Goal: Task Accomplishment & Management: Complete application form

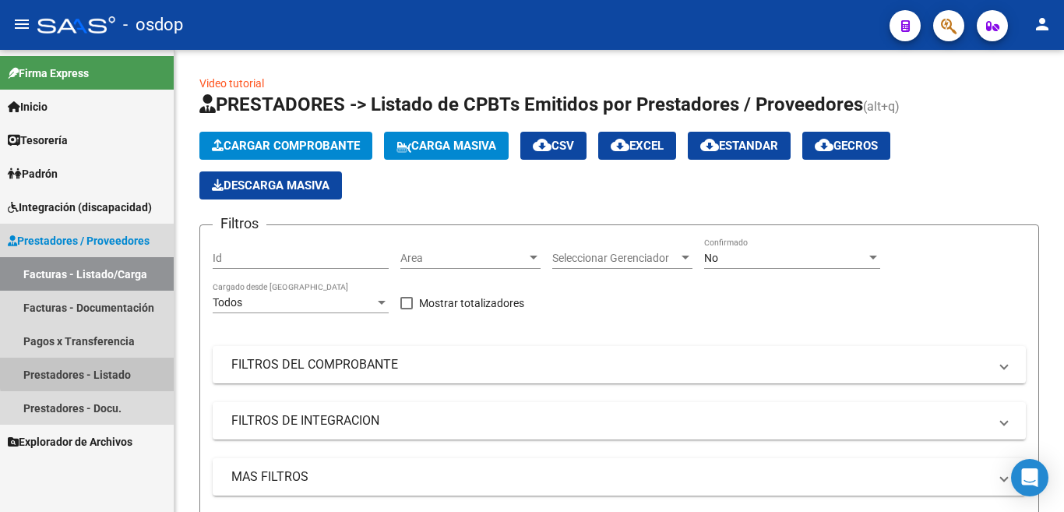
click at [116, 370] on link "Prestadores - Listado" at bounding box center [87, 373] width 174 height 33
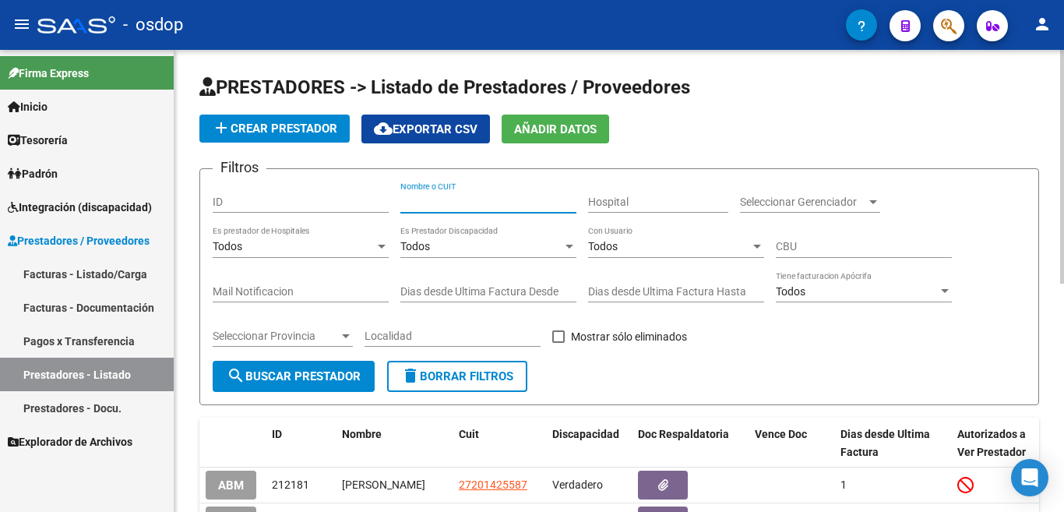
click at [508, 198] on input "Nombre o CUIT" at bounding box center [488, 201] width 176 height 13
type input "27347350279"
click at [293, 370] on span "search Buscar Prestador" at bounding box center [294, 376] width 134 height 14
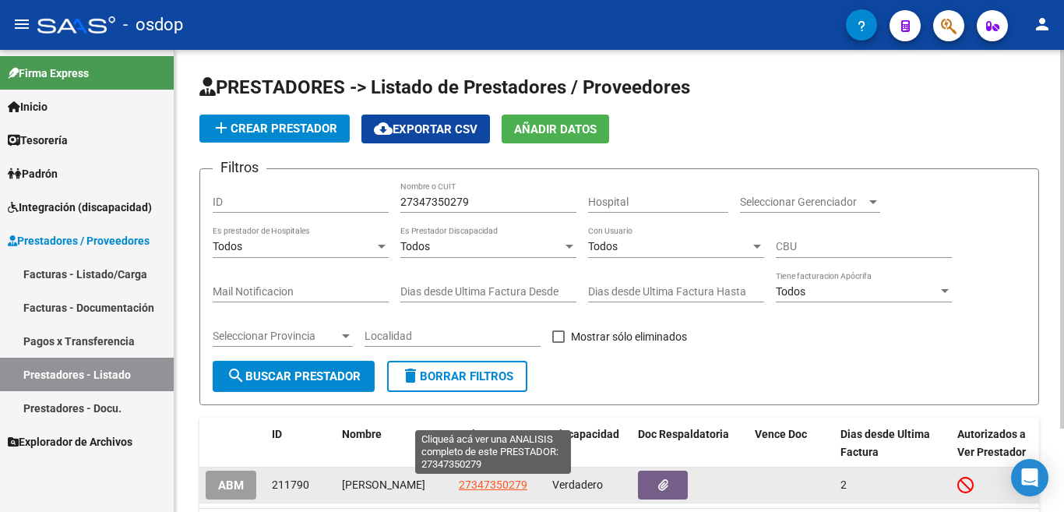
click at [491, 484] on span "27347350279" at bounding box center [493, 484] width 69 height 12
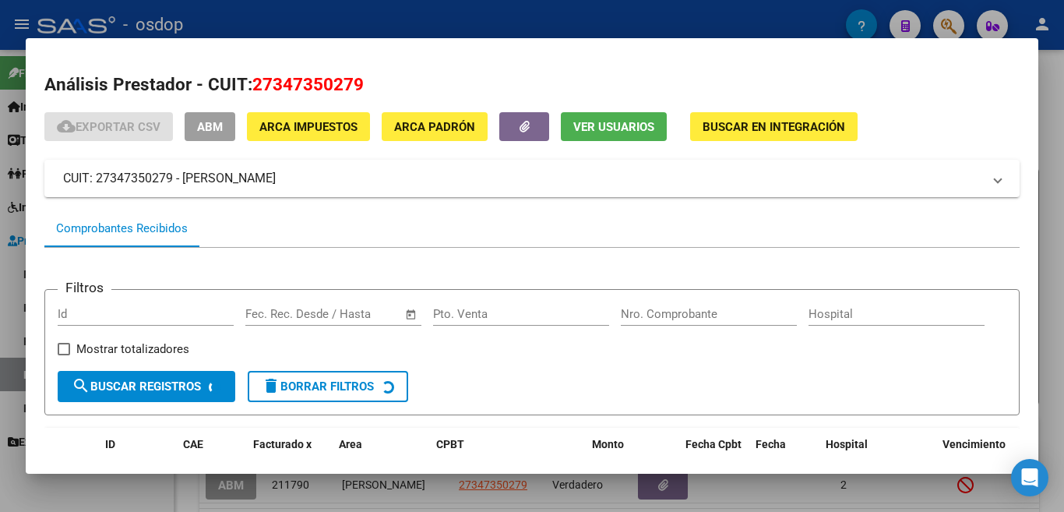
scroll to position [104, 0]
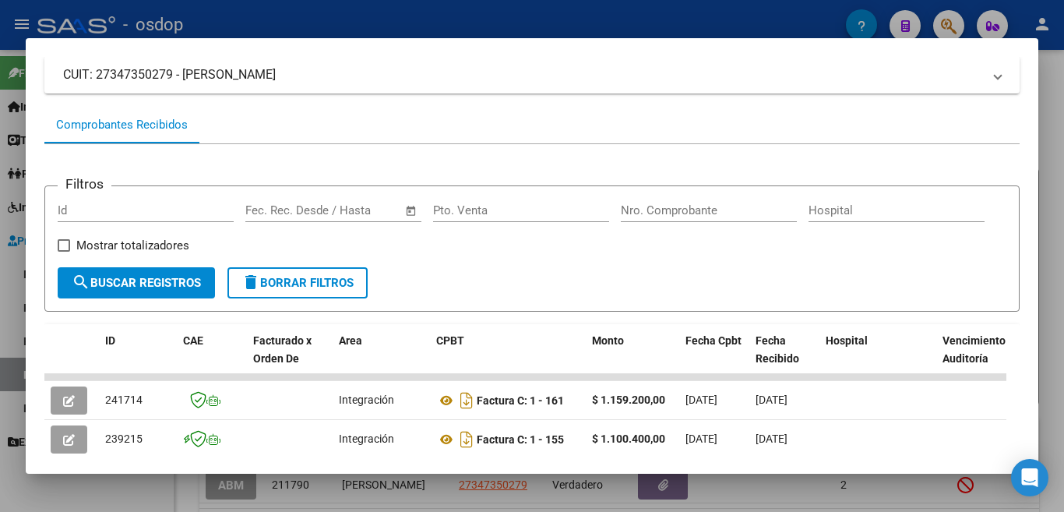
click at [0, 250] on div at bounding box center [532, 256] width 1064 height 512
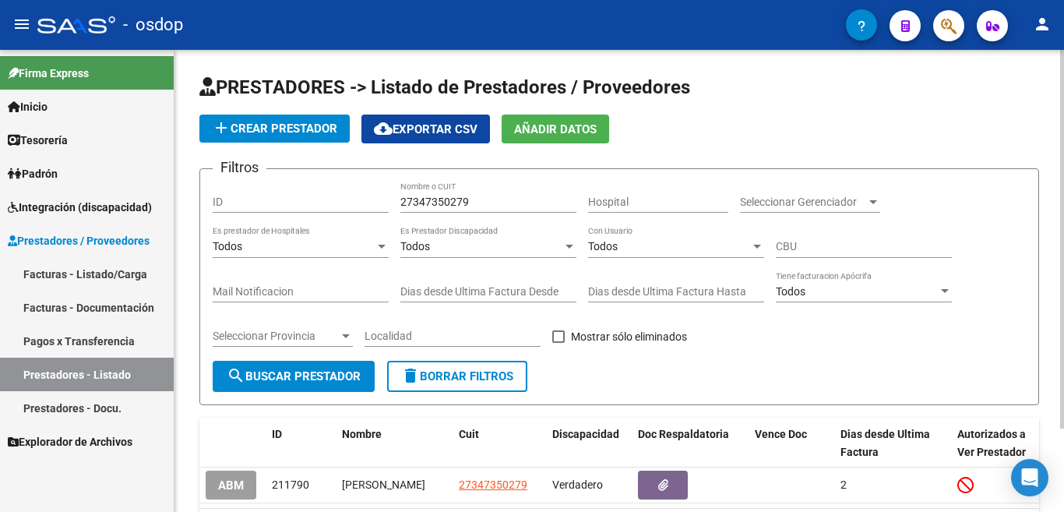
click at [288, 124] on span "add Crear Prestador" at bounding box center [274, 129] width 125 height 14
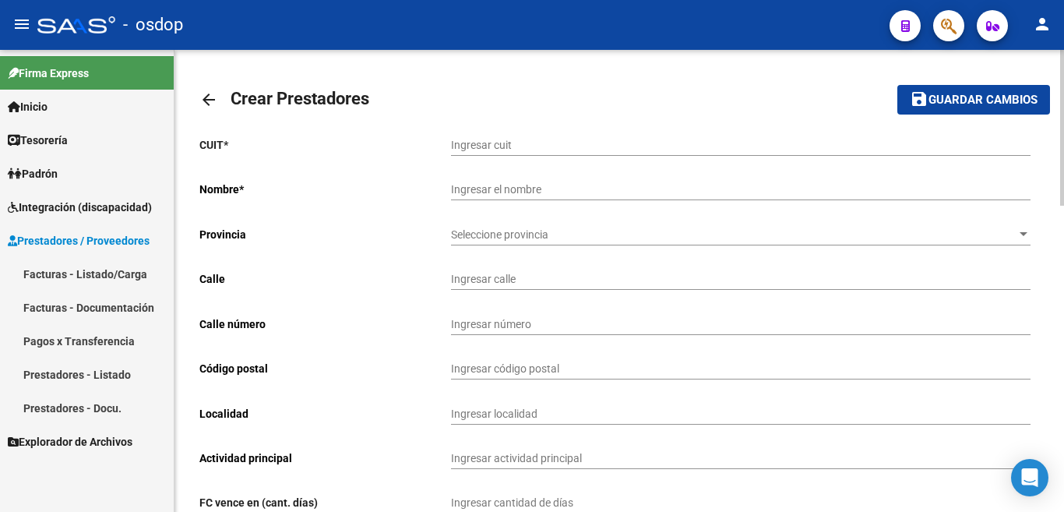
click at [111, 269] on link "Facturas - Listado/Carga" at bounding box center [87, 273] width 174 height 33
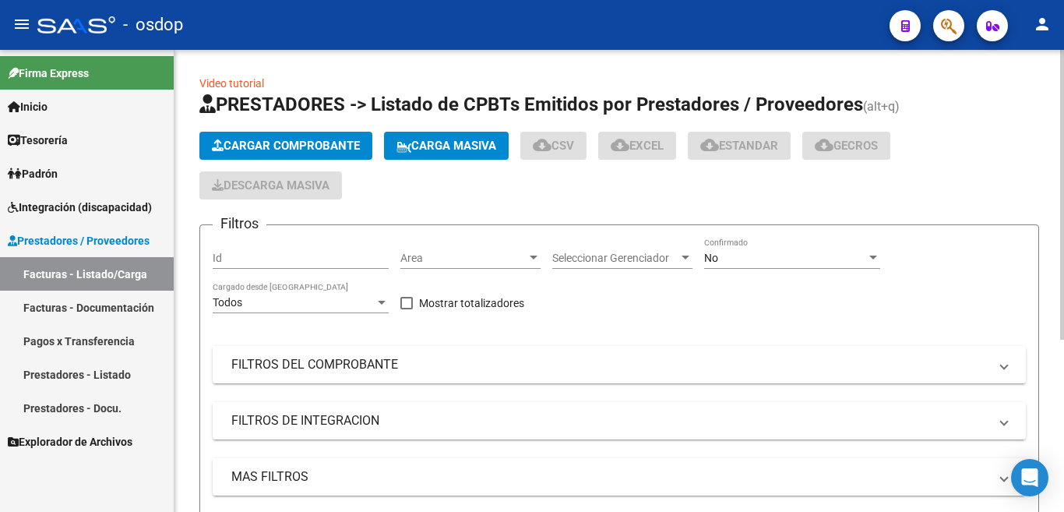
click at [258, 159] on button "Cargar Comprobante" at bounding box center [285, 146] width 173 height 28
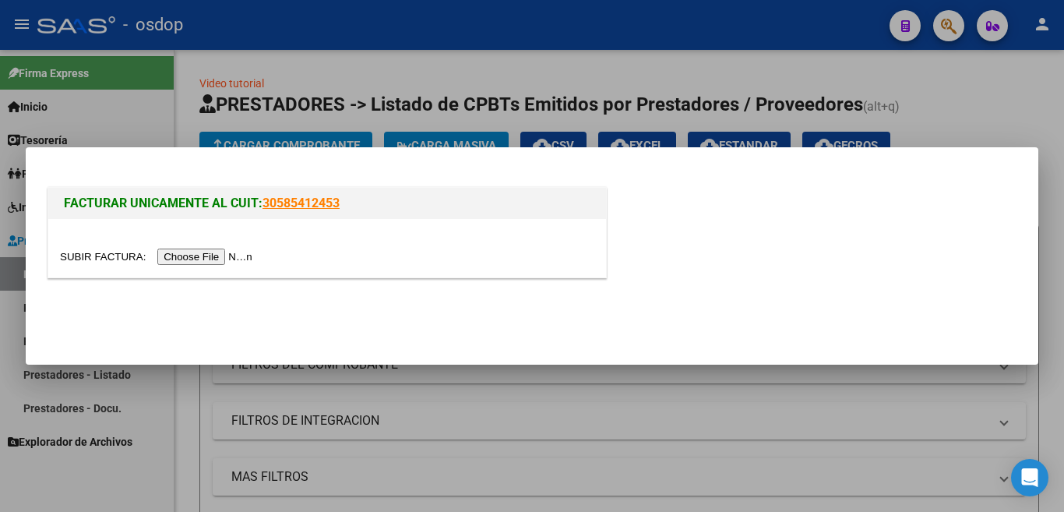
click at [235, 264] on input "file" at bounding box center [158, 256] width 197 height 16
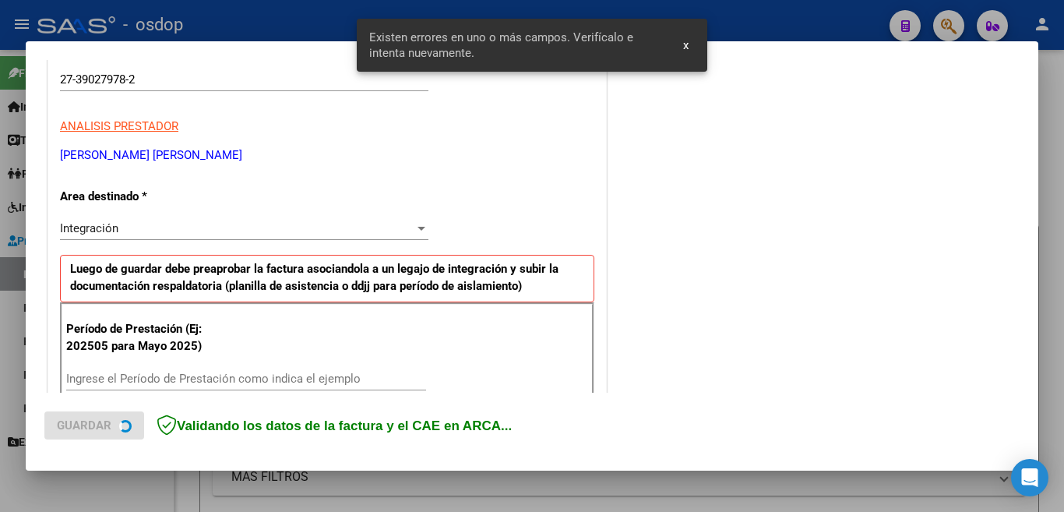
scroll to position [347, 0]
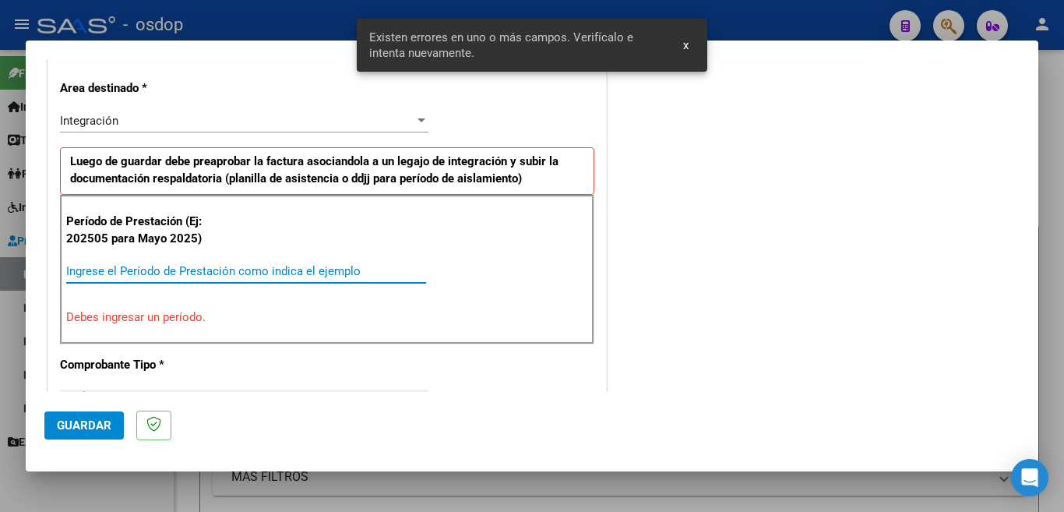
click at [232, 270] on input "Ingrese el Período de Prestación como indica el ejemplo" at bounding box center [246, 271] width 360 height 14
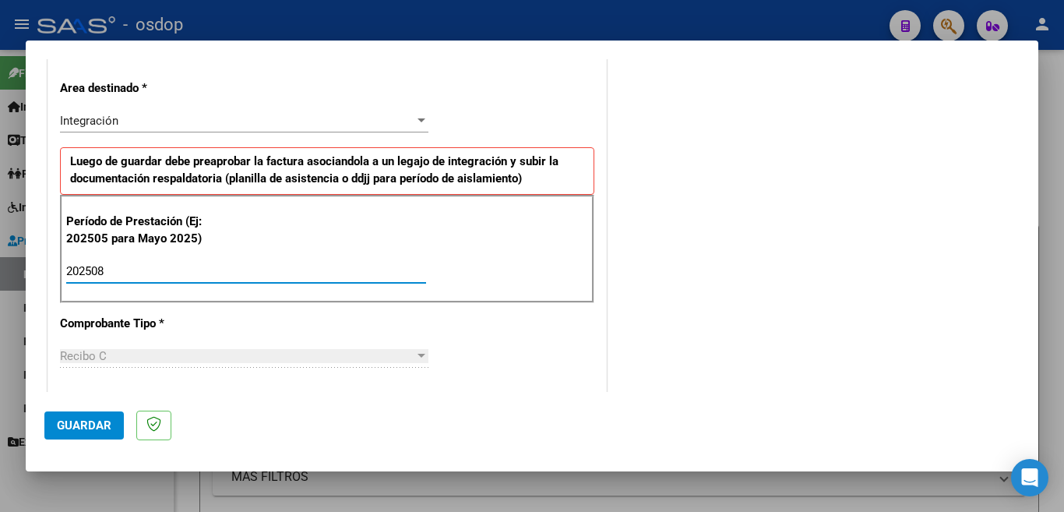
type input "202508"
click at [76, 430] on span "Guardar" at bounding box center [84, 425] width 55 height 14
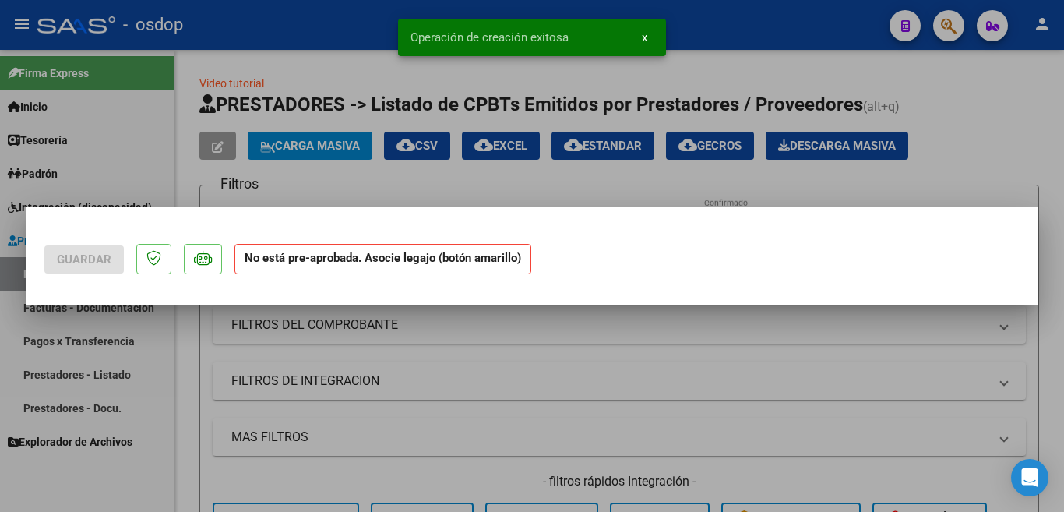
scroll to position [0, 0]
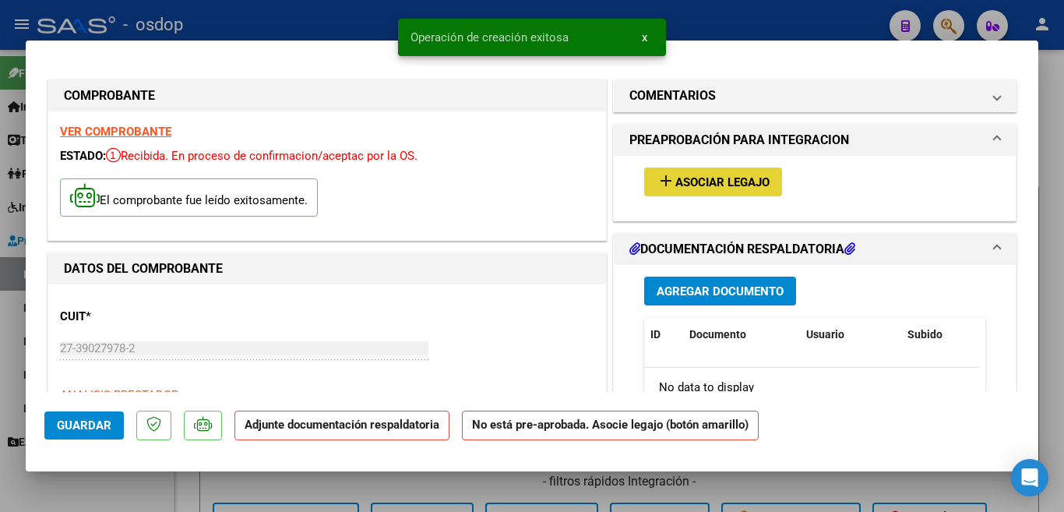
click at [685, 184] on span "Asociar Legajo" at bounding box center [722, 182] width 94 height 14
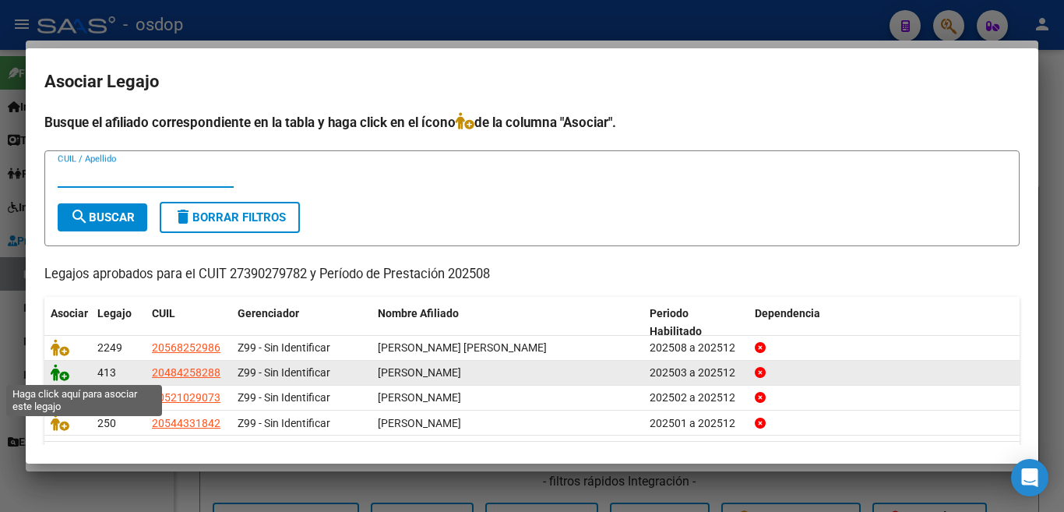
click at [62, 372] on icon at bounding box center [60, 372] width 19 height 17
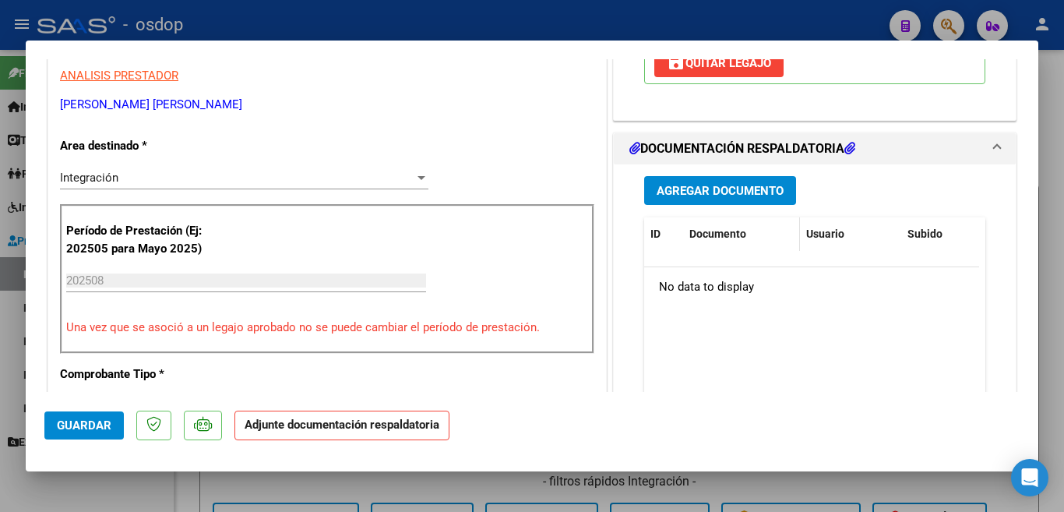
scroll to position [312, 0]
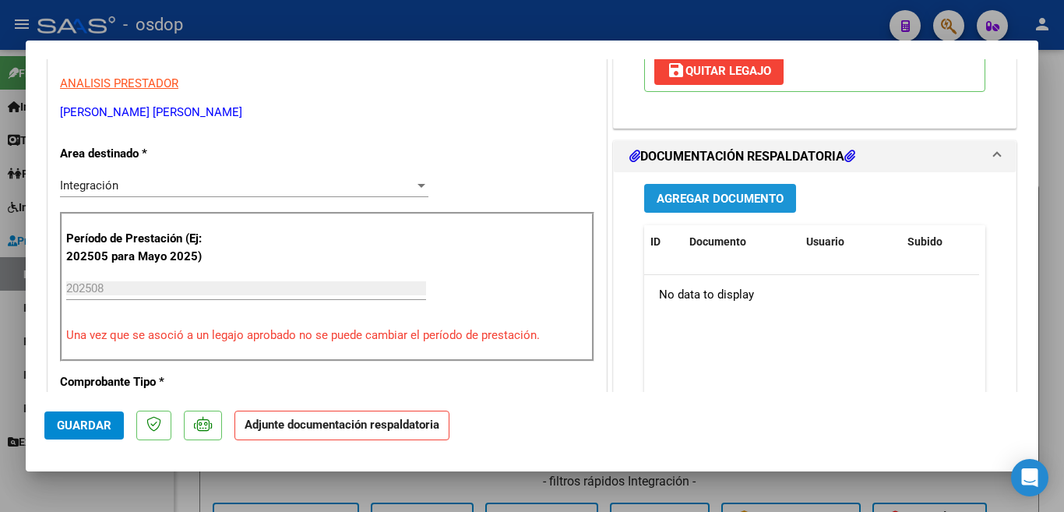
click at [721, 191] on span "Agregar Documento" at bounding box center [720, 198] width 127 height 14
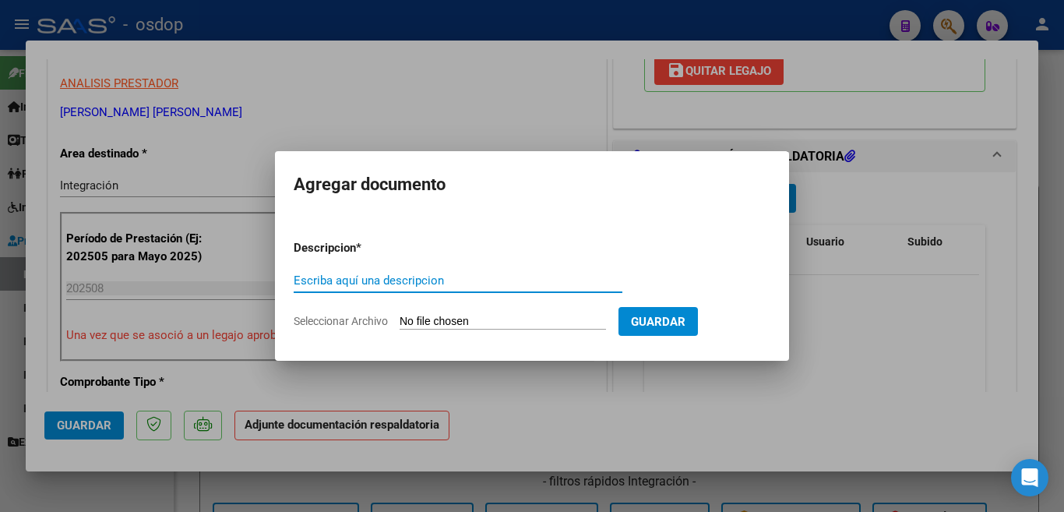
click at [445, 287] on input "Escriba aquí una descripcion" at bounding box center [458, 280] width 329 height 14
type input "planilla"
click at [544, 315] on input "Seleccionar Archivo" at bounding box center [503, 322] width 206 height 15
type input "C:\fakepath\[PERSON_NAME] Planilla.pdf"
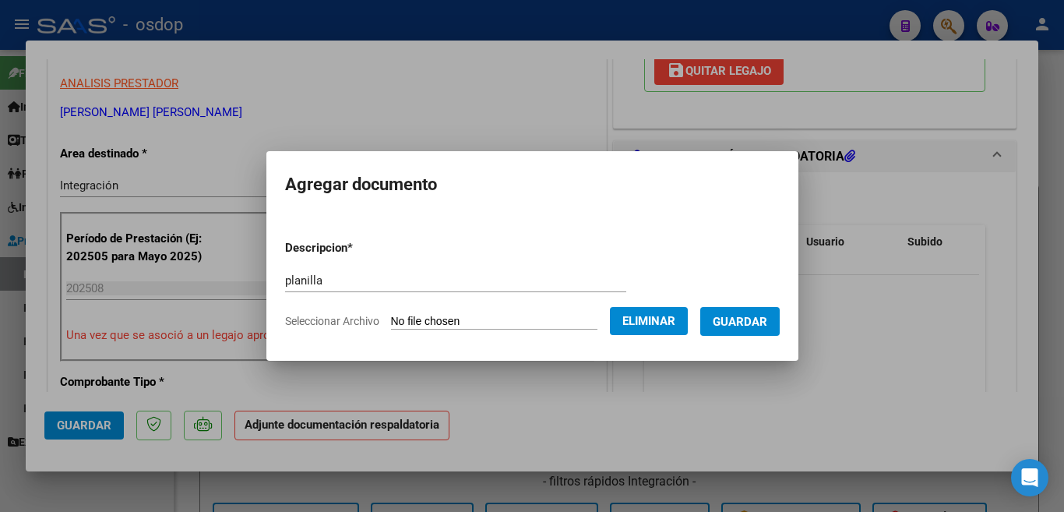
click at [738, 317] on span "Guardar" at bounding box center [740, 322] width 55 height 14
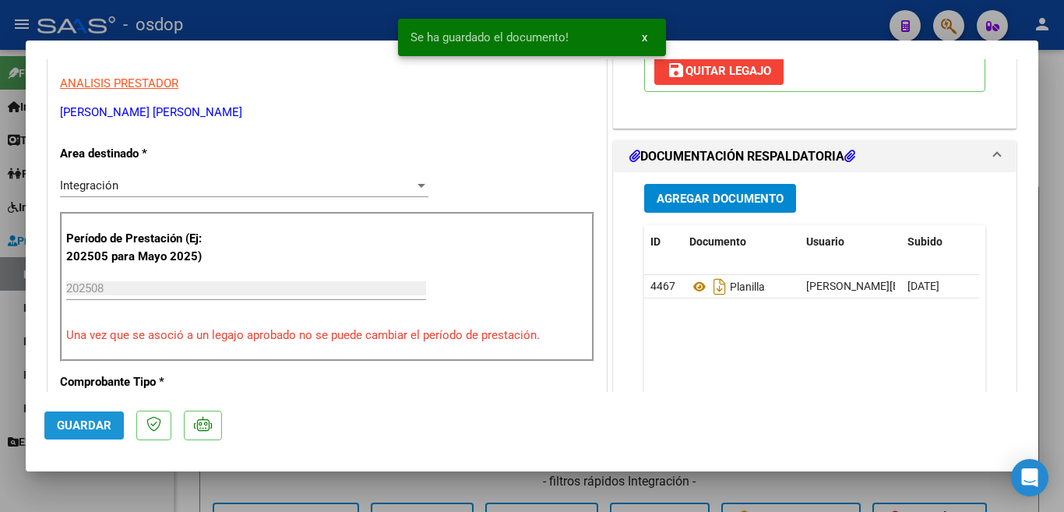
click at [94, 435] on button "Guardar" at bounding box center [83, 425] width 79 height 28
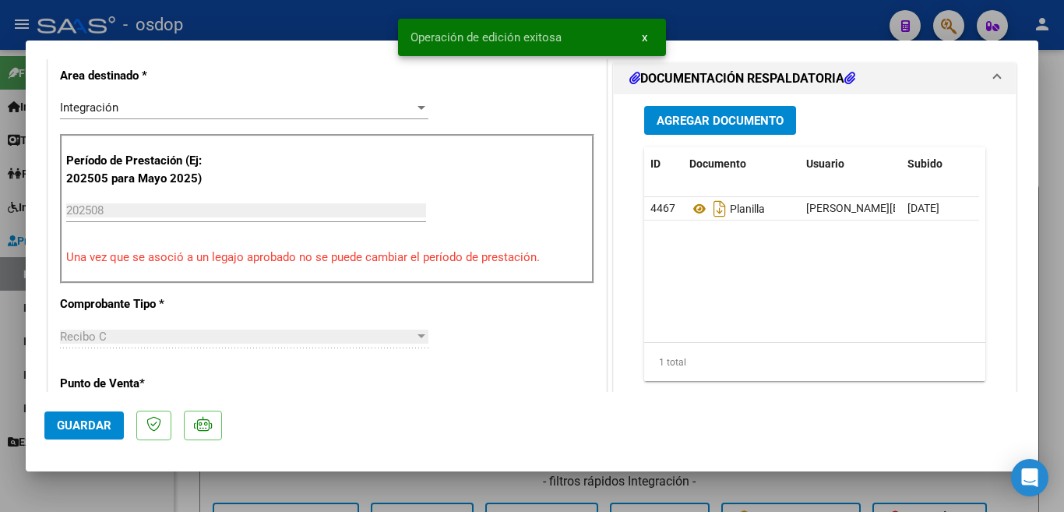
scroll to position [156, 0]
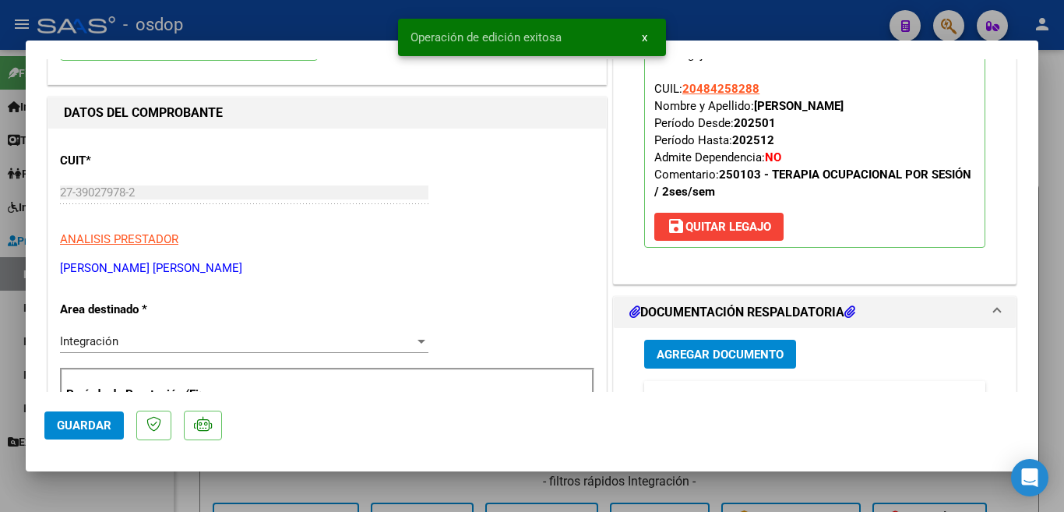
click at [105, 428] on span "Guardar" at bounding box center [84, 425] width 55 height 14
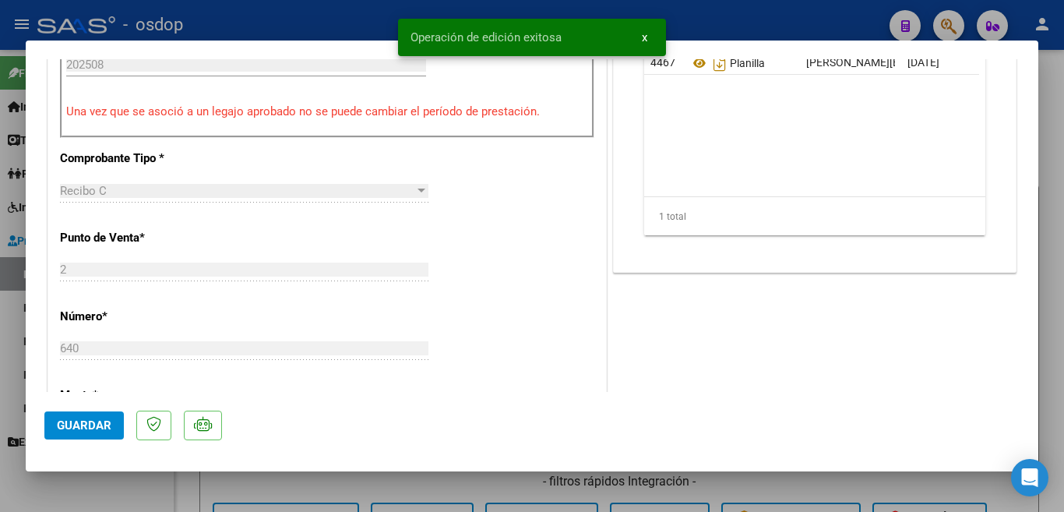
scroll to position [545, 0]
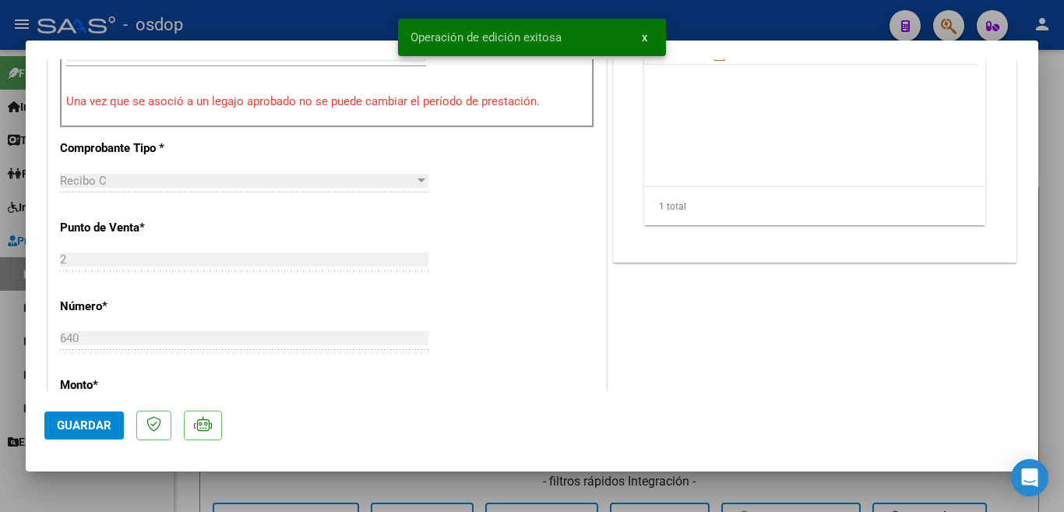
click at [118, 424] on button "Guardar" at bounding box center [83, 425] width 79 height 28
click at [0, 340] on div at bounding box center [532, 256] width 1064 height 512
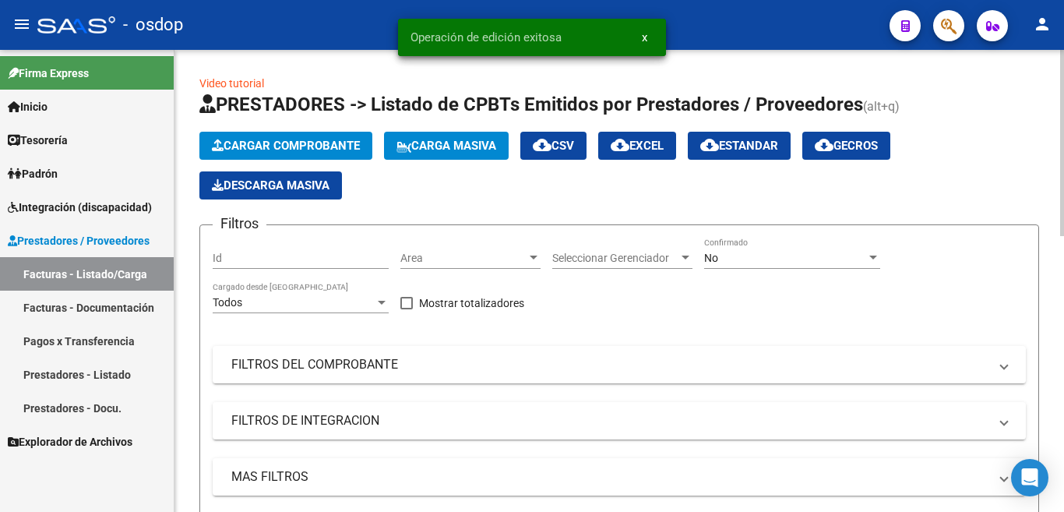
scroll to position [429, 0]
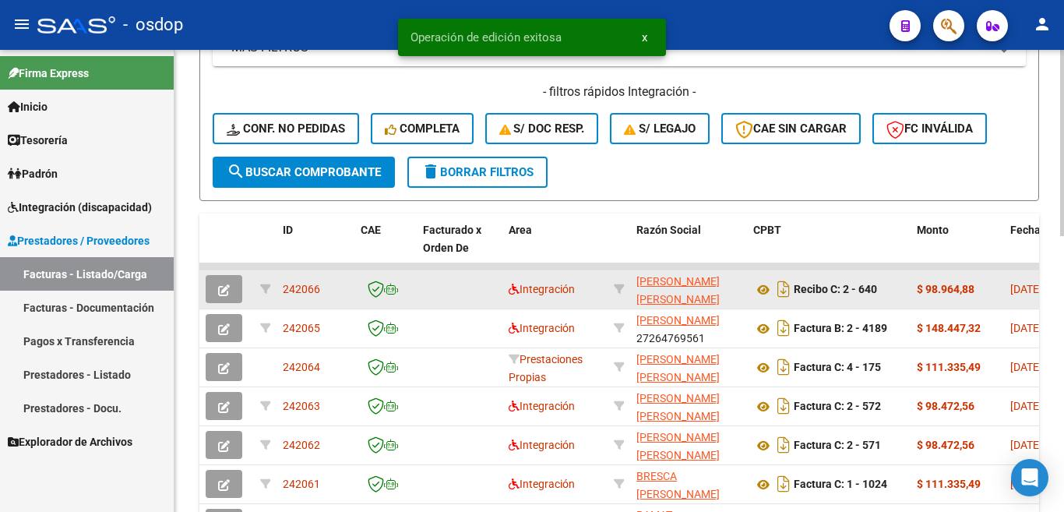
click at [316, 293] on span "242066" at bounding box center [301, 289] width 37 height 12
copy span "242066"
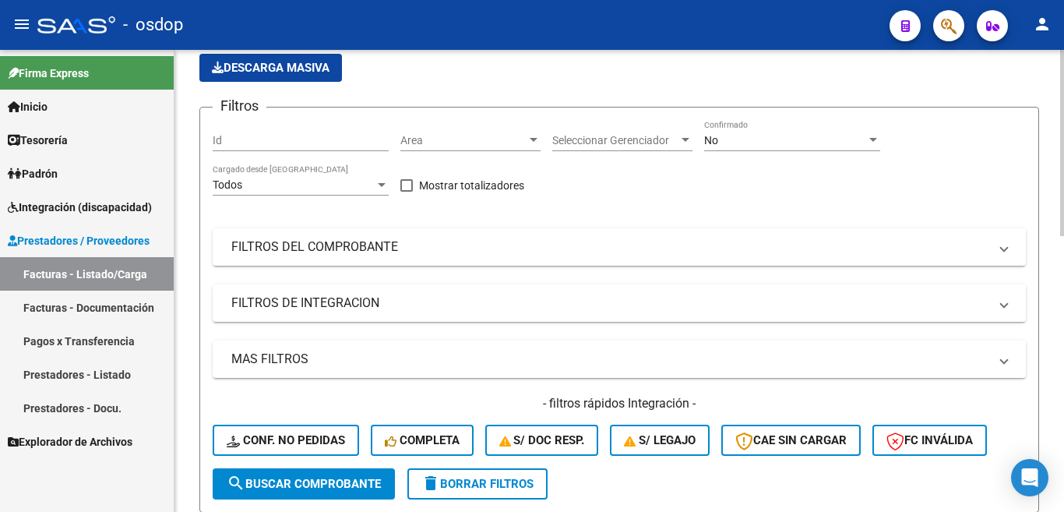
scroll to position [0, 0]
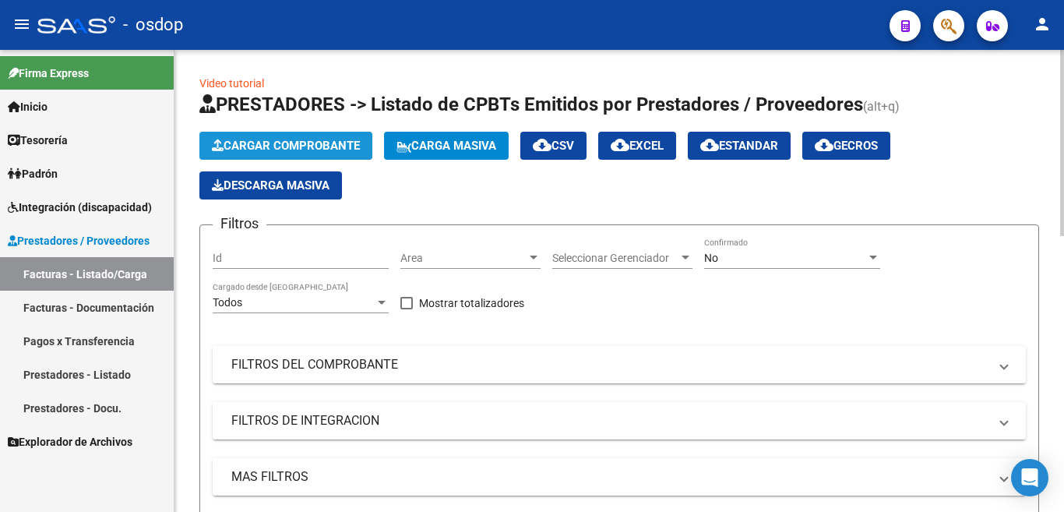
click at [288, 140] on span "Cargar Comprobante" at bounding box center [286, 146] width 148 height 14
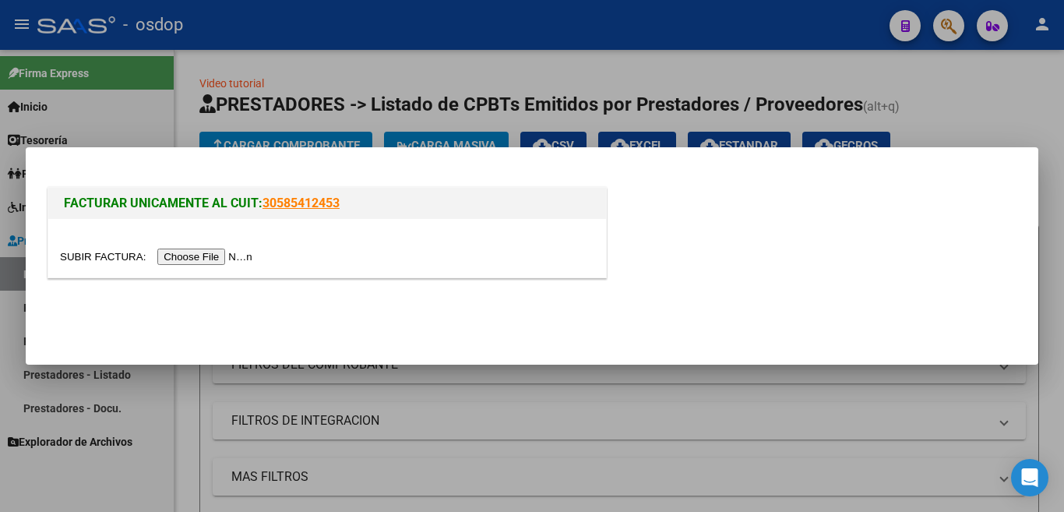
click at [224, 255] on input "file" at bounding box center [158, 256] width 197 height 16
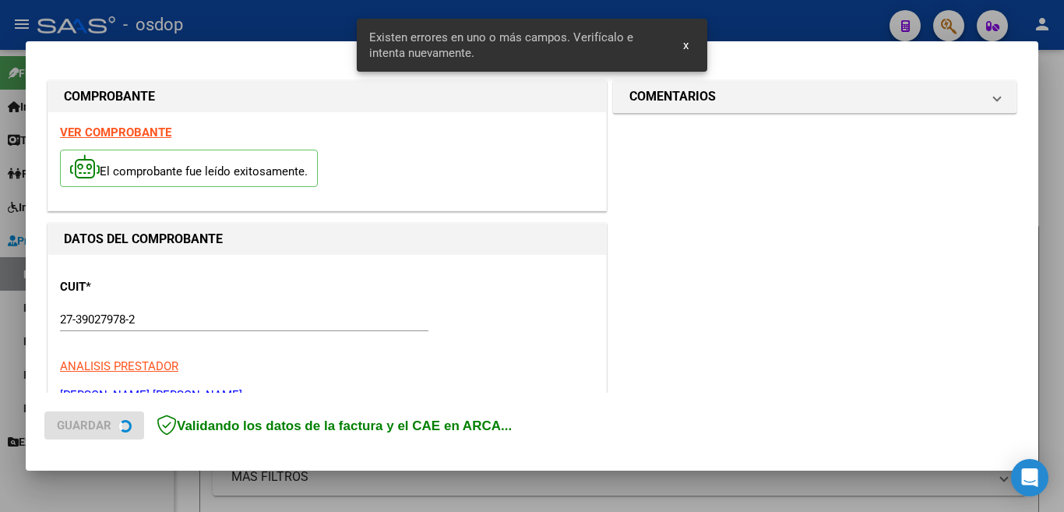
scroll to position [347, 0]
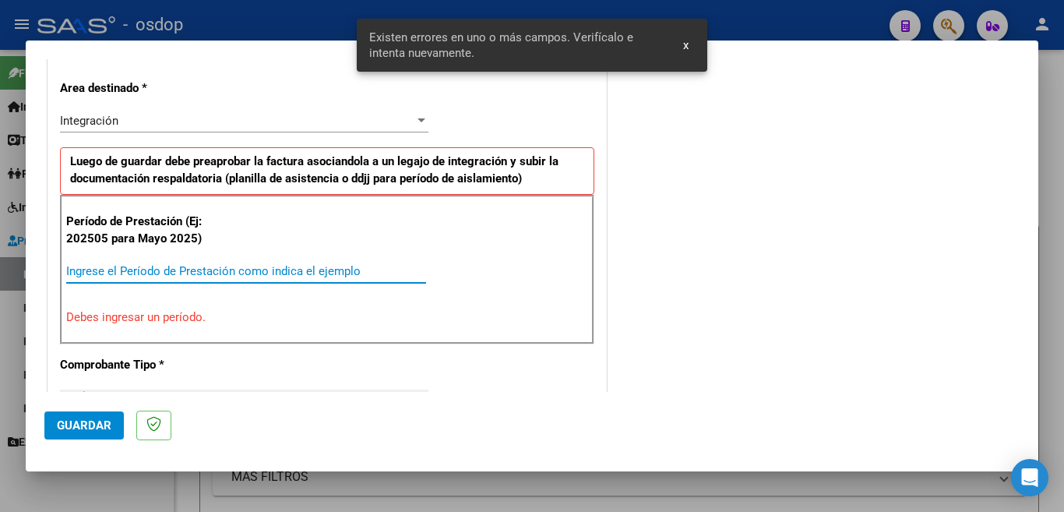
click at [150, 269] on input "Ingrese el Período de Prestación como indica el ejemplo" at bounding box center [246, 271] width 360 height 14
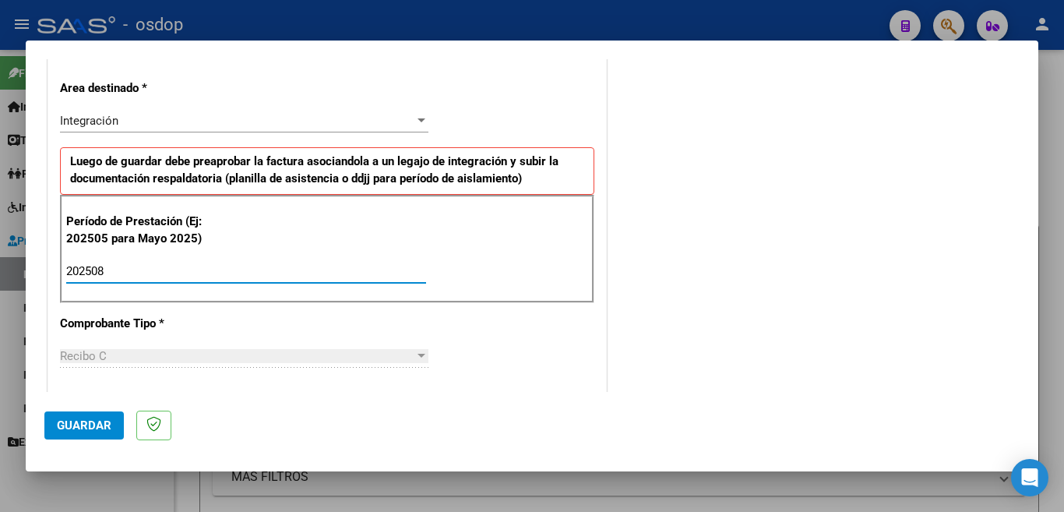
scroll to position [424, 0]
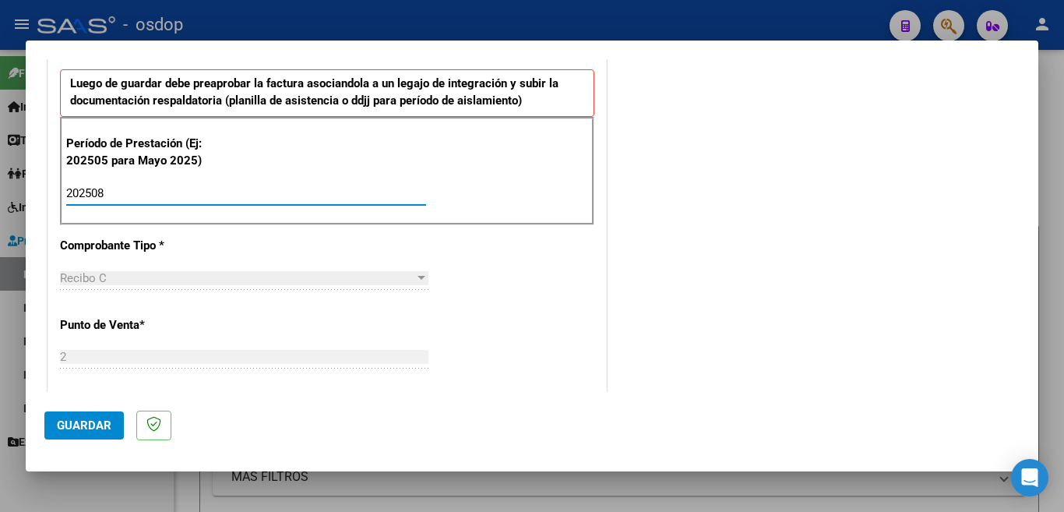
type input "202508"
click at [88, 420] on span "Guardar" at bounding box center [84, 425] width 55 height 14
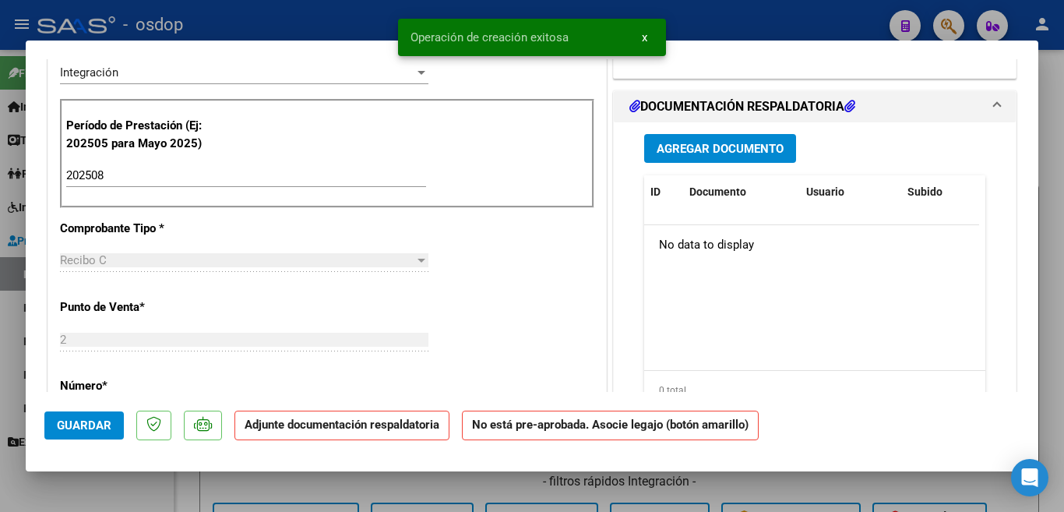
scroll to position [0, 0]
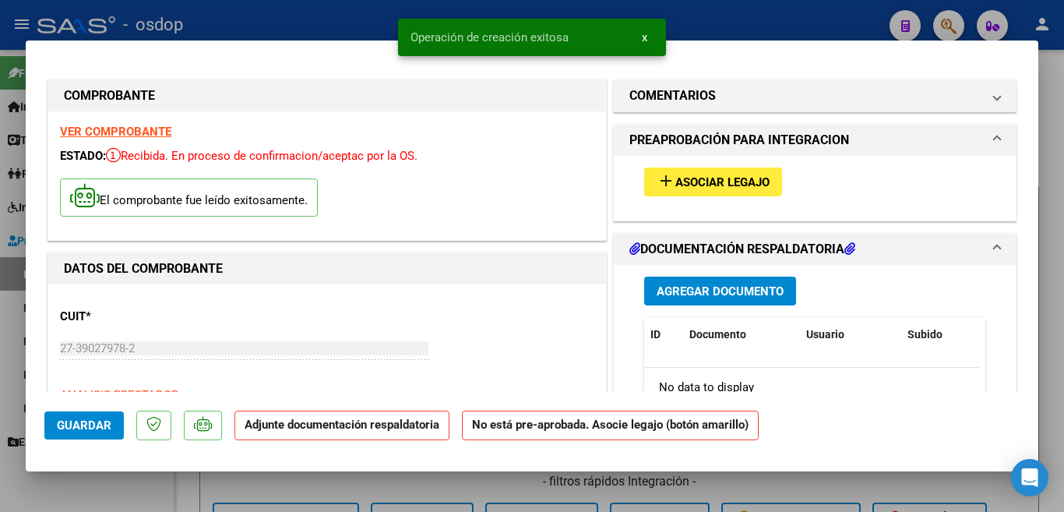
click at [701, 181] on span "Asociar Legajo" at bounding box center [722, 182] width 94 height 14
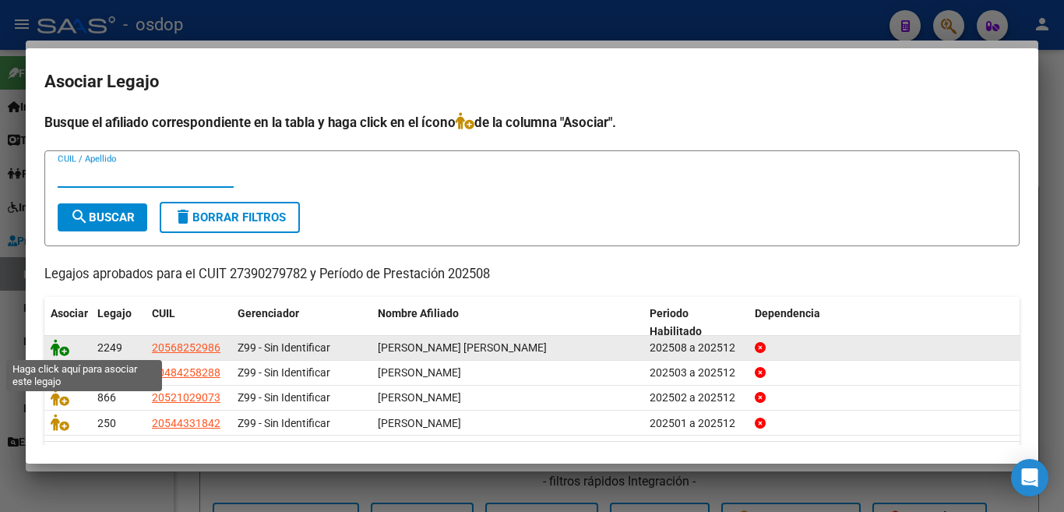
click at [59, 346] on icon at bounding box center [60, 347] width 19 height 17
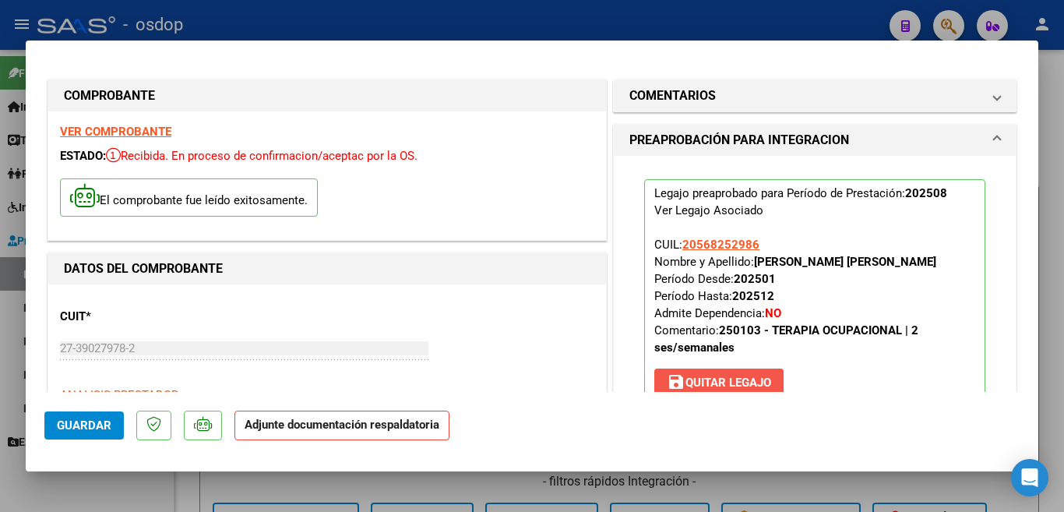
click at [721, 381] on span "save [PERSON_NAME]" at bounding box center [719, 382] width 104 height 14
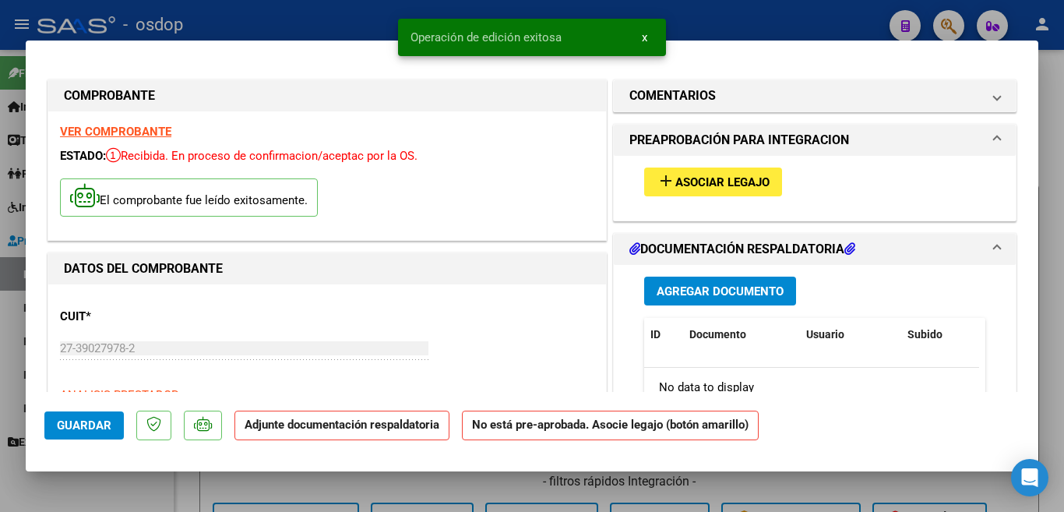
click at [699, 280] on button "Agregar Documento" at bounding box center [720, 290] width 152 height 29
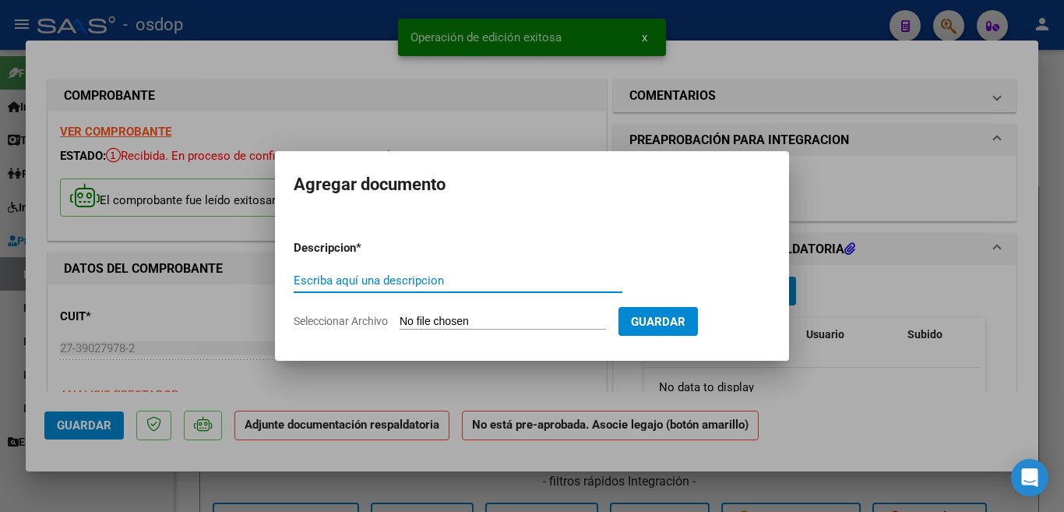
click at [529, 289] on div "Escriba aquí una descripcion" at bounding box center [458, 280] width 329 height 23
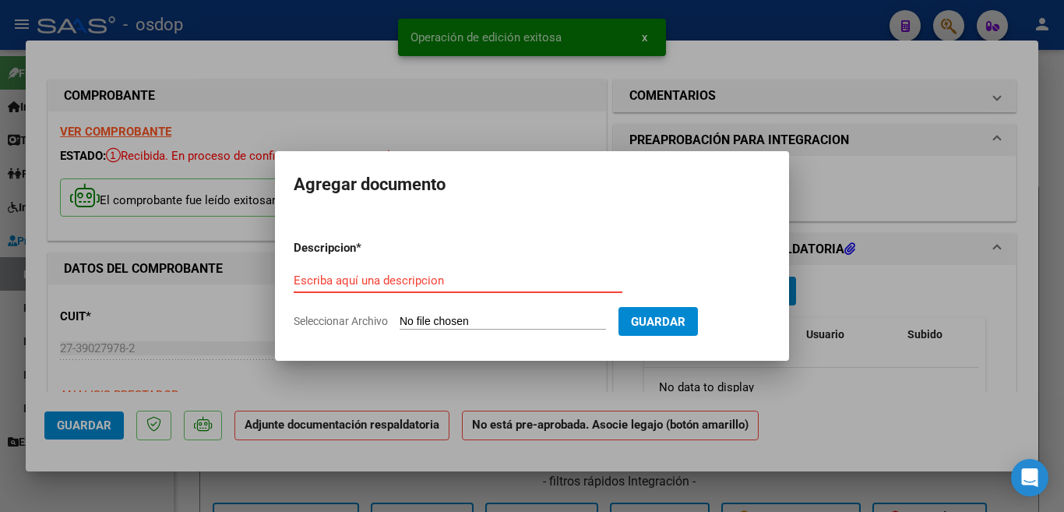
click at [530, 282] on input "Escriba aquí una descripcion" at bounding box center [458, 280] width 329 height 14
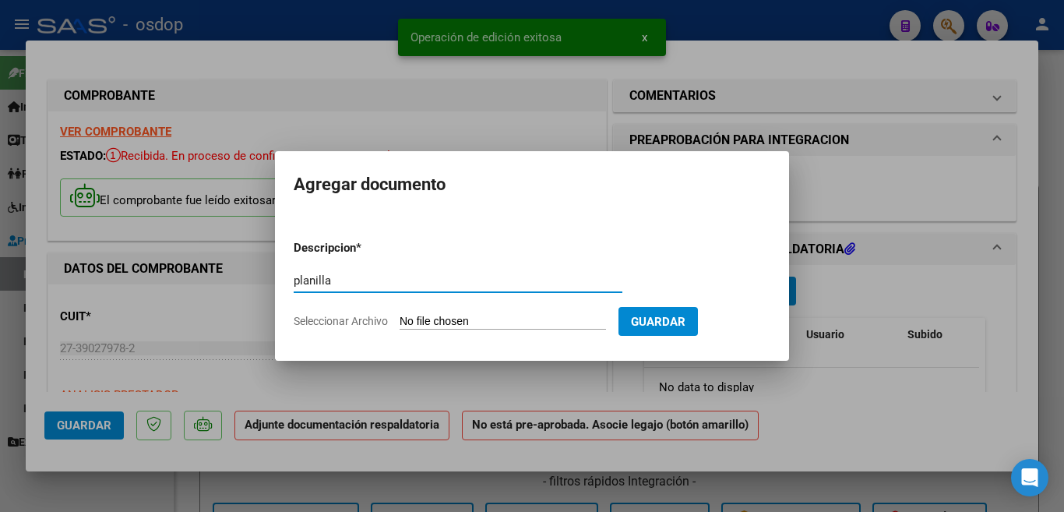
type input "planilla"
click at [526, 320] on input "Seleccionar Archivo" at bounding box center [503, 322] width 206 height 15
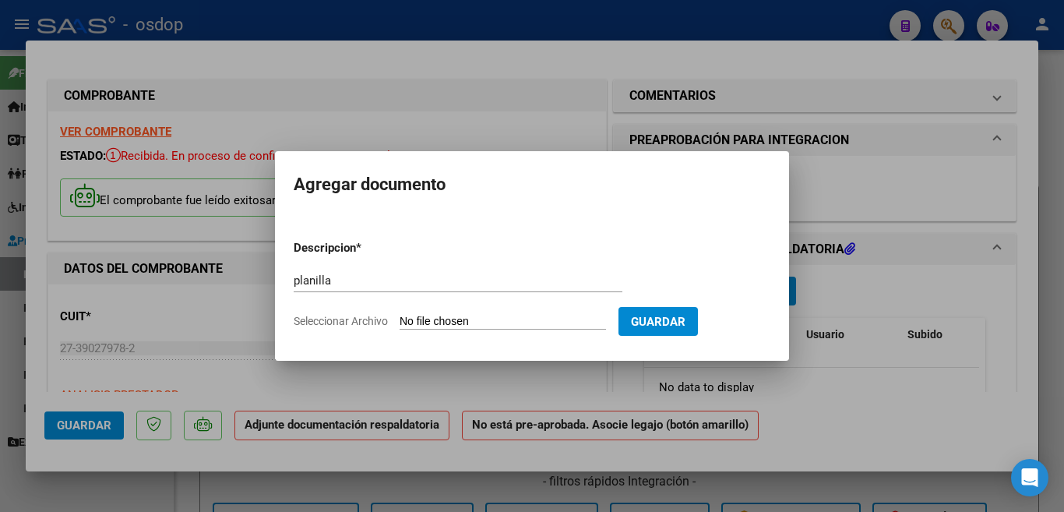
type input "C:\fakepath\27390279782_015_00002_00000652.pdf"
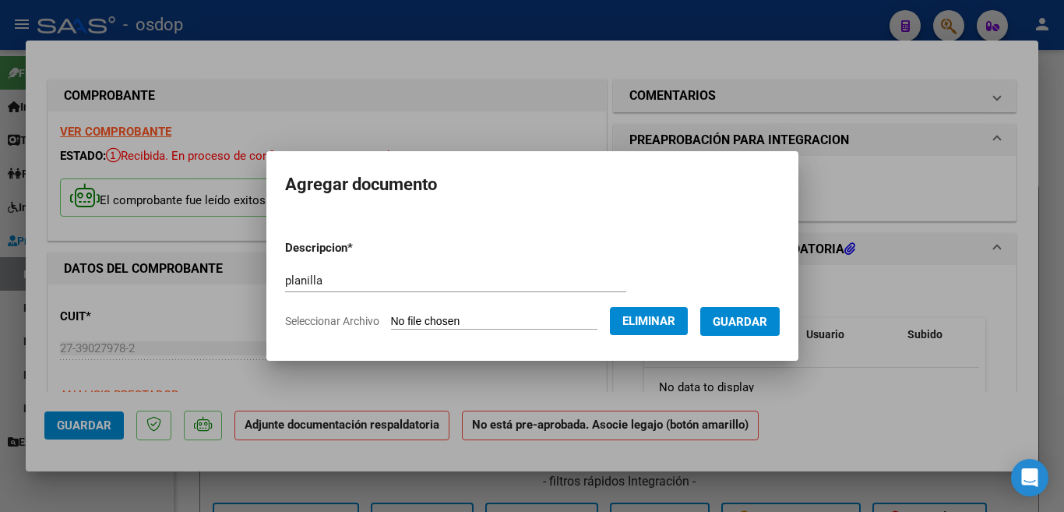
click at [675, 318] on span "Eliminar" at bounding box center [648, 321] width 53 height 14
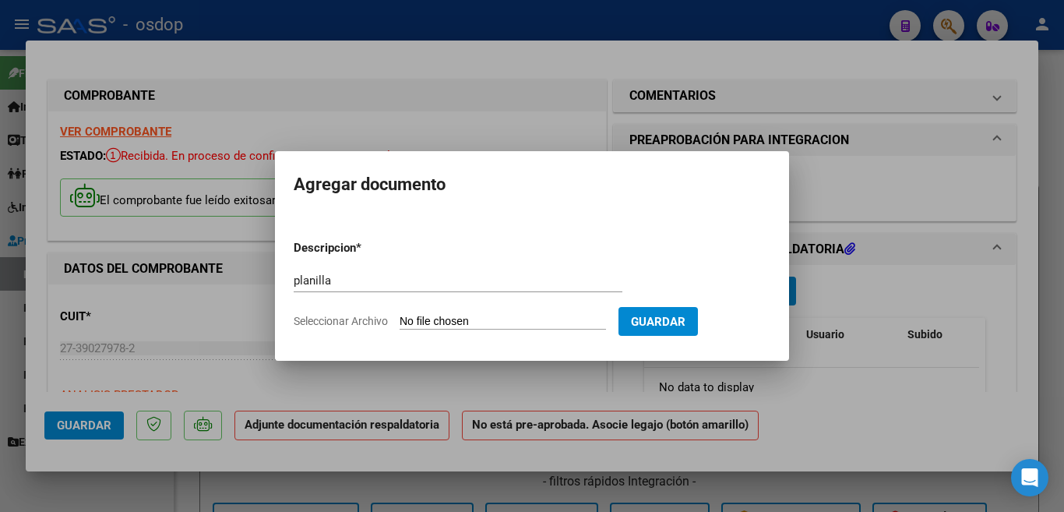
click at [555, 320] on input "Seleccionar Archivo" at bounding box center [503, 322] width 206 height 15
type input "C:\fakepath\[PERSON_NAME] Planilla.pdf"
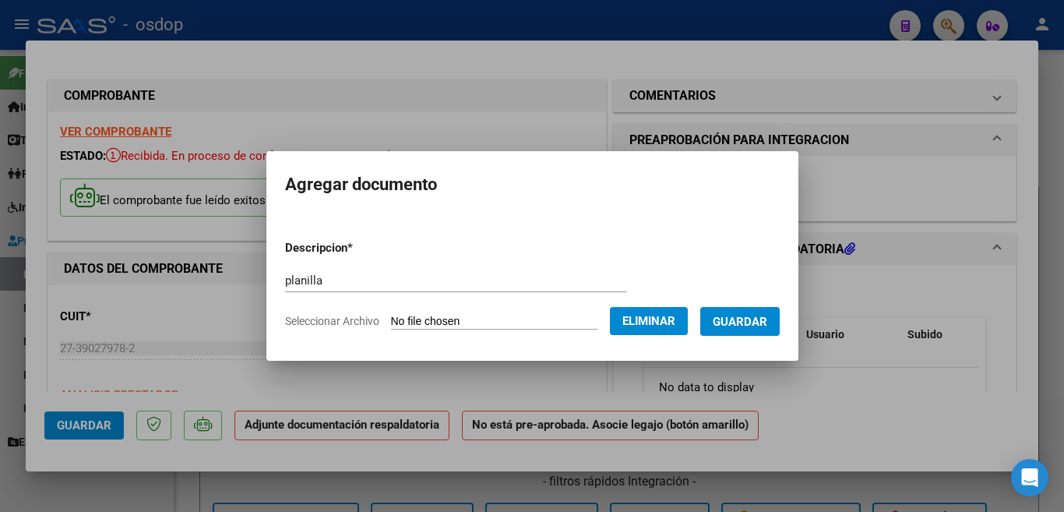
click at [734, 326] on span "Guardar" at bounding box center [740, 322] width 55 height 14
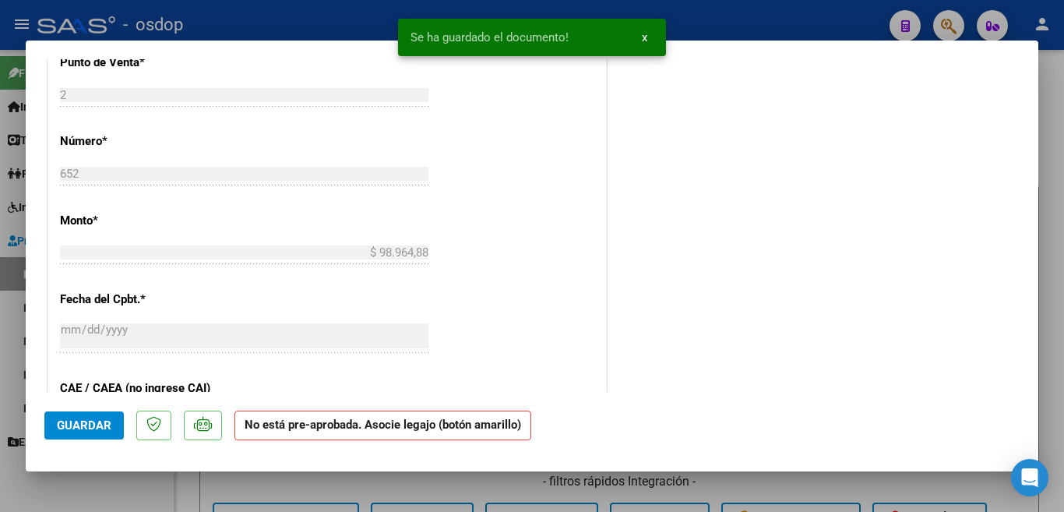
scroll to position [857, 0]
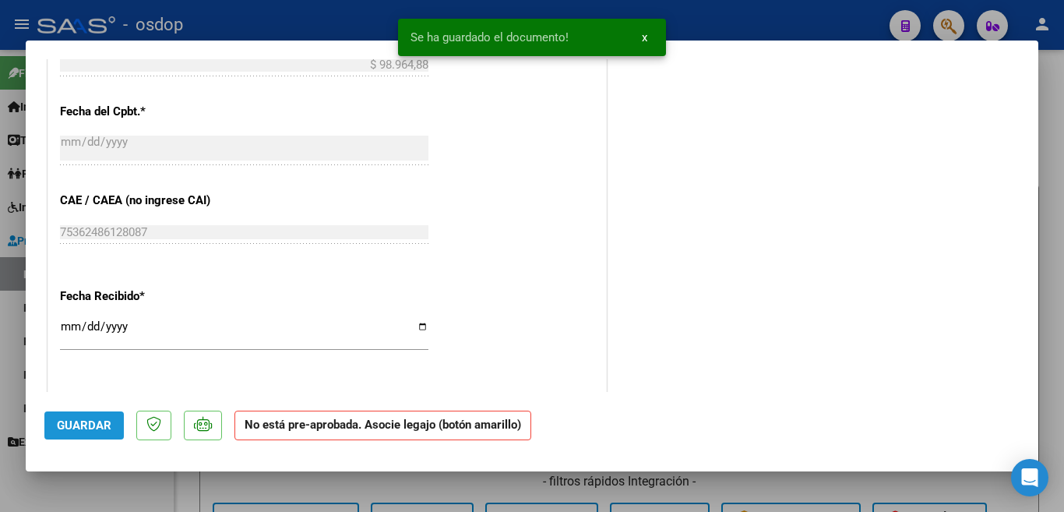
click at [89, 428] on span "Guardar" at bounding box center [84, 425] width 55 height 14
click at [0, 311] on div at bounding box center [532, 256] width 1064 height 512
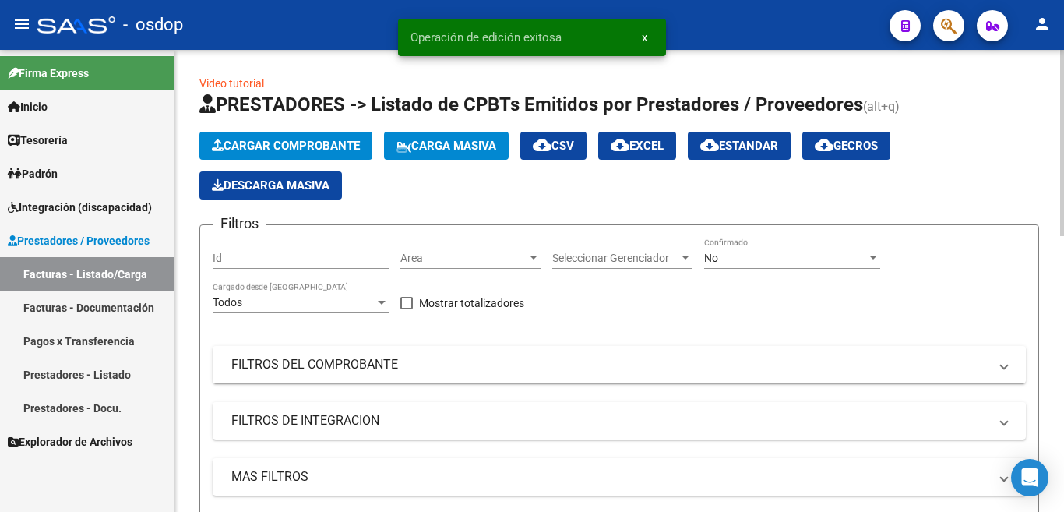
scroll to position [467, 0]
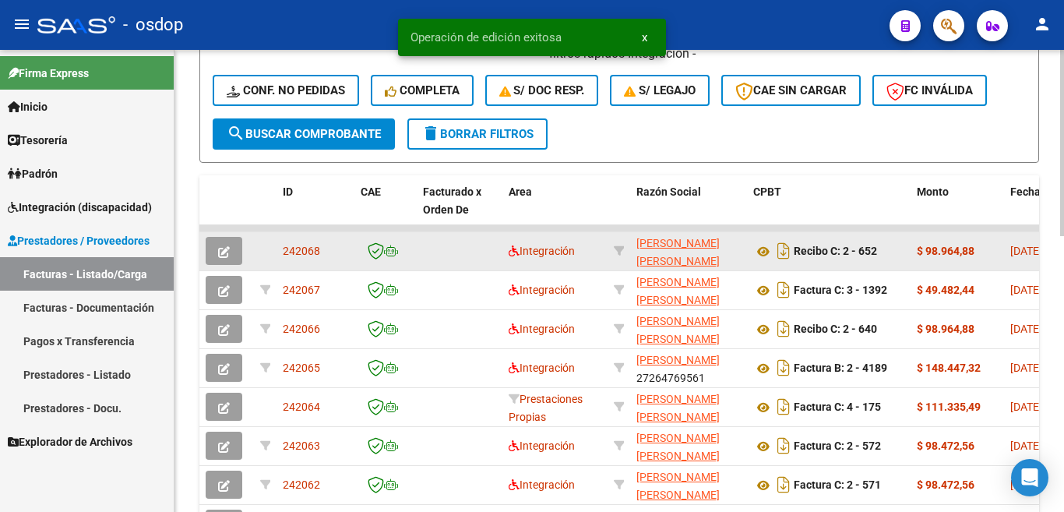
click at [291, 243] on div "242068" at bounding box center [315, 251] width 65 height 18
copy span "242068"
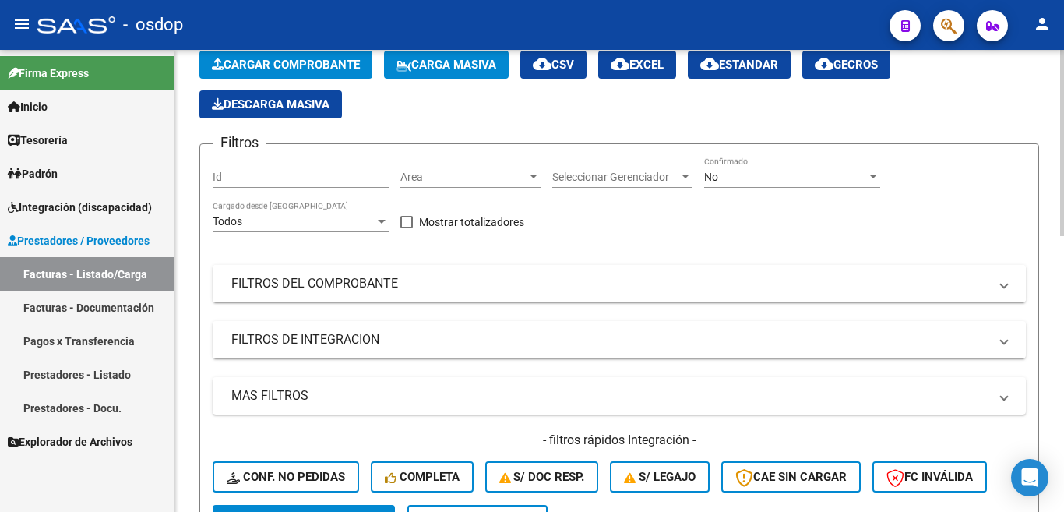
scroll to position [0, 0]
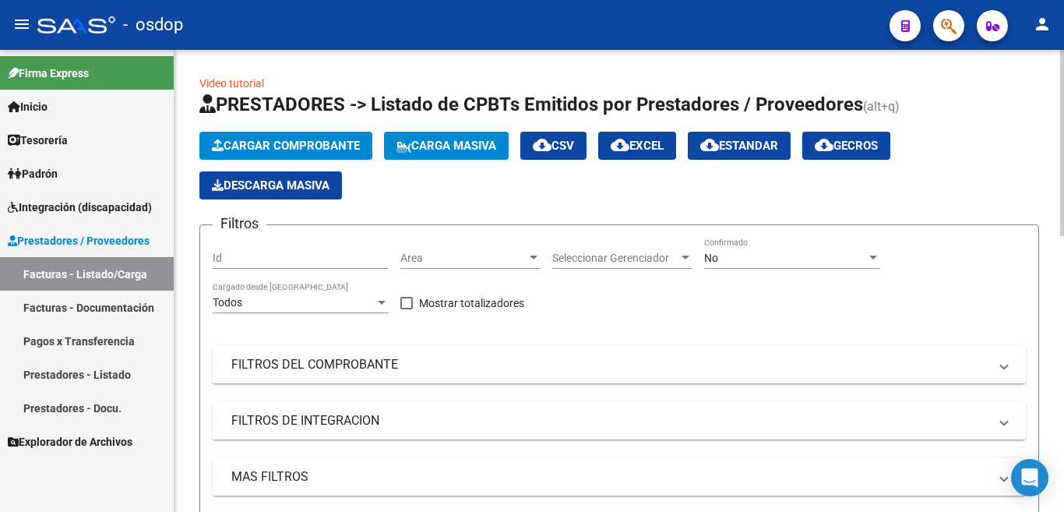
click at [282, 144] on span "Cargar Comprobante" at bounding box center [286, 146] width 148 height 14
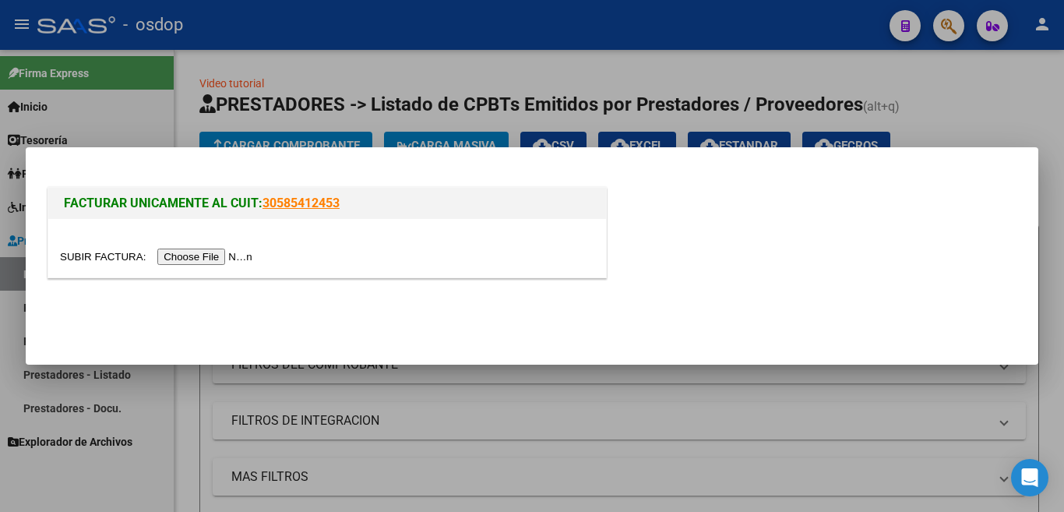
click at [231, 252] on input "file" at bounding box center [158, 256] width 197 height 16
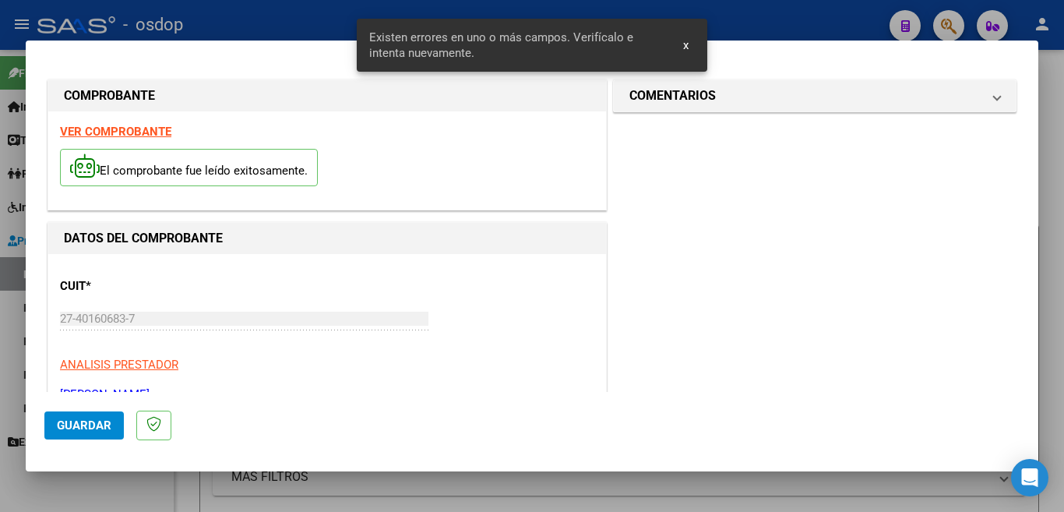
scroll to position [347, 0]
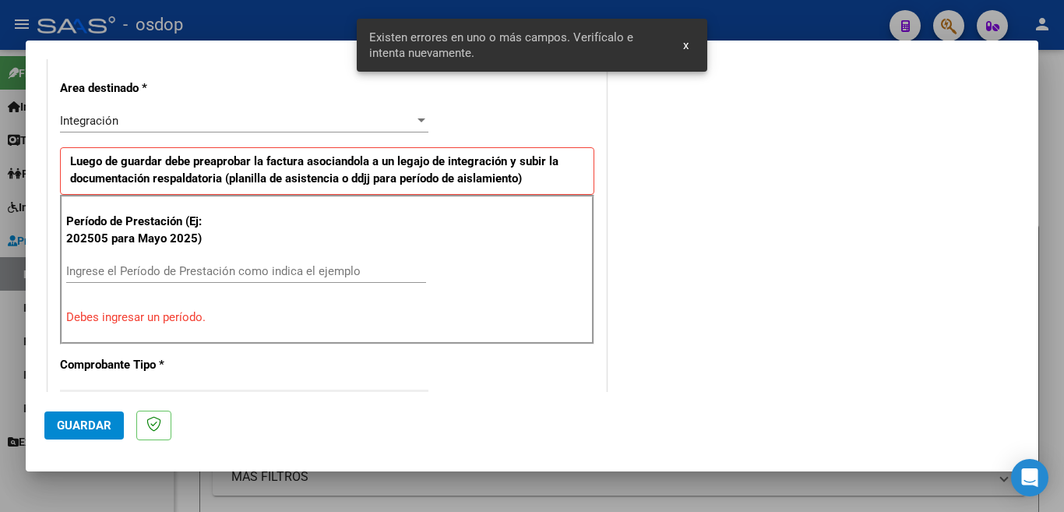
click at [283, 270] on input "Ingrese el Período de Prestación como indica el ejemplo" at bounding box center [246, 271] width 360 height 14
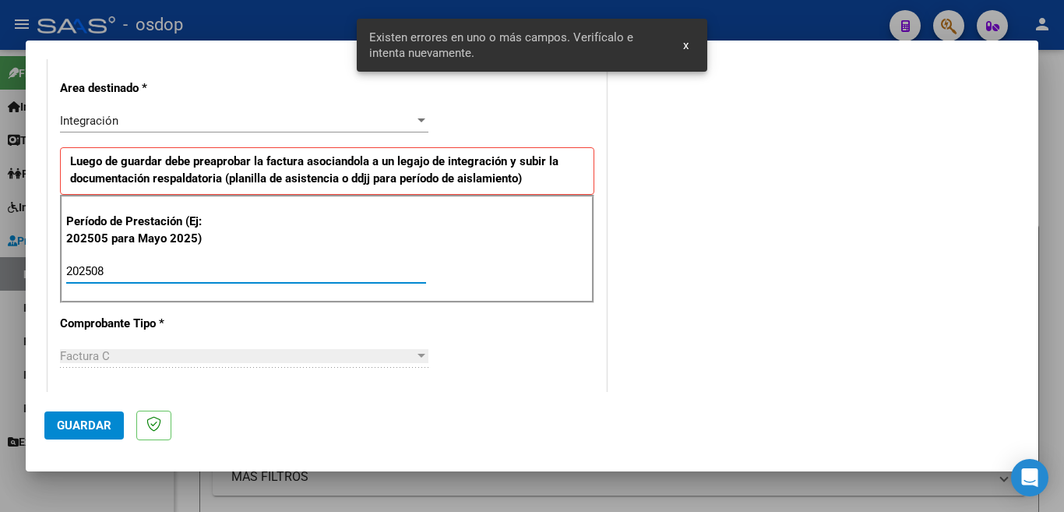
type input "202508"
click at [107, 425] on span "Guardar" at bounding box center [84, 425] width 55 height 14
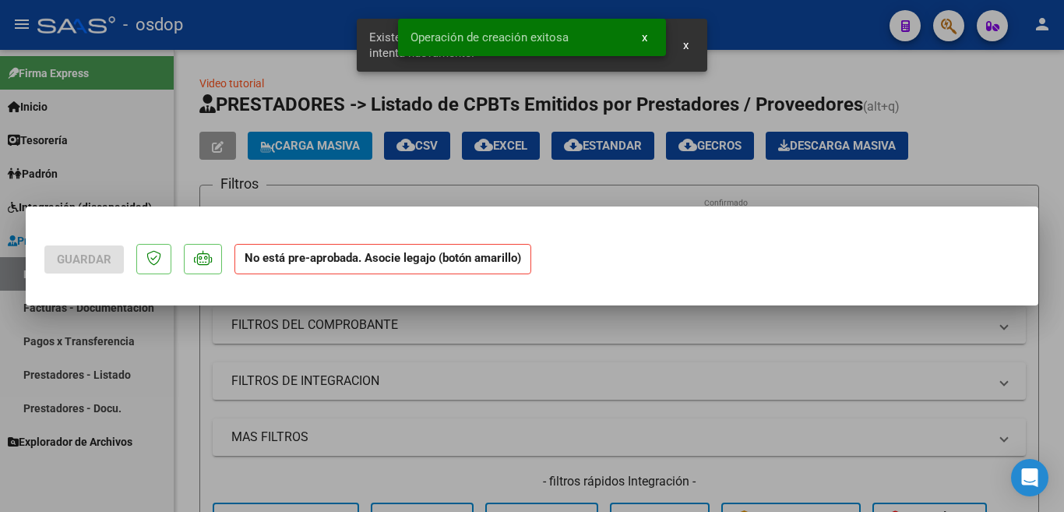
scroll to position [0, 0]
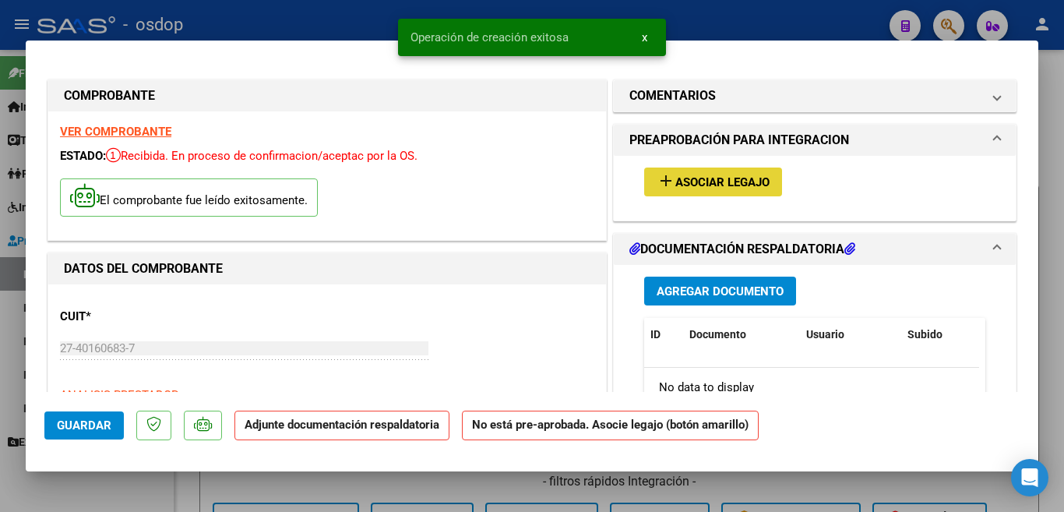
click at [701, 186] on span "Asociar Legajo" at bounding box center [722, 182] width 94 height 14
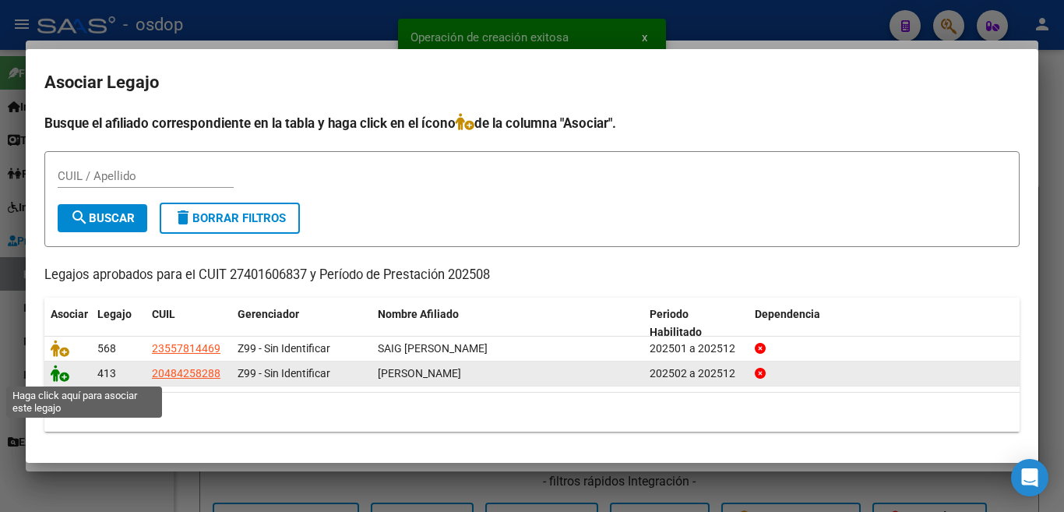
click at [54, 372] on icon at bounding box center [60, 373] width 19 height 17
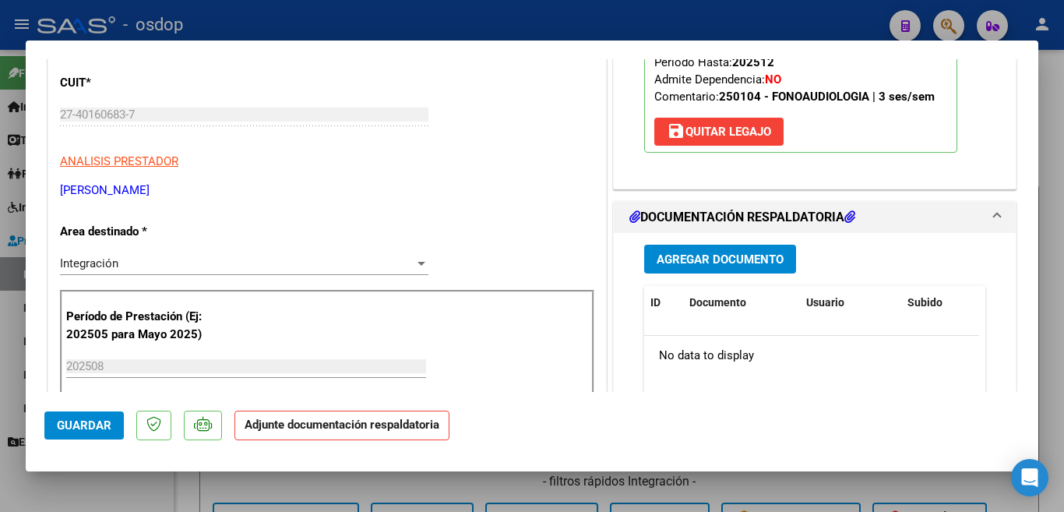
scroll to position [312, 0]
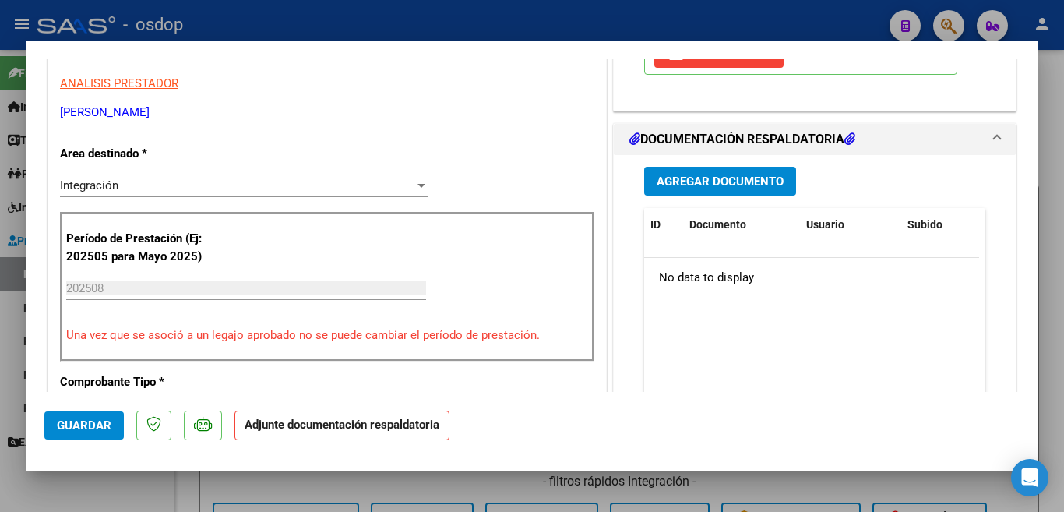
click at [718, 181] on span "Agregar Documento" at bounding box center [720, 181] width 127 height 14
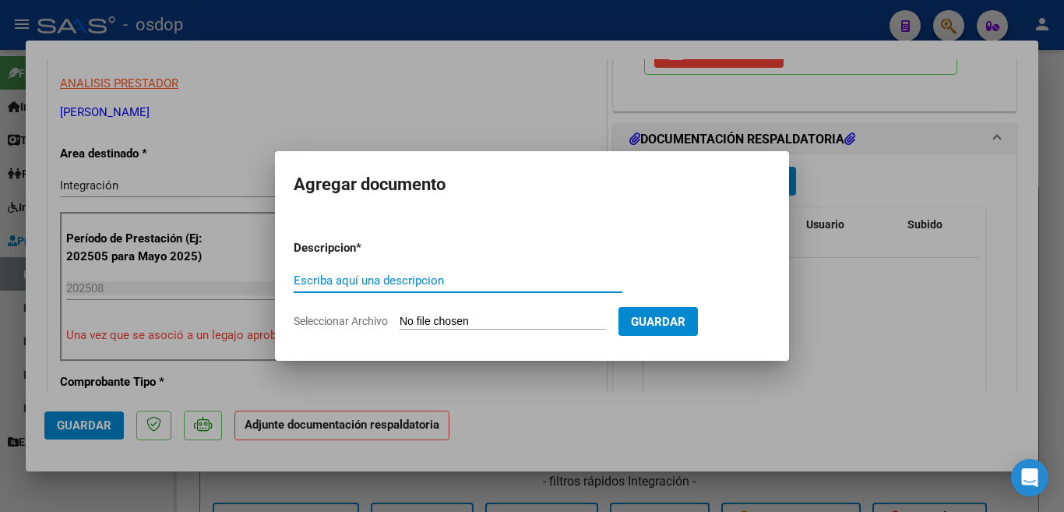
click at [520, 281] on input "Escriba aquí una descripcion" at bounding box center [458, 280] width 329 height 14
type input "planilla"
click at [513, 327] on input "Seleccionar Archivo" at bounding box center [503, 322] width 206 height 15
type input "C:\fakepath\[PERSON_NAME] [PERSON_NAME] Planilla.pdf"
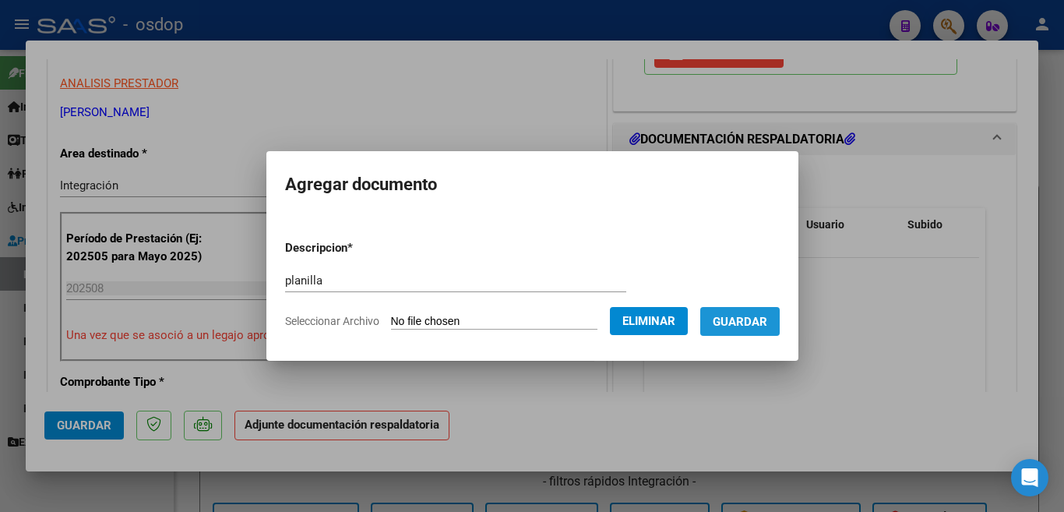
click at [734, 327] on span "Guardar" at bounding box center [740, 322] width 55 height 14
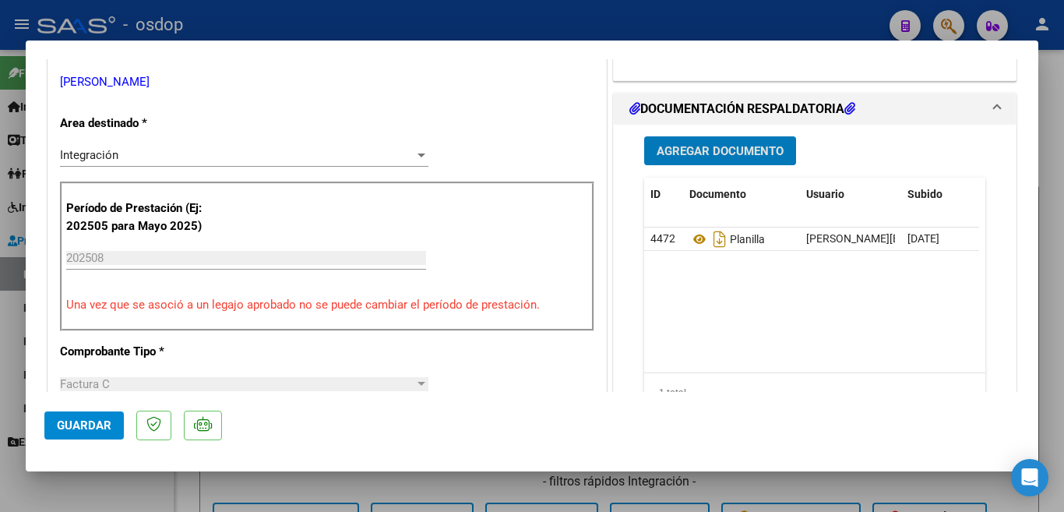
scroll to position [653, 0]
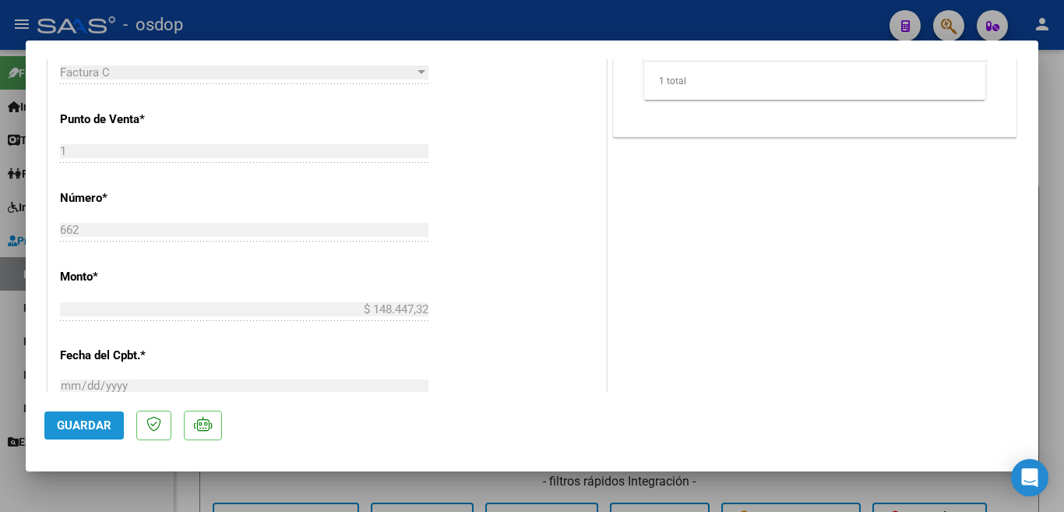
click at [98, 428] on span "Guardar" at bounding box center [84, 425] width 55 height 14
click at [0, 287] on div at bounding box center [532, 256] width 1064 height 512
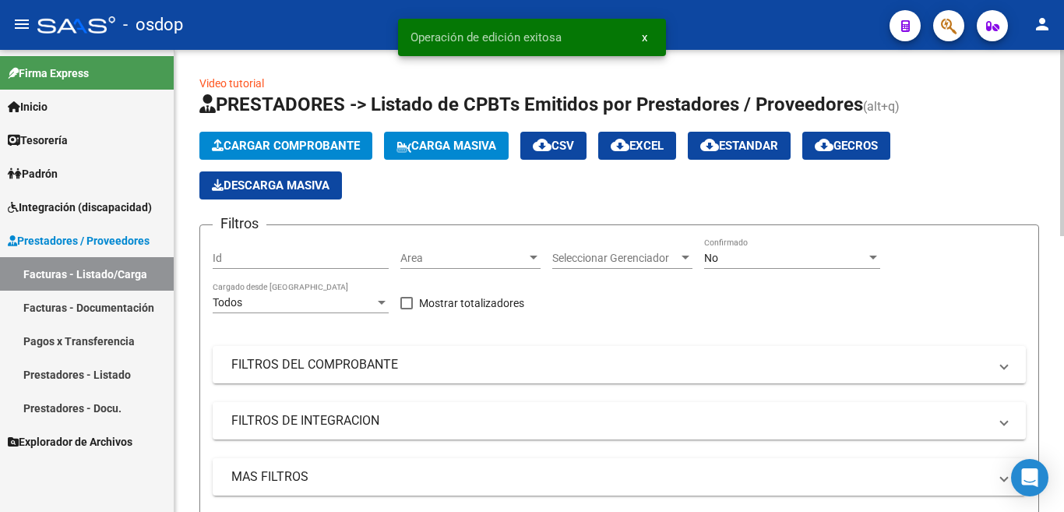
scroll to position [467, 0]
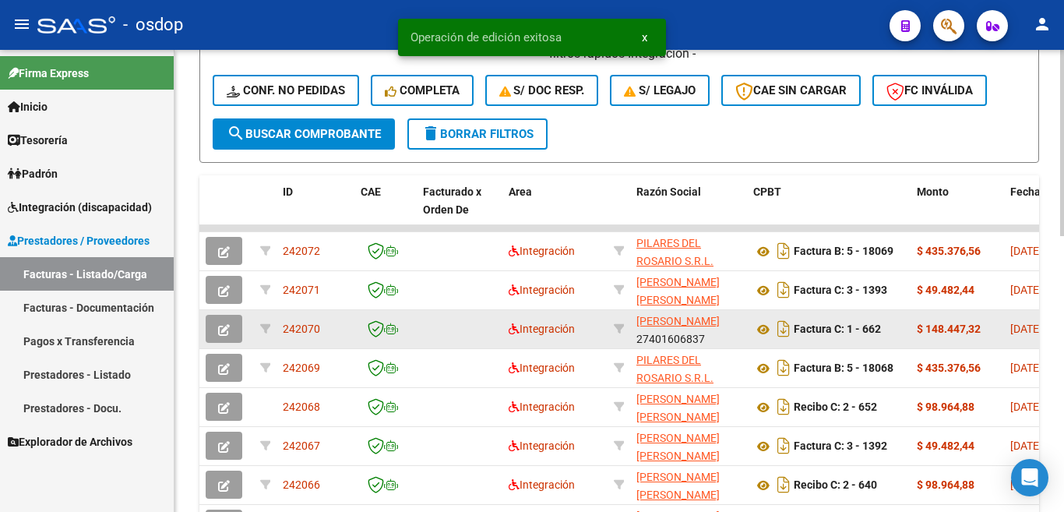
click at [302, 322] on span "242070" at bounding box center [301, 328] width 37 height 12
copy span "242070"
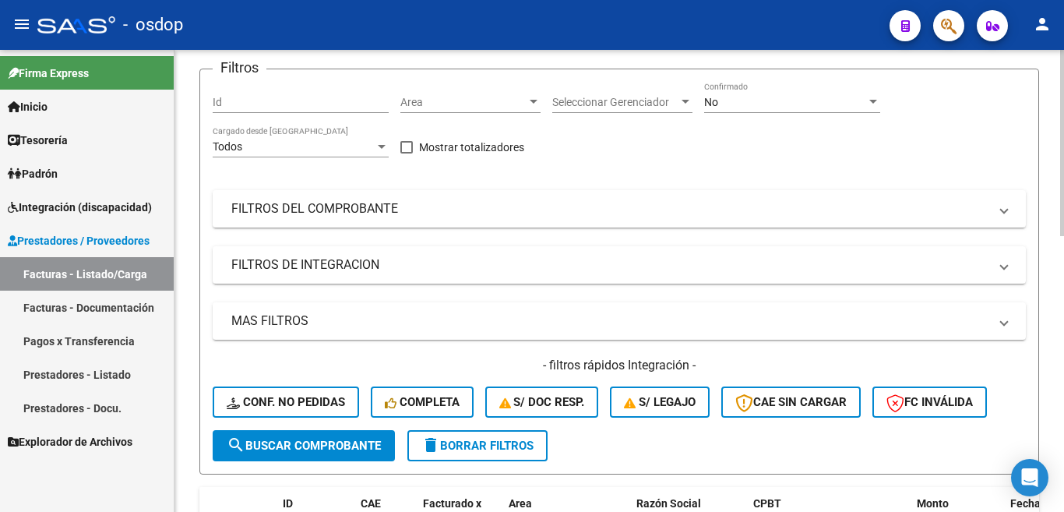
scroll to position [0, 0]
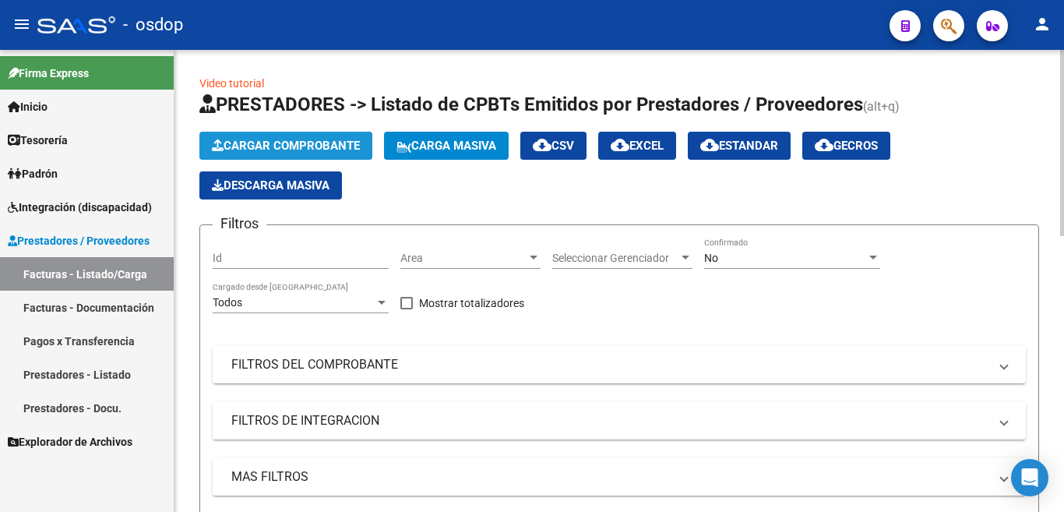
click at [276, 146] on span "Cargar Comprobante" at bounding box center [286, 146] width 148 height 14
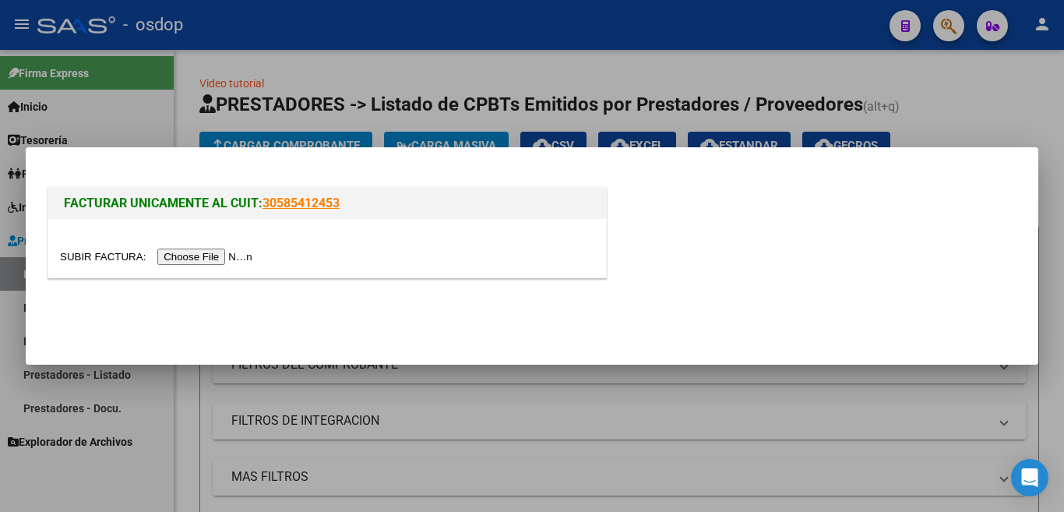
click at [220, 264] on input "file" at bounding box center [158, 256] width 197 height 16
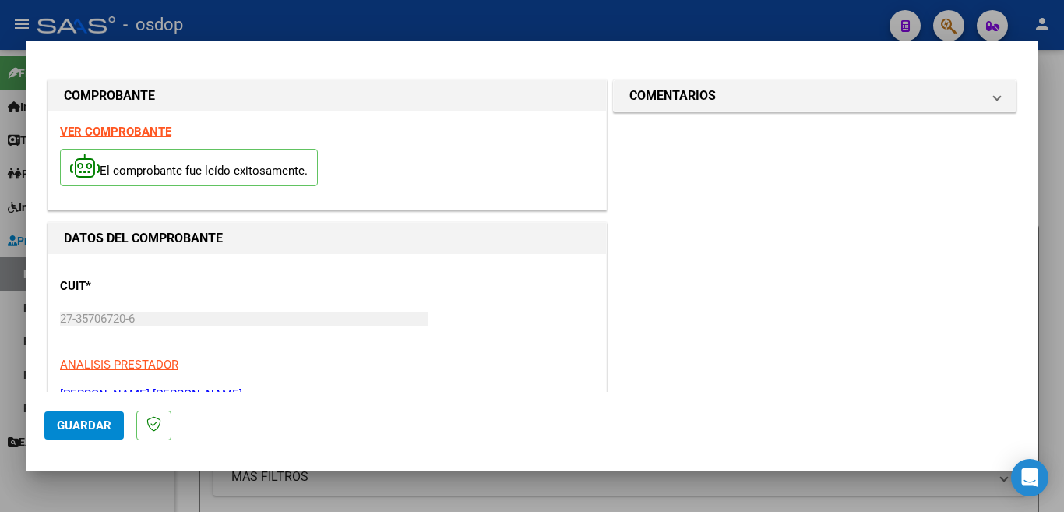
scroll to position [312, 0]
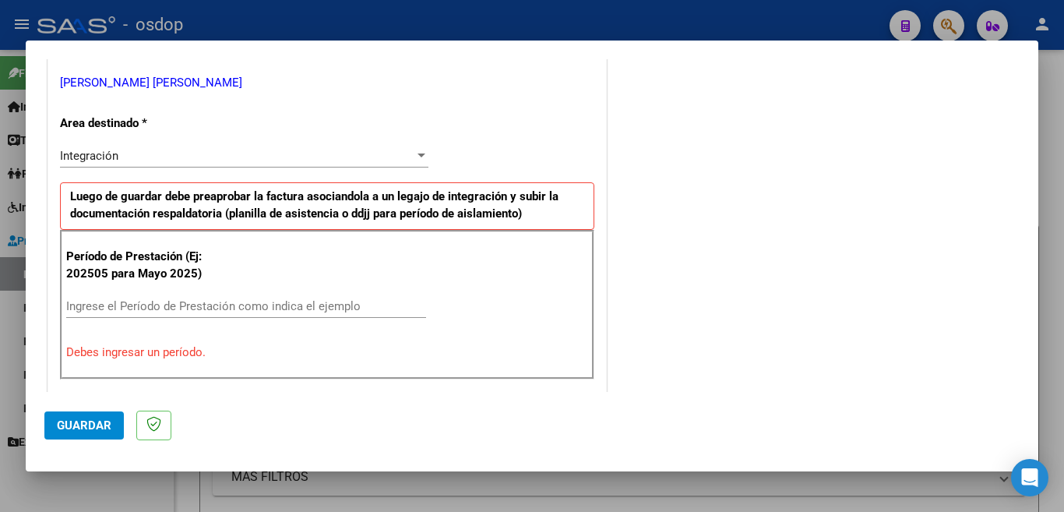
click at [190, 315] on div "Ingrese el Período de Prestación como indica el ejemplo" at bounding box center [246, 305] width 360 height 23
click at [200, 304] on input "Ingrese el Período de Prestación como indica el ejemplo" at bounding box center [246, 306] width 360 height 14
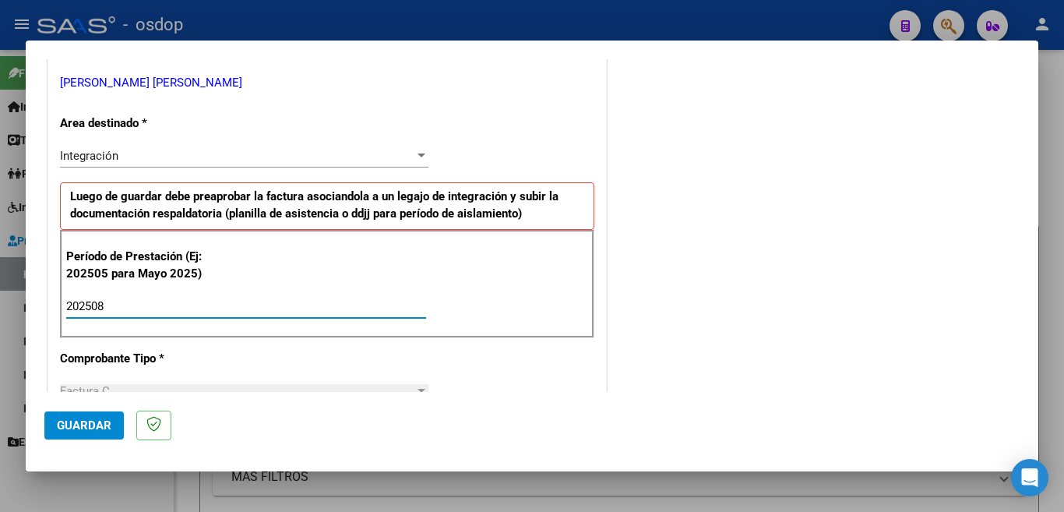
type input "202508"
click at [98, 426] on span "Guardar" at bounding box center [84, 425] width 55 height 14
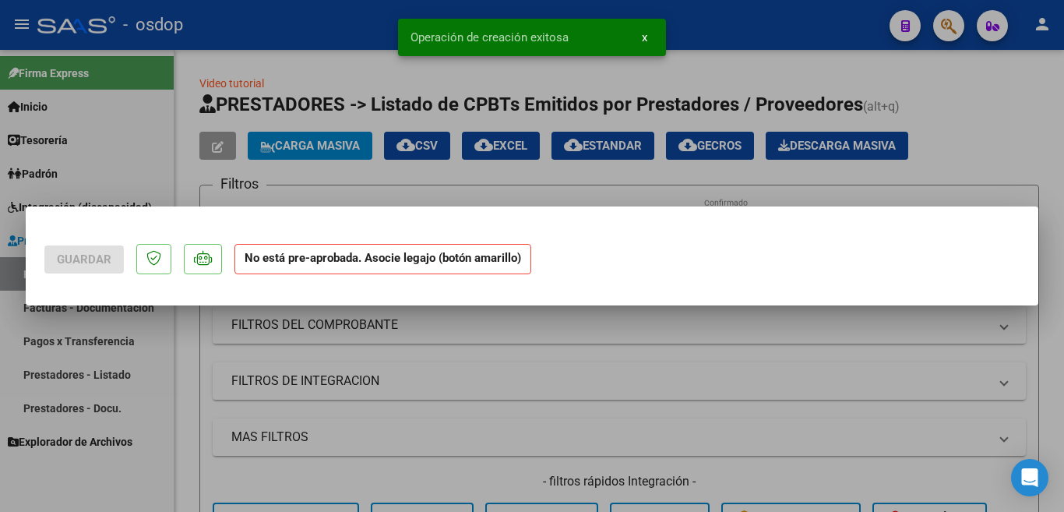
scroll to position [0, 0]
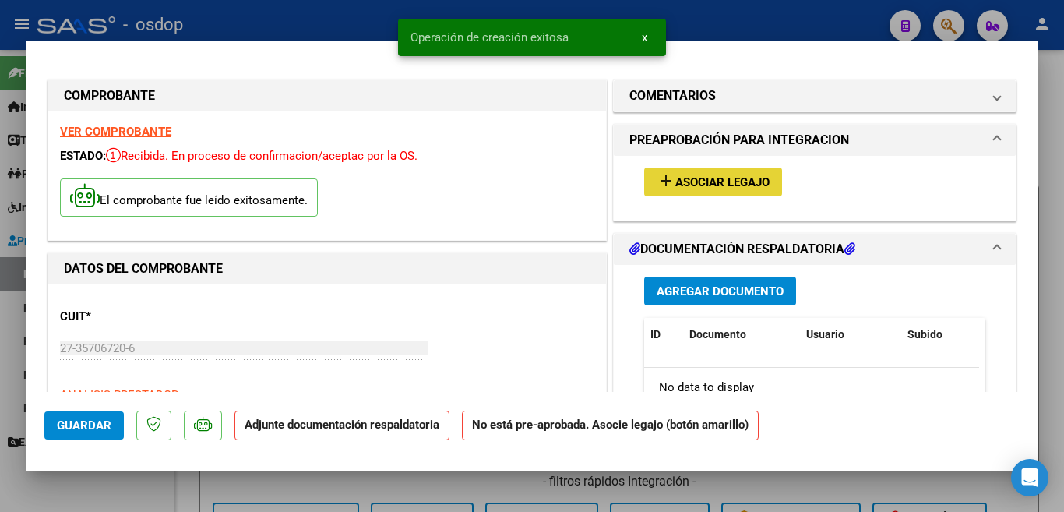
click at [657, 176] on mat-icon "add" at bounding box center [666, 180] width 19 height 19
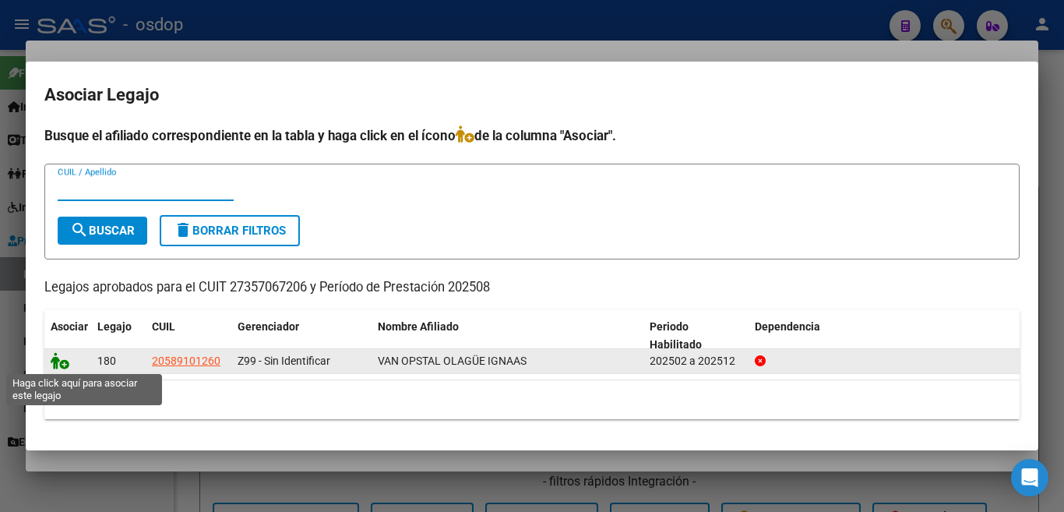
click at [59, 366] on icon at bounding box center [60, 360] width 19 height 17
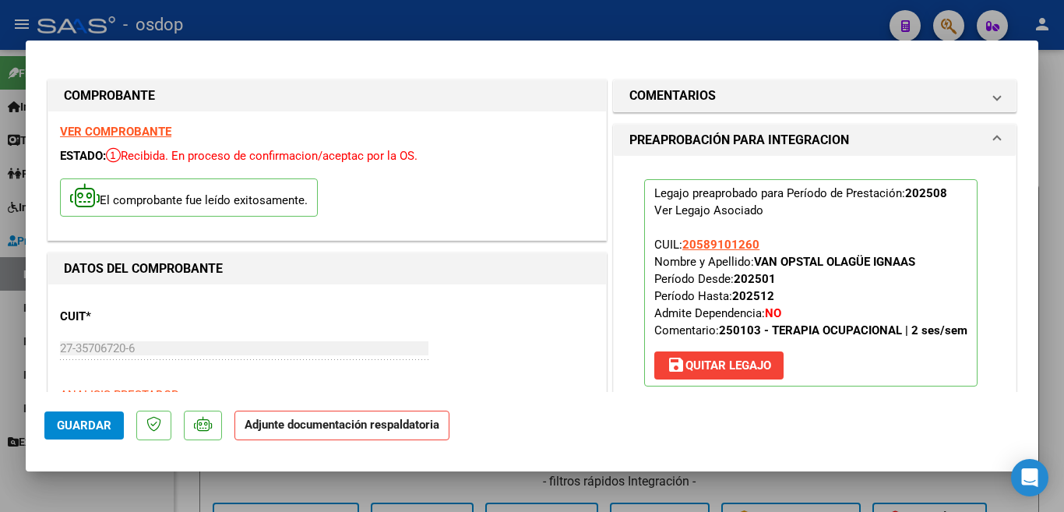
scroll to position [156, 0]
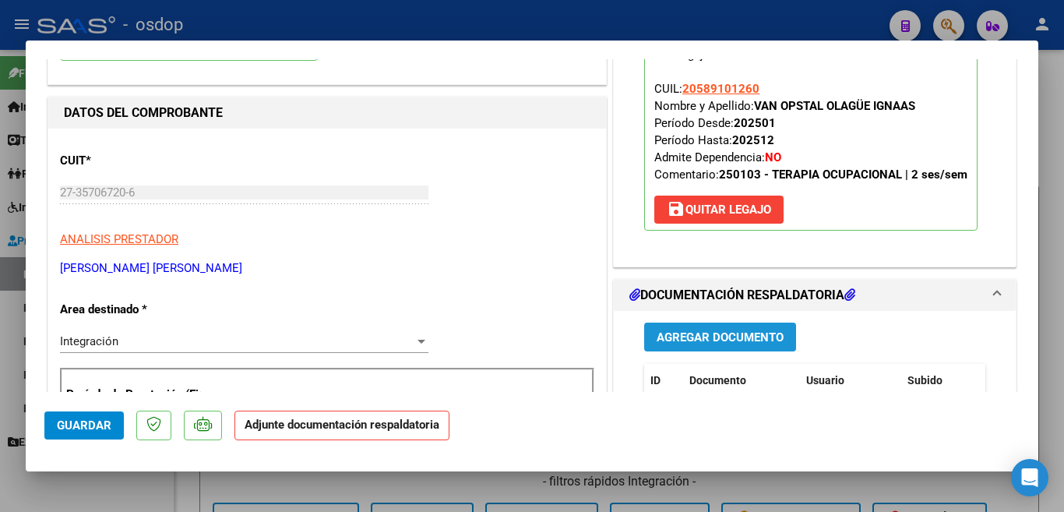
click at [711, 344] on span "Agregar Documento" at bounding box center [720, 337] width 127 height 14
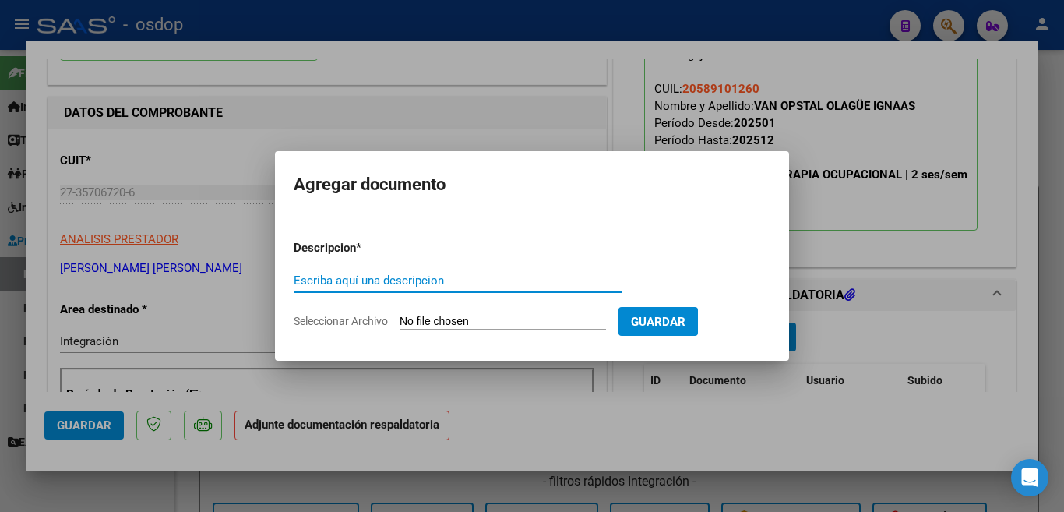
click at [477, 276] on input "Escriba aquí una descripcion" at bounding box center [458, 280] width 329 height 14
type input "planilla"
click at [517, 317] on input "Seleccionar Archivo" at bounding box center [503, 322] width 206 height 15
type input "C:\fakepath\27357067206_011_00003_00001091.pdf"
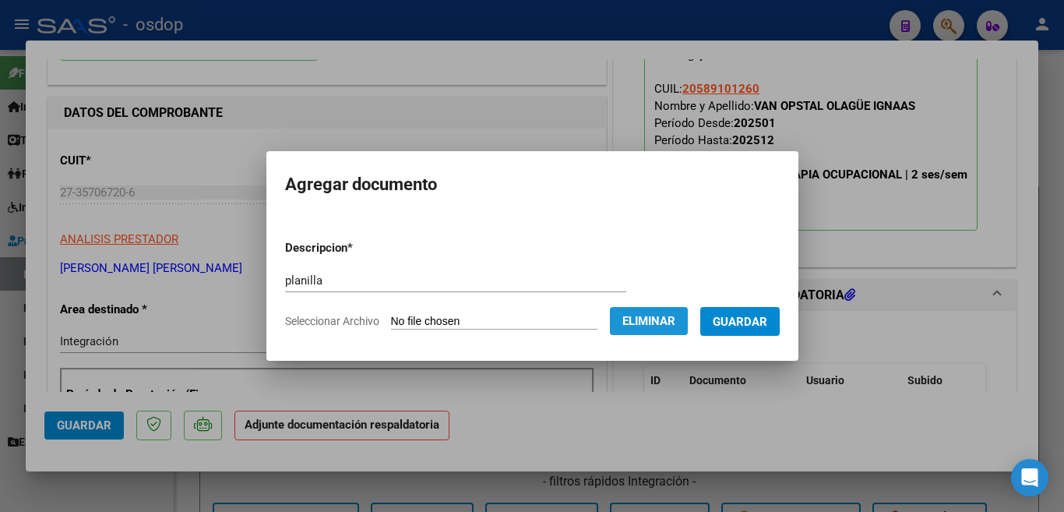
click at [644, 315] on span "Eliminar" at bounding box center [648, 321] width 53 height 14
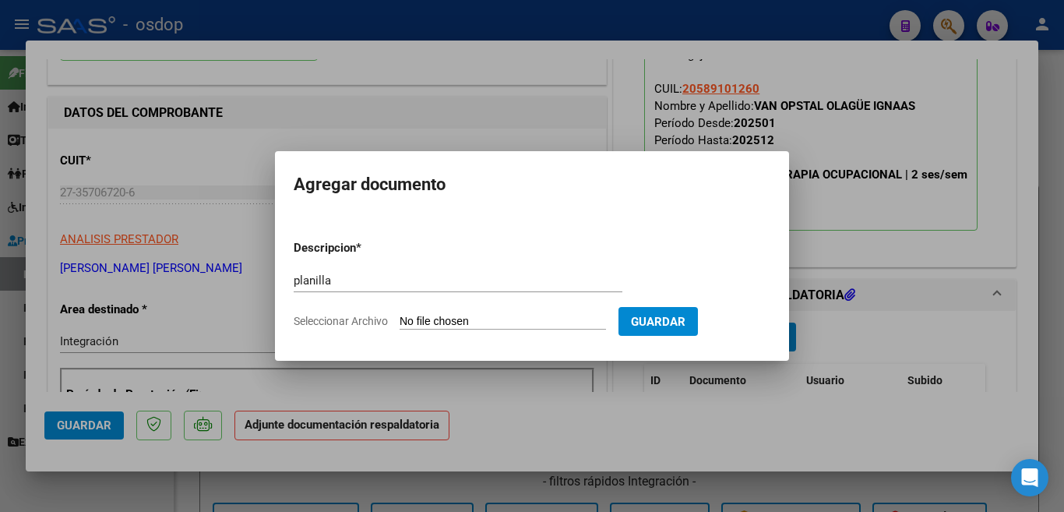
click at [442, 315] on input "Seleccionar Archivo" at bounding box center [503, 322] width 206 height 15
type input "C:\fakepath\asistencia ago to.pdf"
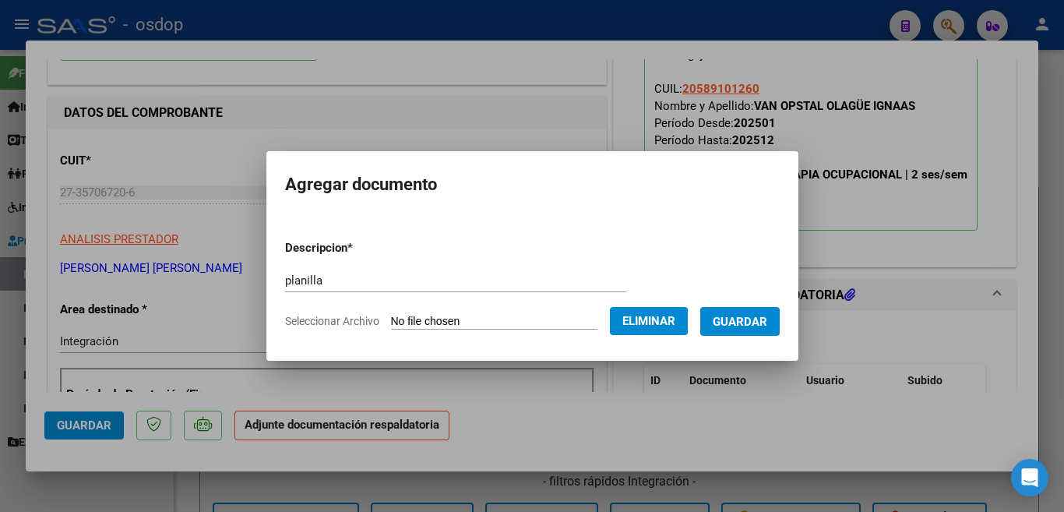
click at [746, 311] on button "Guardar" at bounding box center [739, 321] width 79 height 29
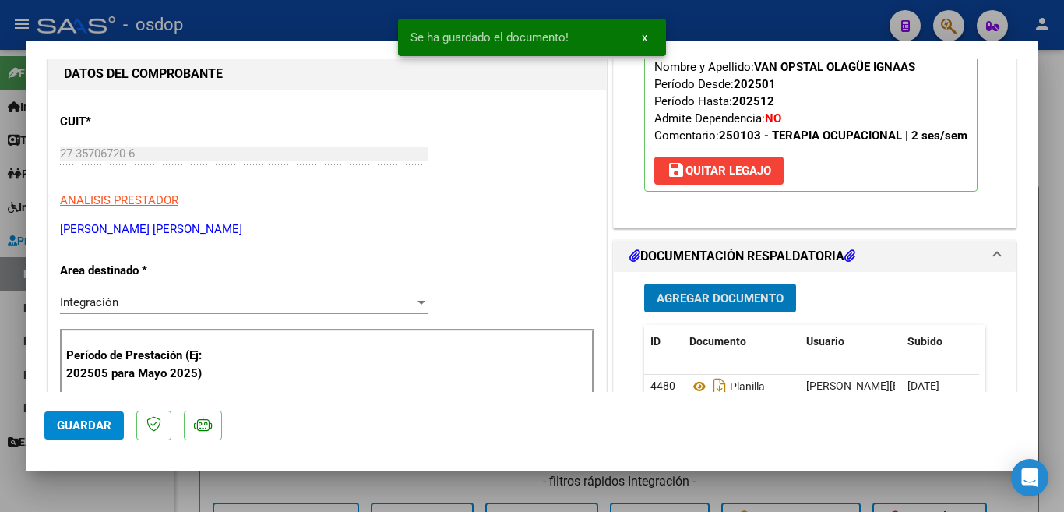
scroll to position [234, 0]
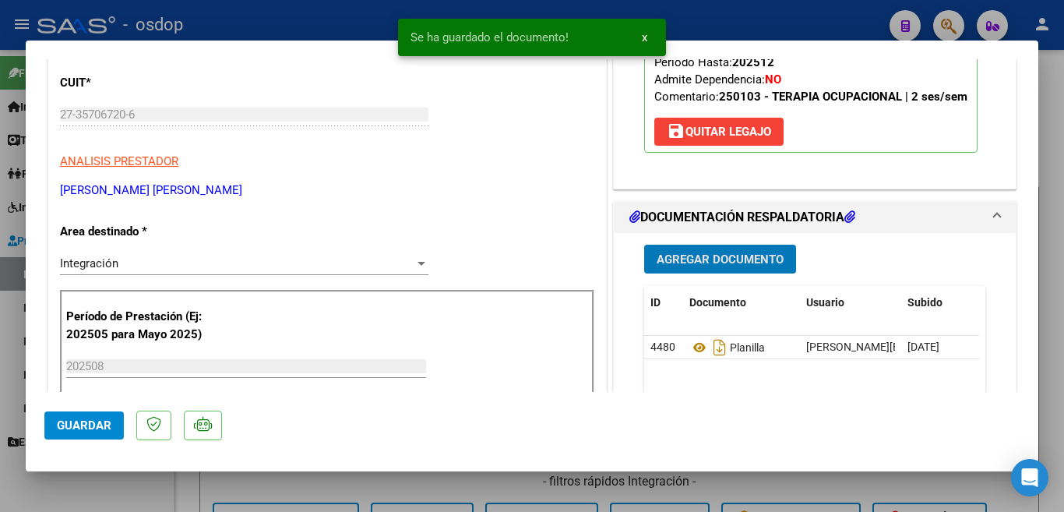
click at [66, 431] on span "Guardar" at bounding box center [84, 425] width 55 height 14
click at [2, 396] on div at bounding box center [532, 256] width 1064 height 512
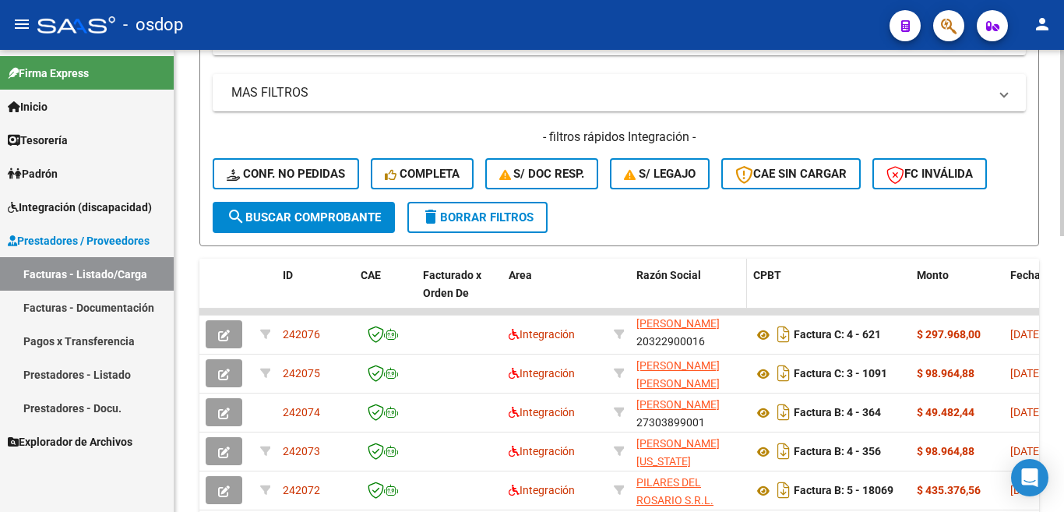
scroll to position [467, 0]
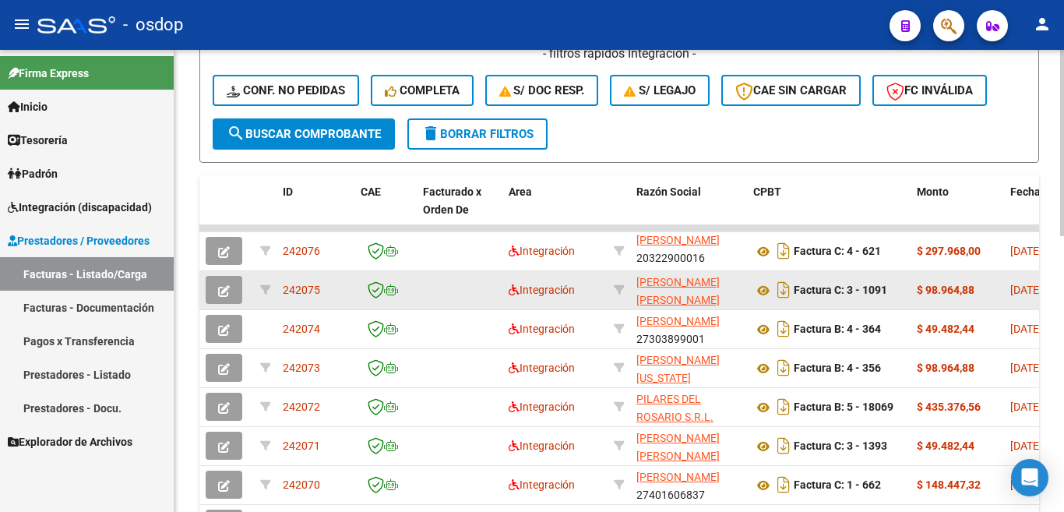
click at [308, 284] on span "242075" at bounding box center [301, 290] width 37 height 12
copy span "242075"
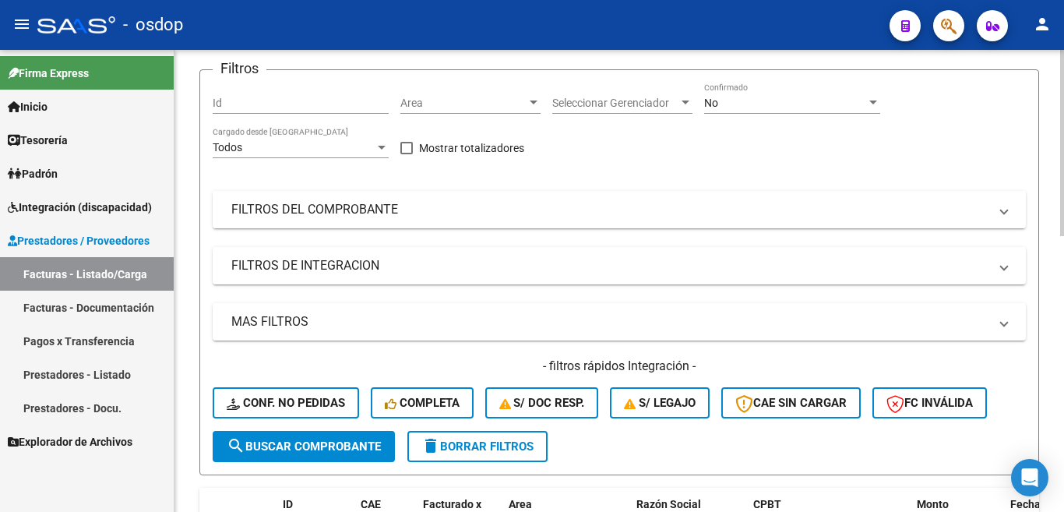
scroll to position [0, 0]
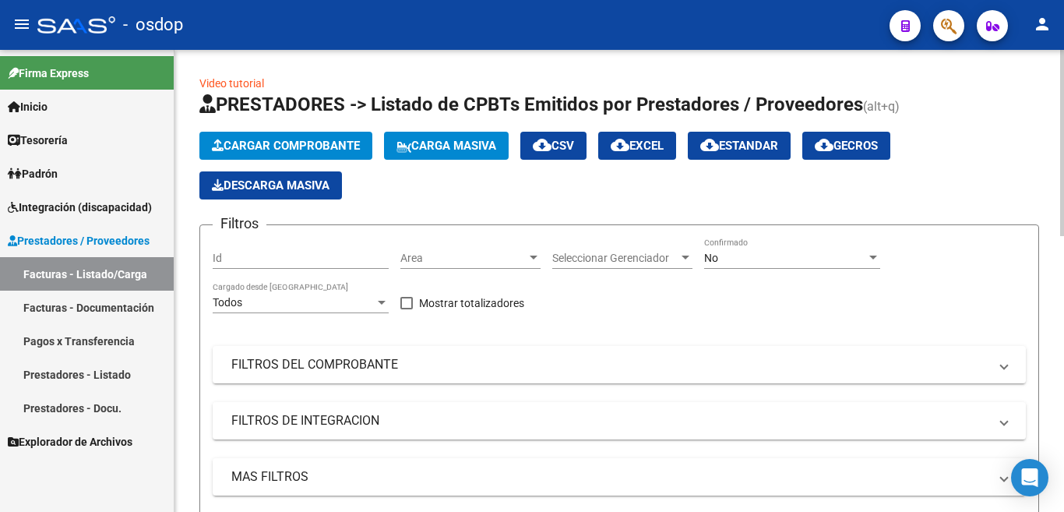
click at [272, 148] on span "Cargar Comprobante" at bounding box center [286, 146] width 148 height 14
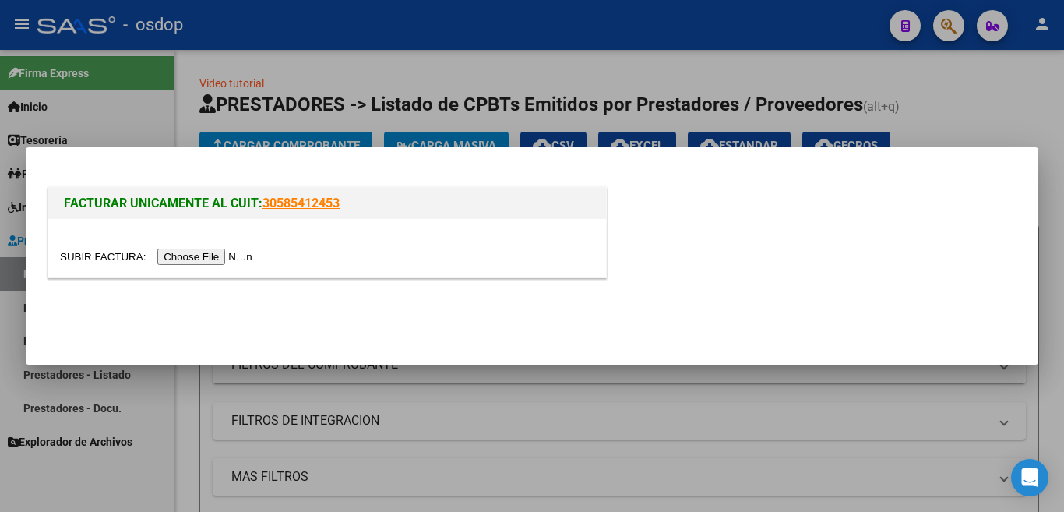
click at [234, 256] on input "file" at bounding box center [158, 256] width 197 height 16
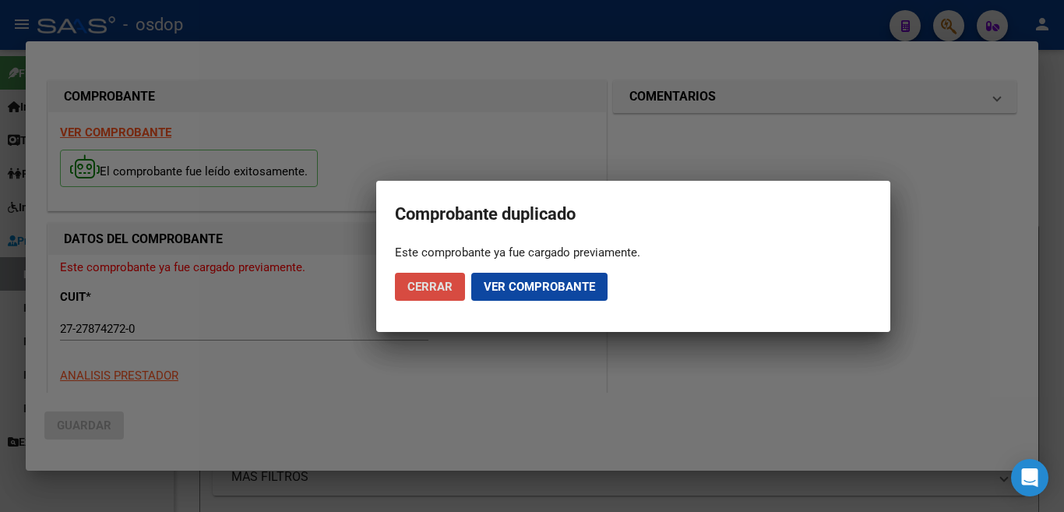
click at [428, 288] on span "Cerrar" at bounding box center [429, 287] width 45 height 14
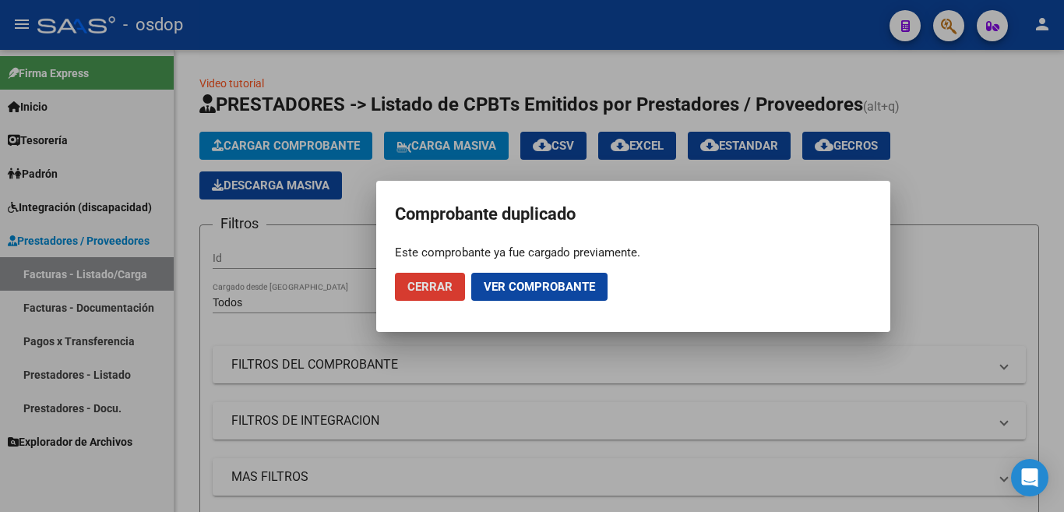
click at [0, 325] on div at bounding box center [532, 256] width 1064 height 512
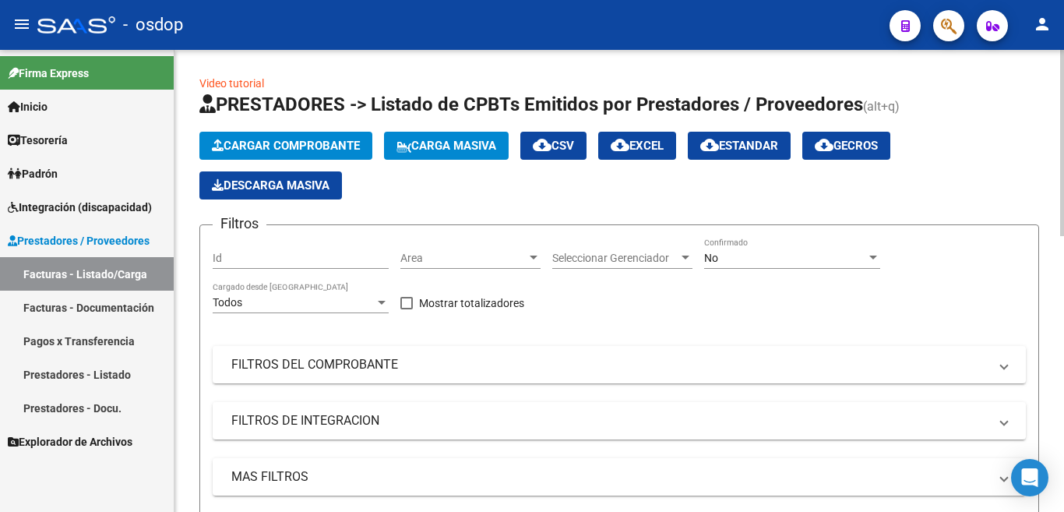
click at [294, 139] on span "Cargar Comprobante" at bounding box center [286, 146] width 148 height 14
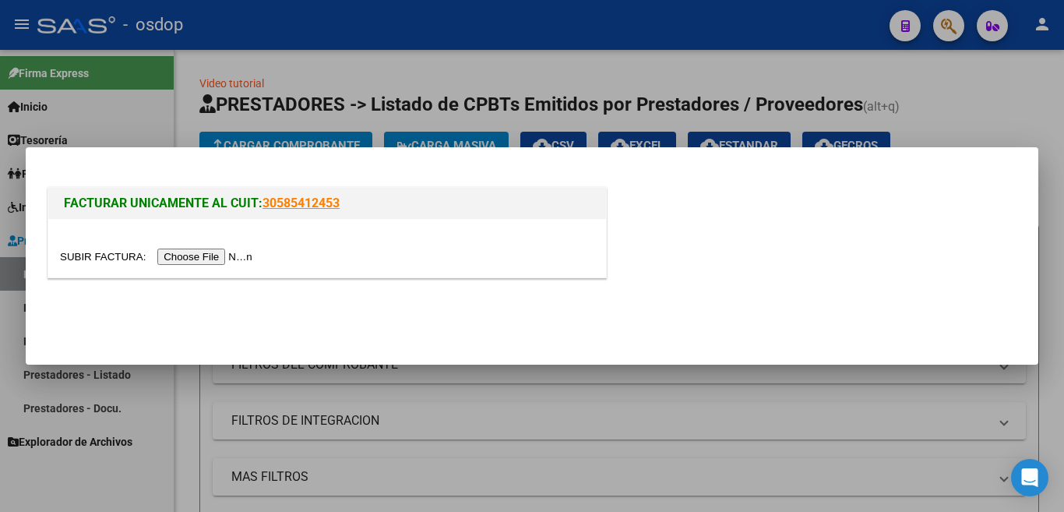
click at [224, 253] on input "file" at bounding box center [158, 256] width 197 height 16
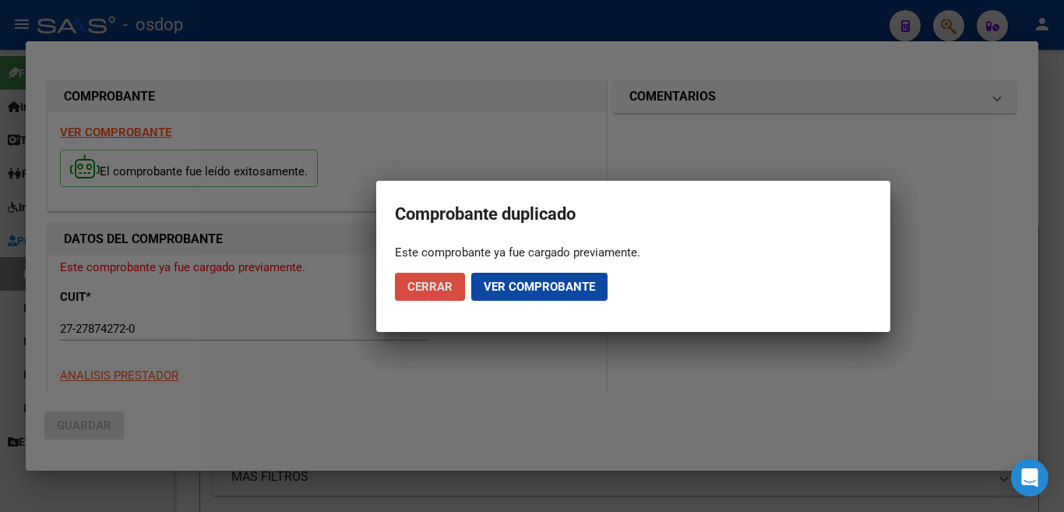
click at [454, 295] on button "Cerrar" at bounding box center [430, 287] width 70 height 28
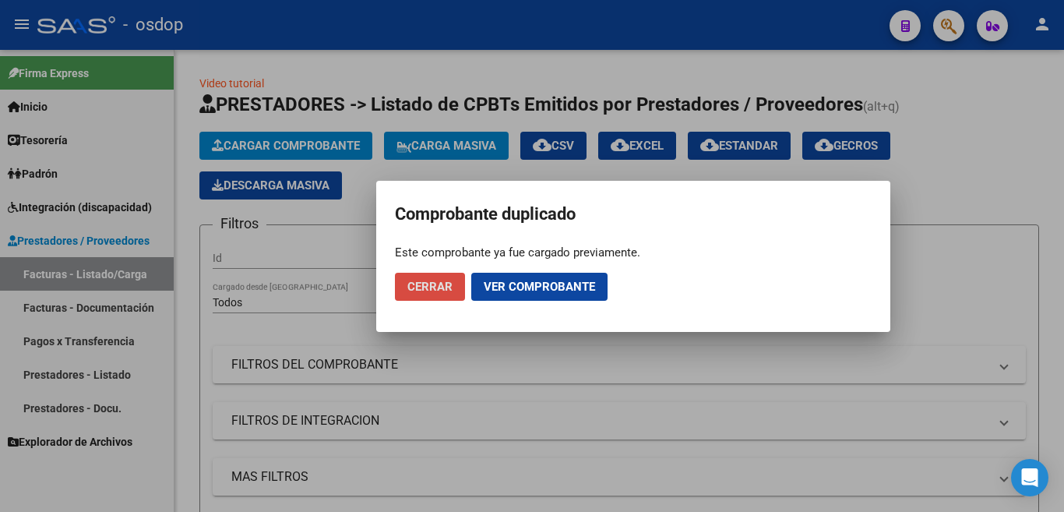
click at [427, 273] on button "Cerrar" at bounding box center [430, 287] width 70 height 28
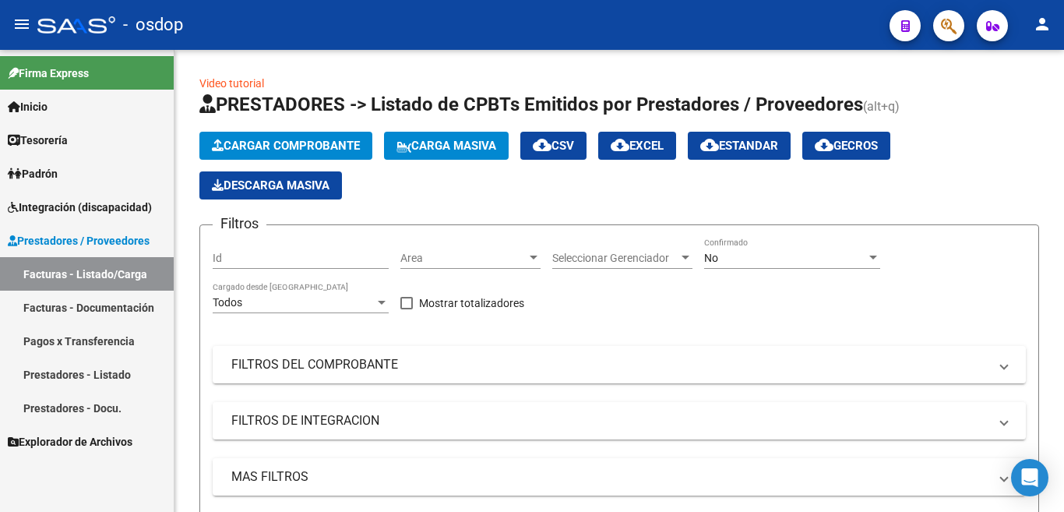
click at [105, 238] on span "Prestadores / Proveedores" at bounding box center [79, 240] width 142 height 17
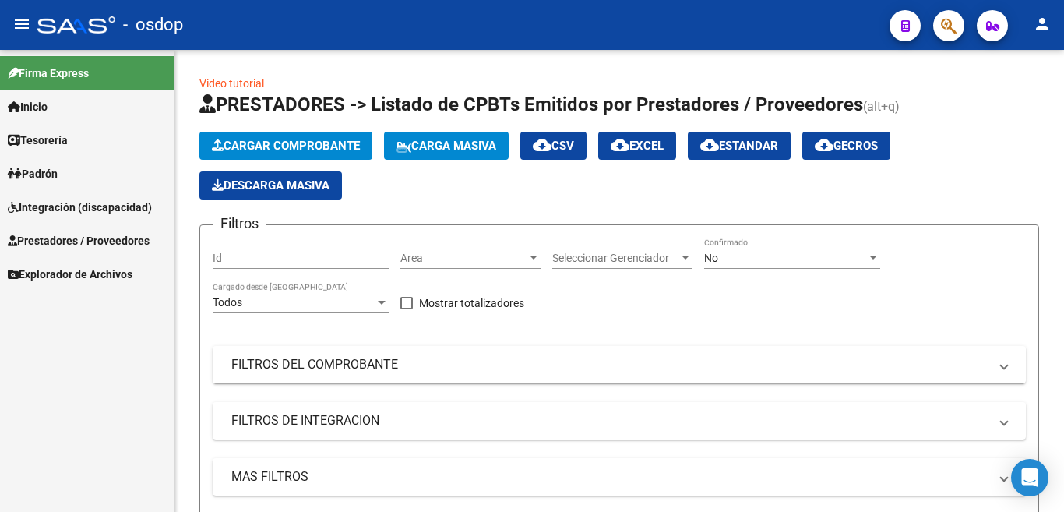
click at [105, 238] on span "Prestadores / Proveedores" at bounding box center [79, 240] width 142 height 17
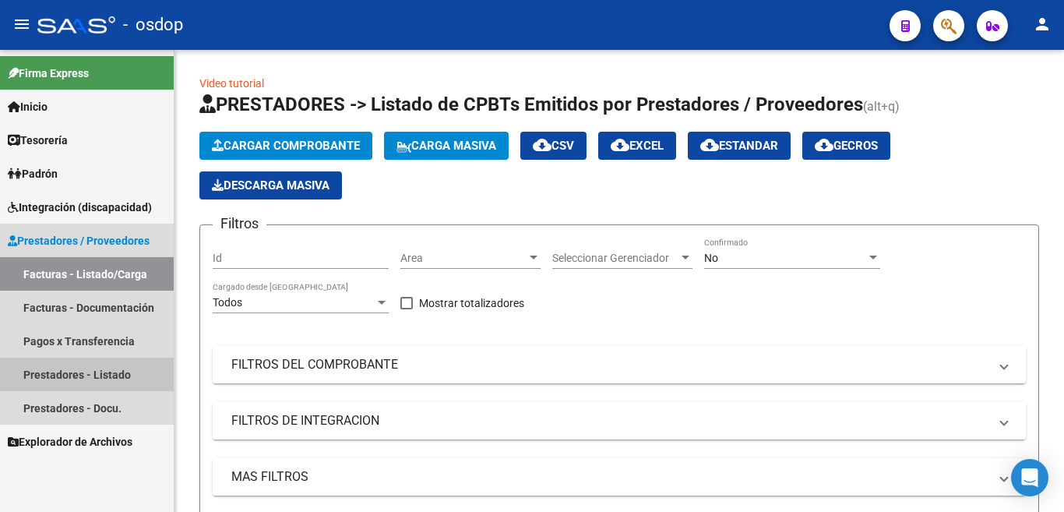
click at [107, 370] on link "Prestadores - Listado" at bounding box center [87, 373] width 174 height 33
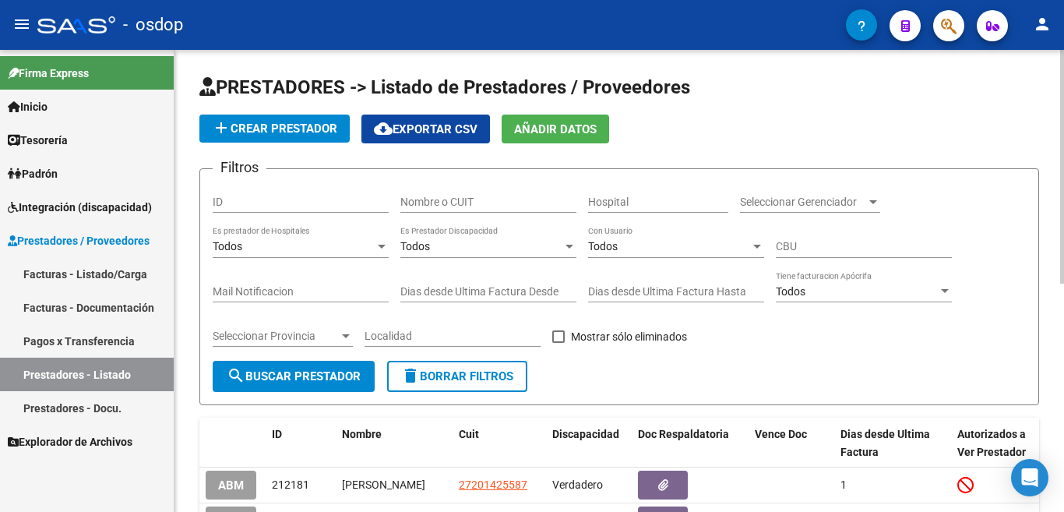
click at [438, 195] on input "Nombre o CUIT" at bounding box center [488, 201] width 176 height 13
type input "27278742720"
click at [339, 375] on span "search Buscar Prestador" at bounding box center [294, 376] width 134 height 14
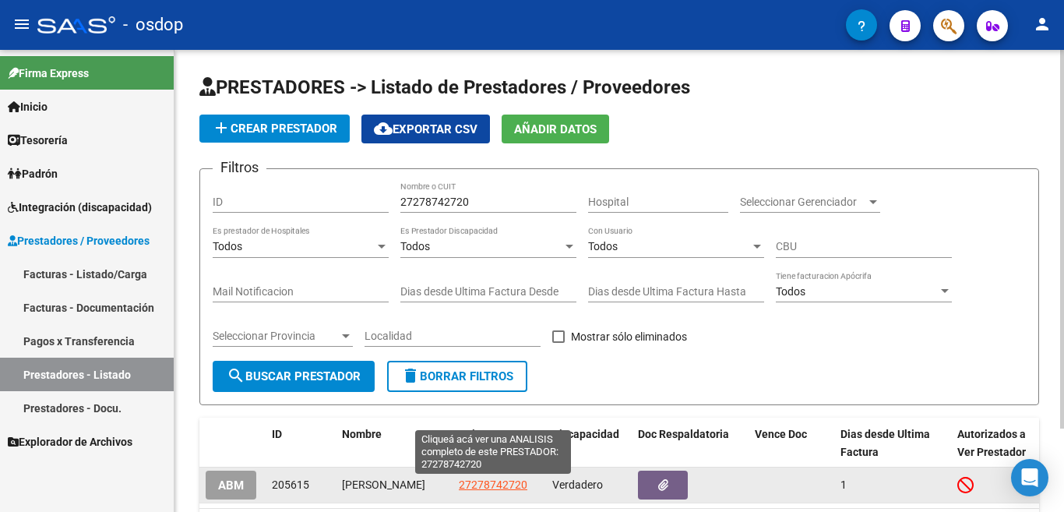
click at [490, 487] on span "27278742720" at bounding box center [493, 484] width 69 height 12
type textarea "27278742720"
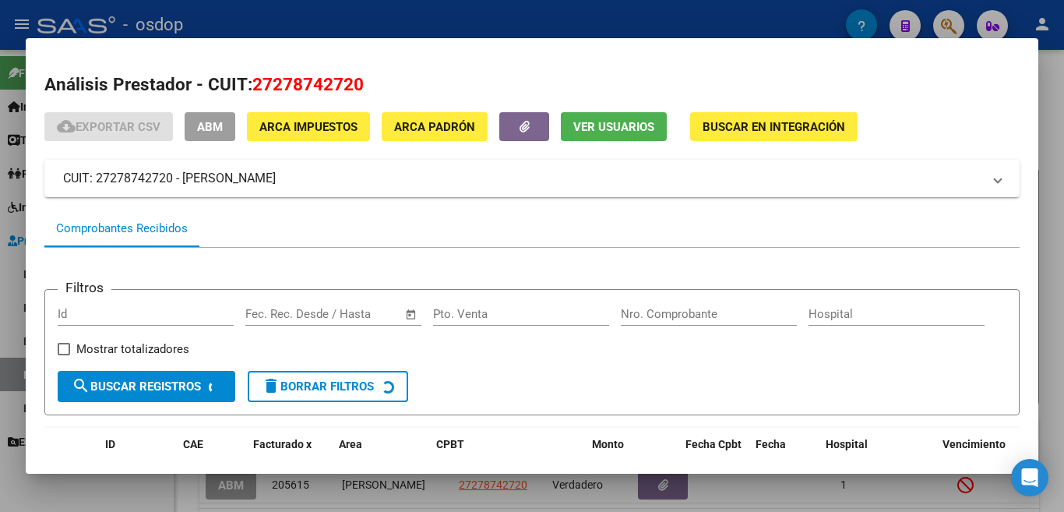
scroll to position [104, 0]
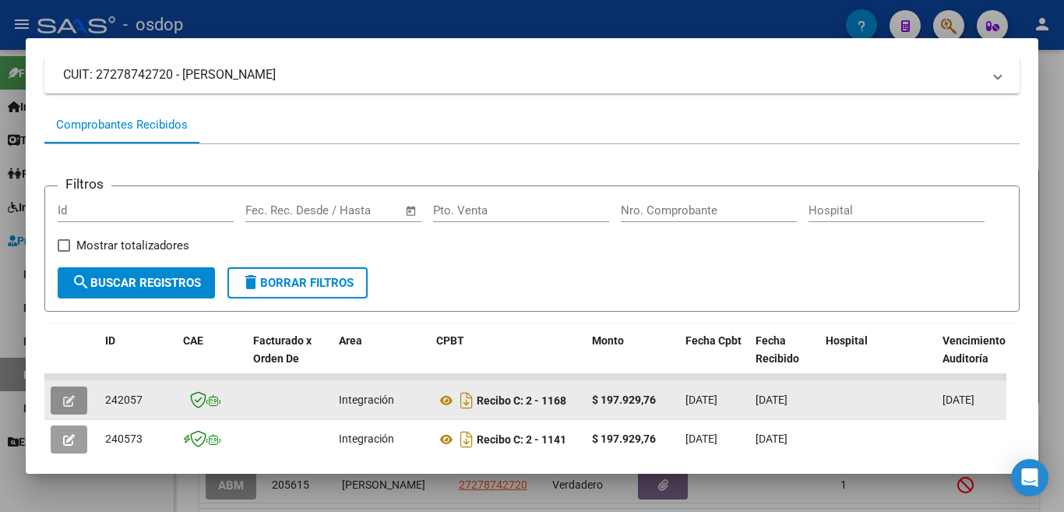
click at [73, 405] on icon "button" at bounding box center [69, 401] width 12 height 12
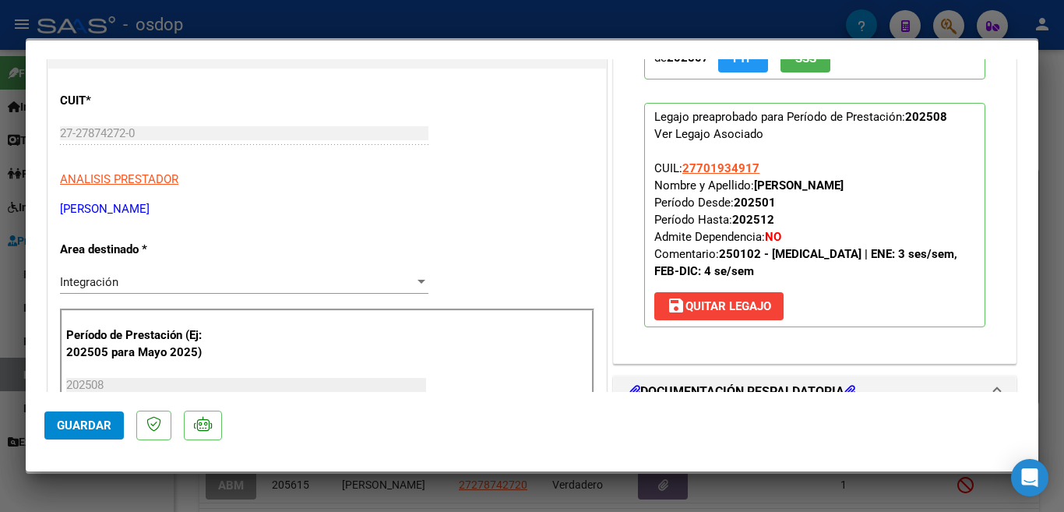
scroll to position [156, 0]
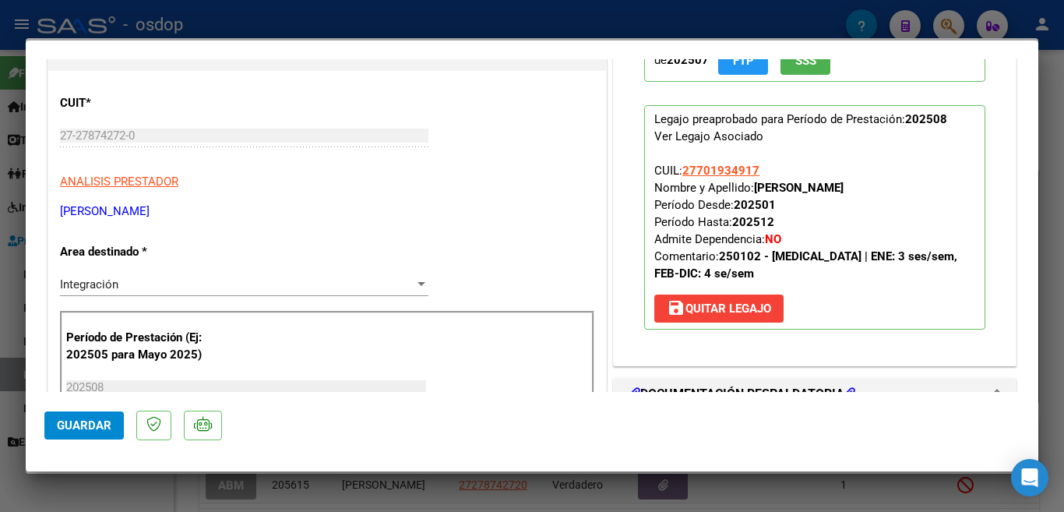
click at [0, 218] on div at bounding box center [532, 256] width 1064 height 512
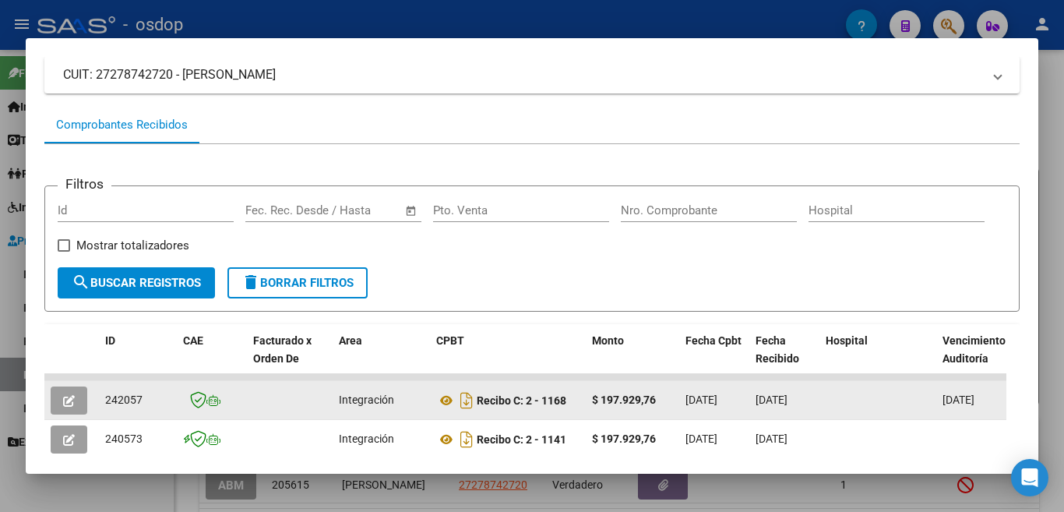
click at [135, 406] on span "242057" at bounding box center [123, 399] width 37 height 12
copy span "242057"
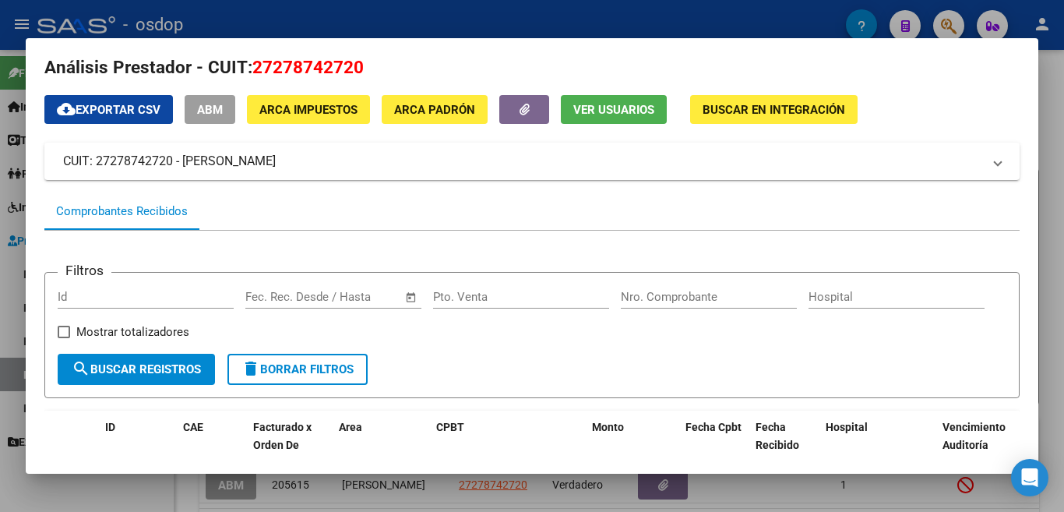
scroll to position [0, 0]
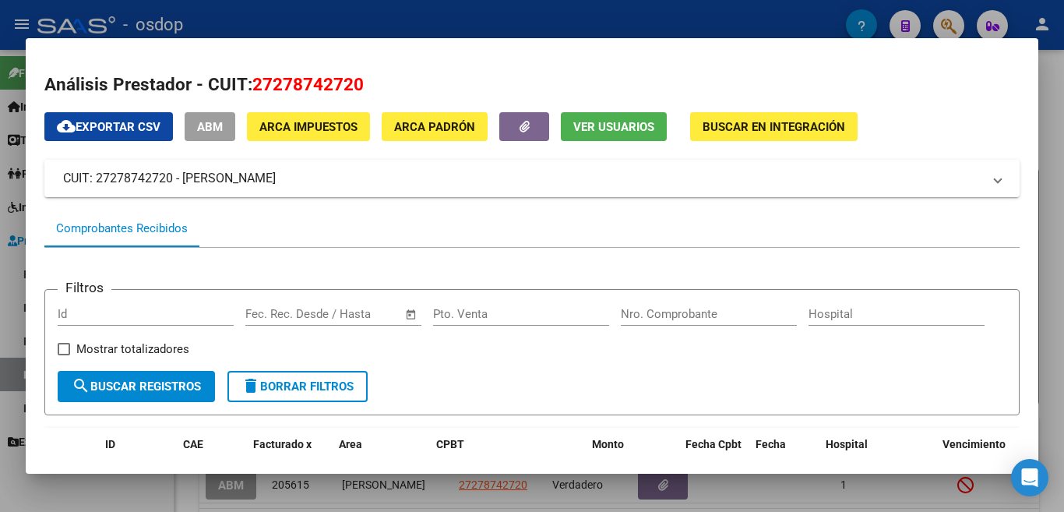
click at [0, 247] on div at bounding box center [532, 256] width 1064 height 512
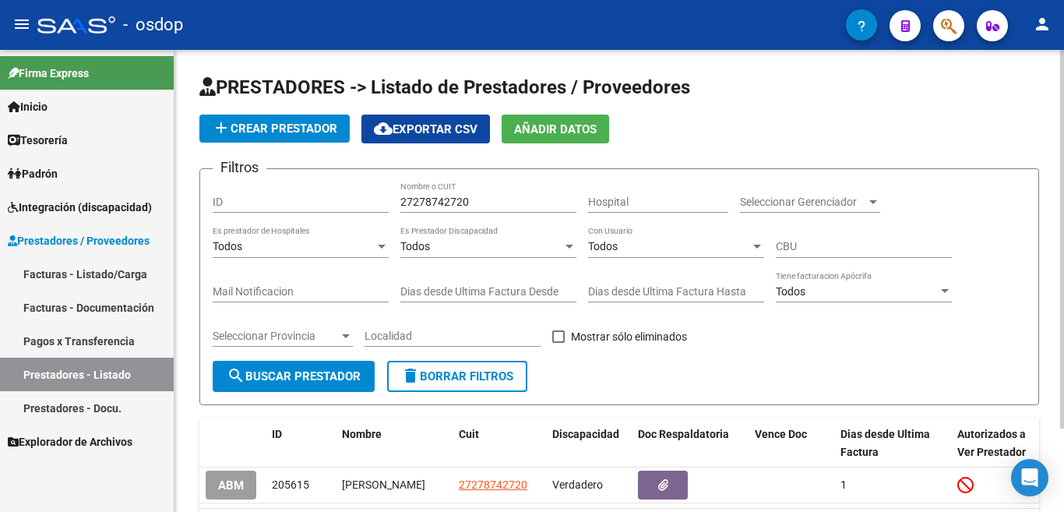
click at [474, 365] on button "delete Borrar Filtros" at bounding box center [457, 376] width 140 height 31
click at [108, 305] on link "Facturas - Documentación" at bounding box center [87, 307] width 174 height 33
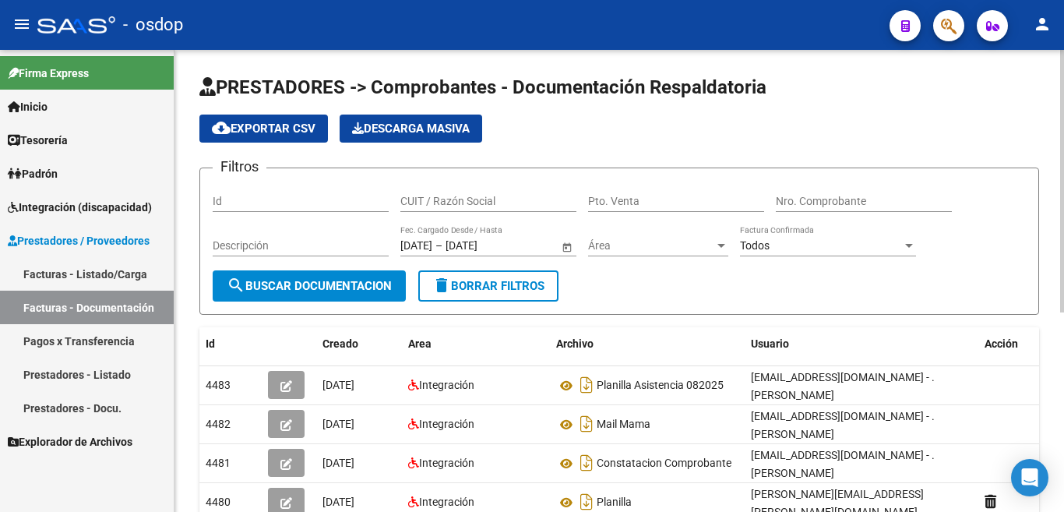
click at [269, 199] on input "Id" at bounding box center [301, 201] width 176 height 13
paste input "240281"
type input "240281"
click at [245, 284] on mat-icon "search" at bounding box center [236, 285] width 19 height 19
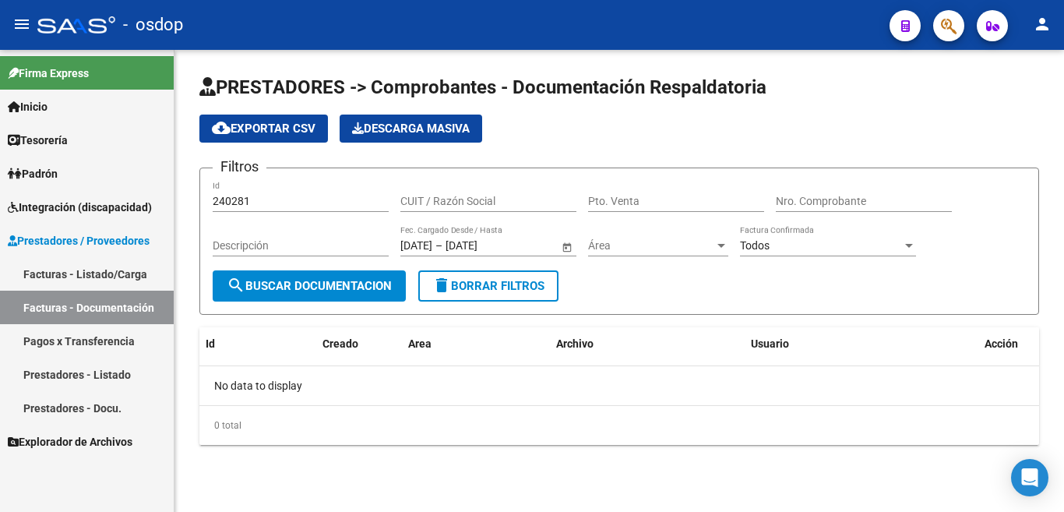
click at [97, 269] on link "Facturas - Listado/Carga" at bounding box center [87, 273] width 174 height 33
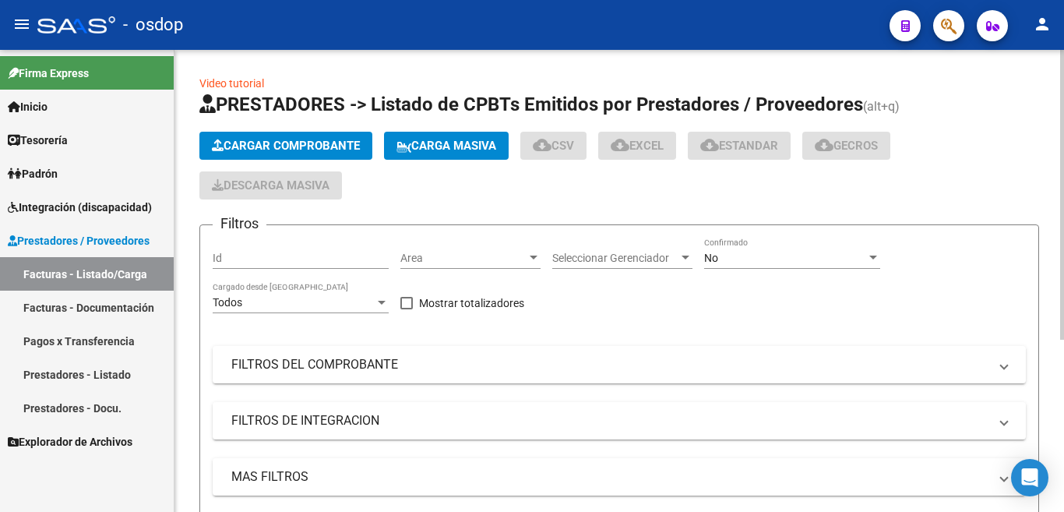
click at [238, 258] on input "Id" at bounding box center [301, 258] width 176 height 13
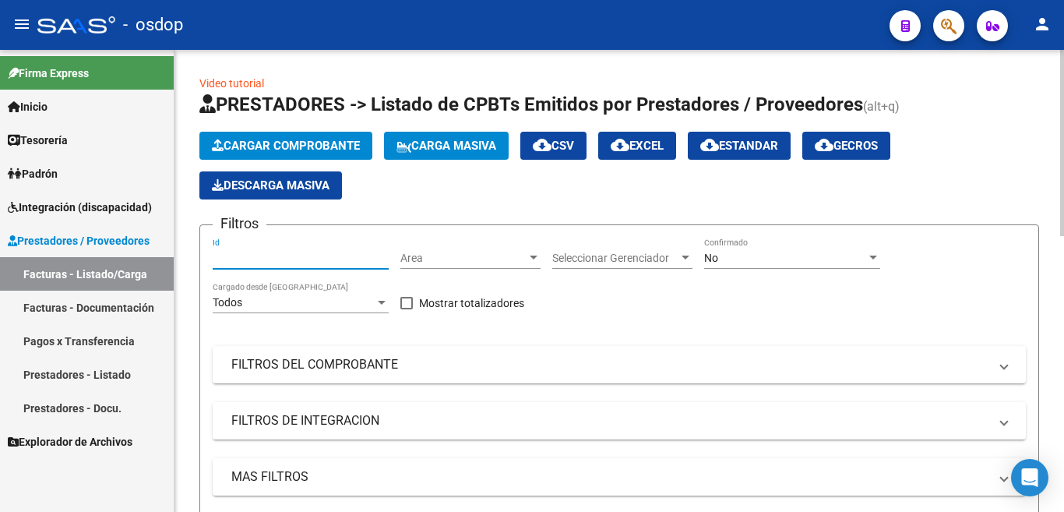
paste input "240281"
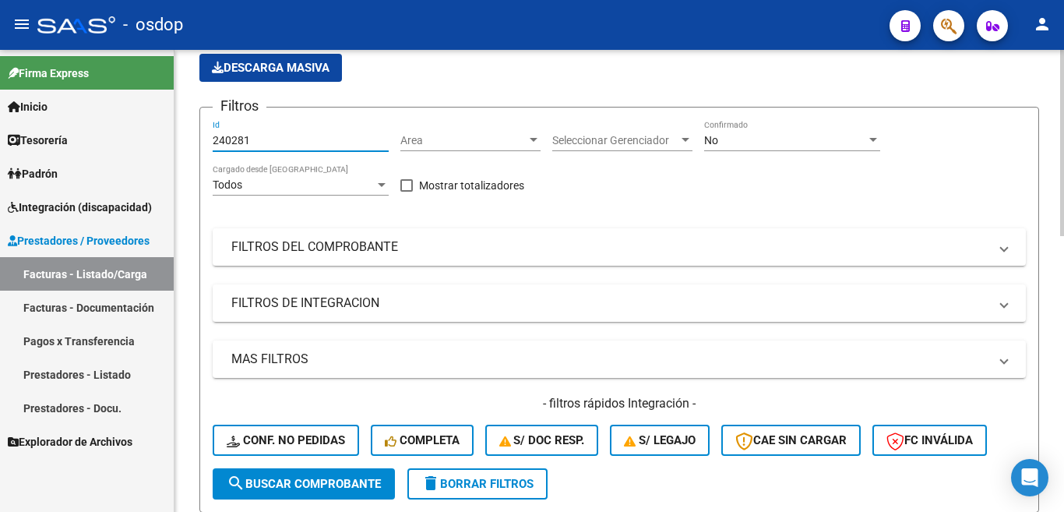
scroll to position [234, 0]
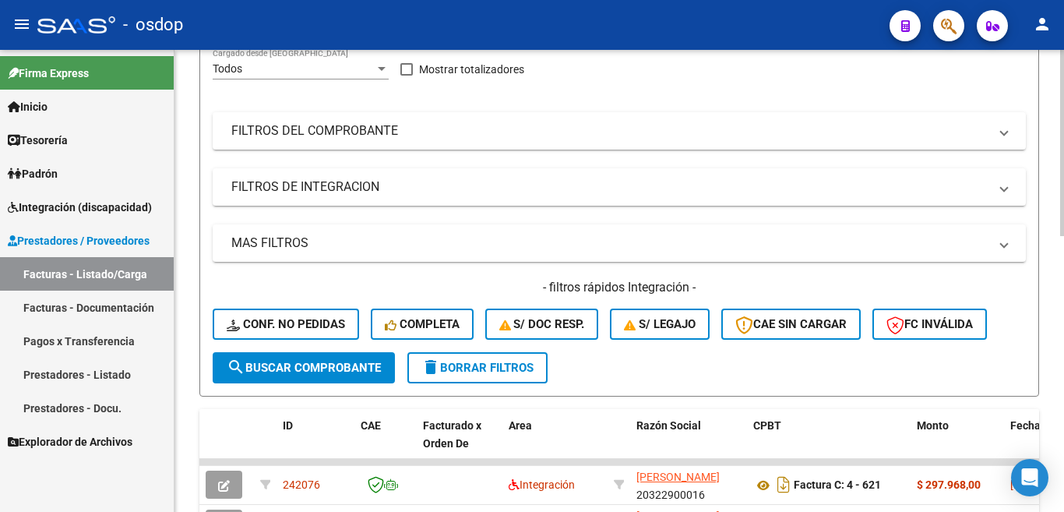
type input "240281"
drag, startPoint x: 349, startPoint y: 367, endPoint x: 340, endPoint y: 366, distance: 8.6
click at [349, 368] on span "search Buscar Comprobante" at bounding box center [304, 368] width 154 height 14
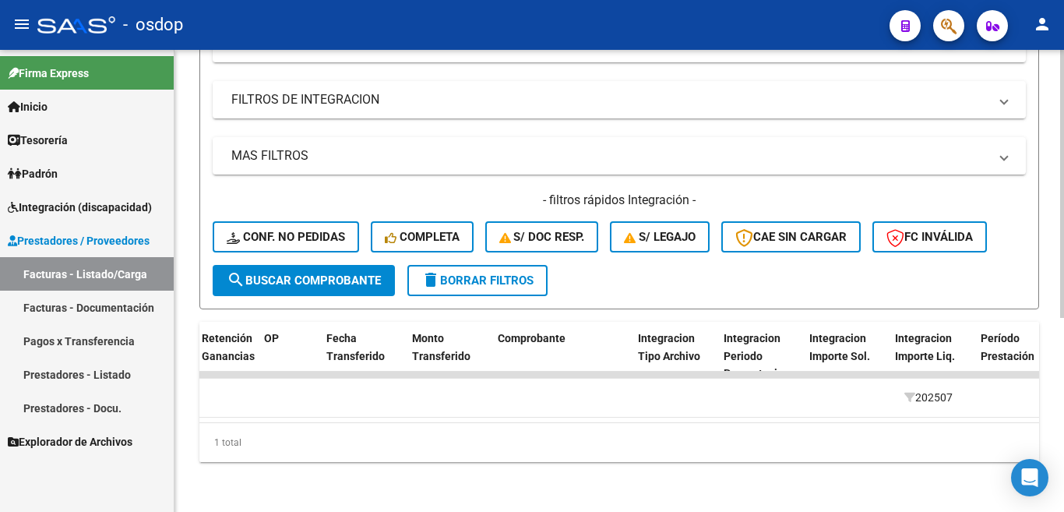
scroll to position [0, 0]
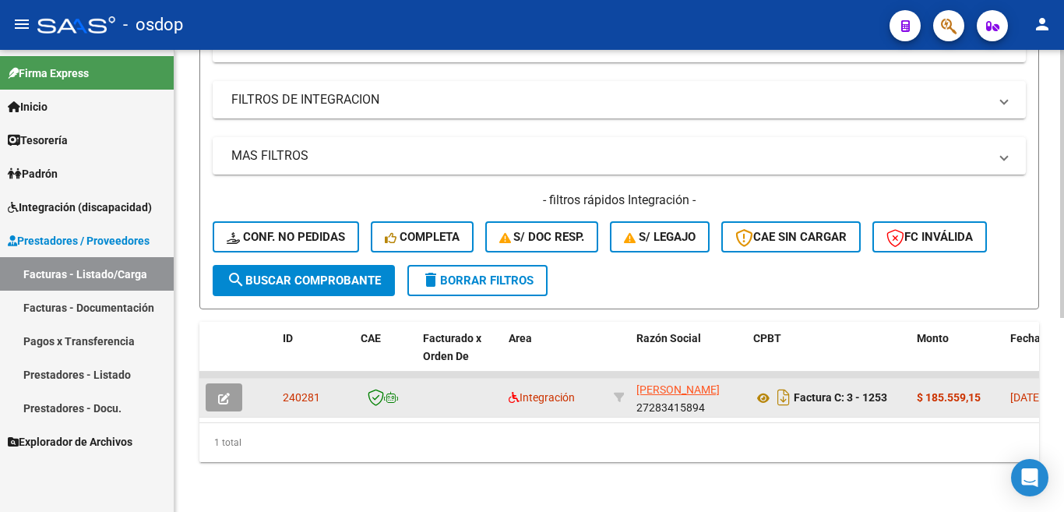
click at [233, 390] on button "button" at bounding box center [224, 397] width 37 height 28
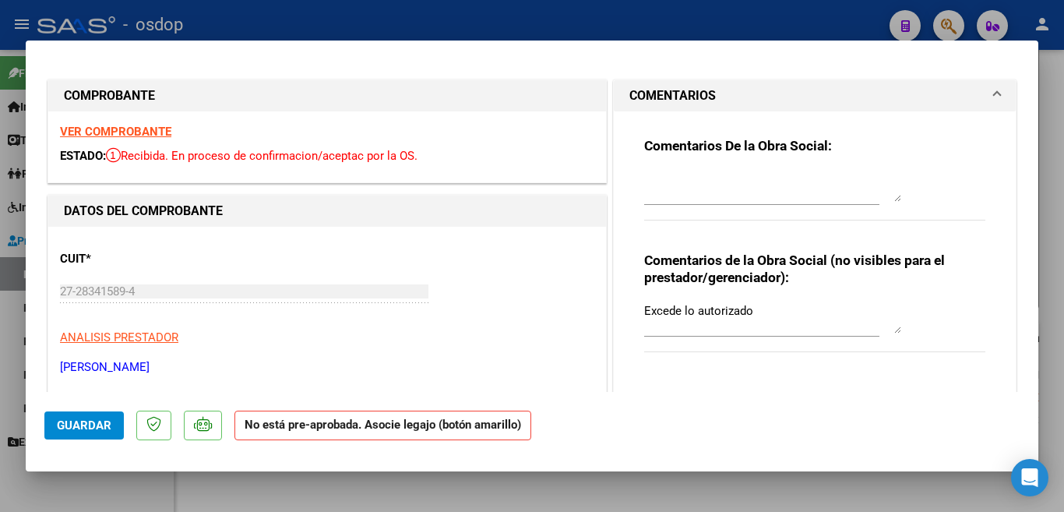
scroll to position [234, 0]
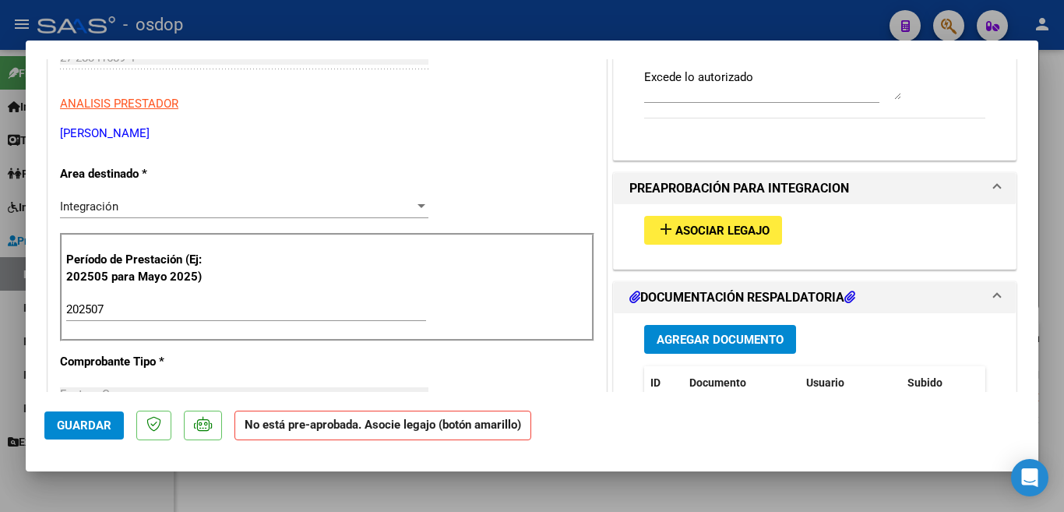
click at [2, 324] on div at bounding box center [532, 256] width 1064 height 512
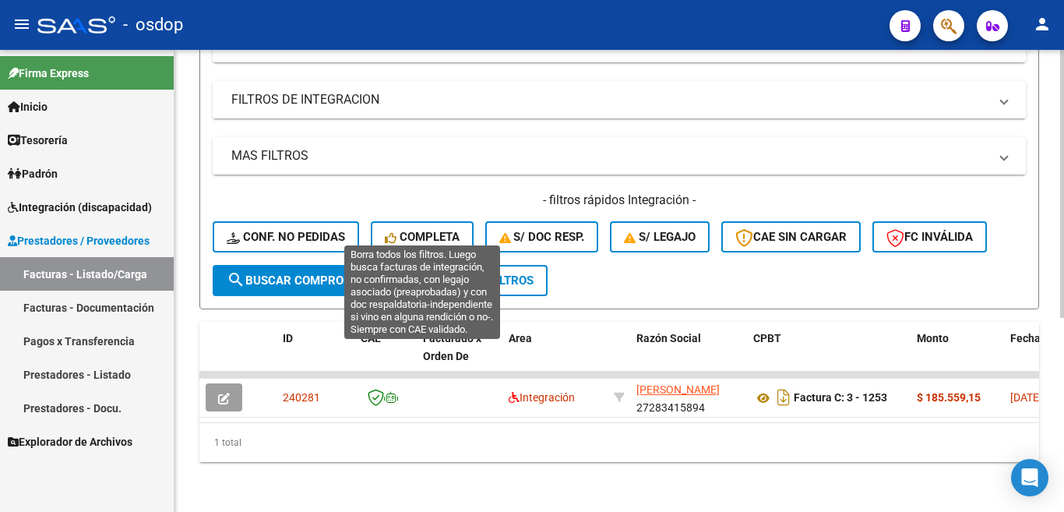
scroll to position [334, 0]
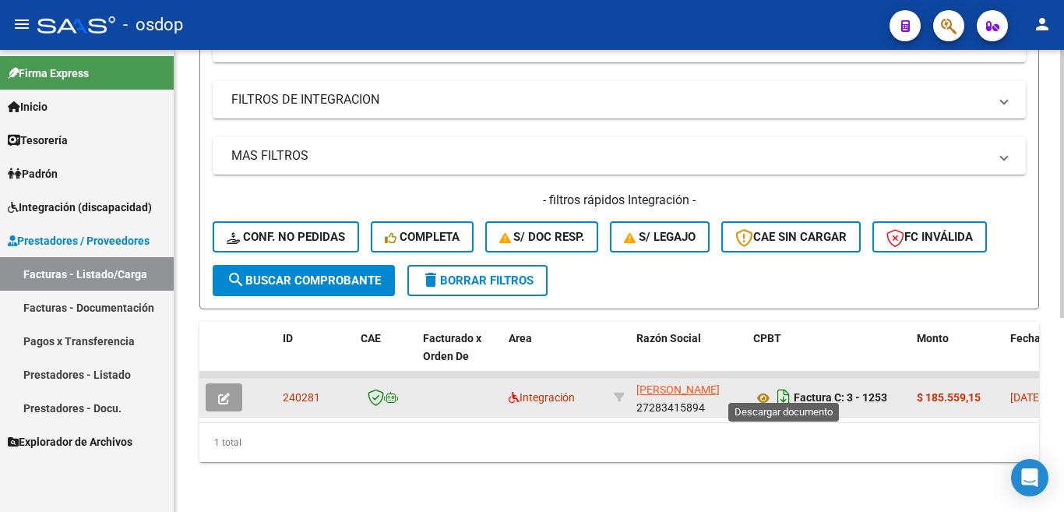
click at [784, 385] on icon "Descargar documento" at bounding box center [783, 397] width 20 height 25
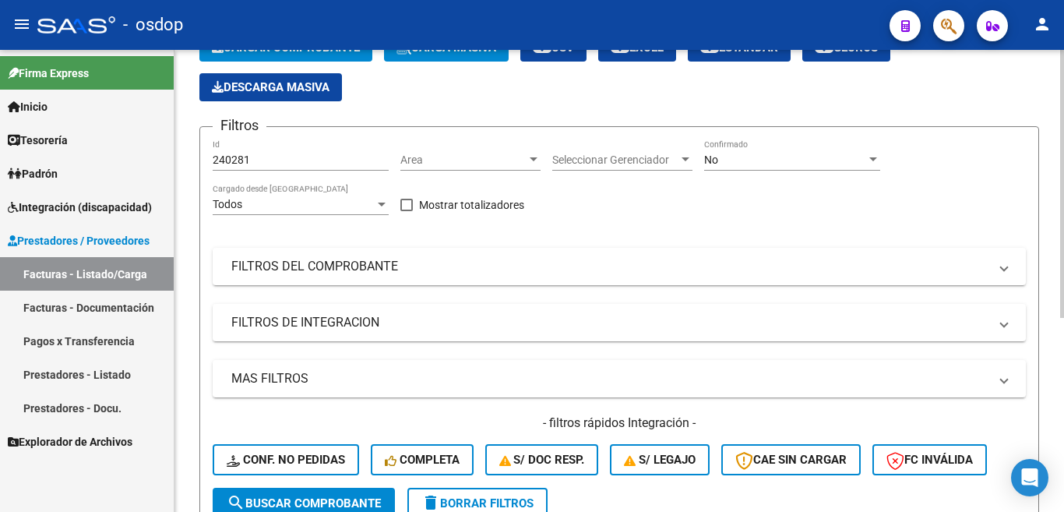
scroll to position [0, 0]
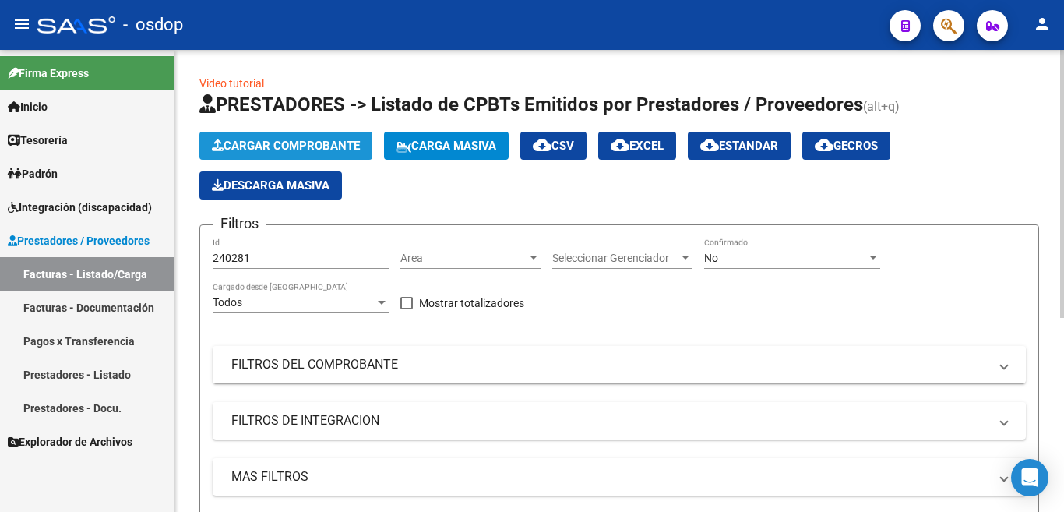
click at [259, 146] on span "Cargar Comprobante" at bounding box center [286, 146] width 148 height 14
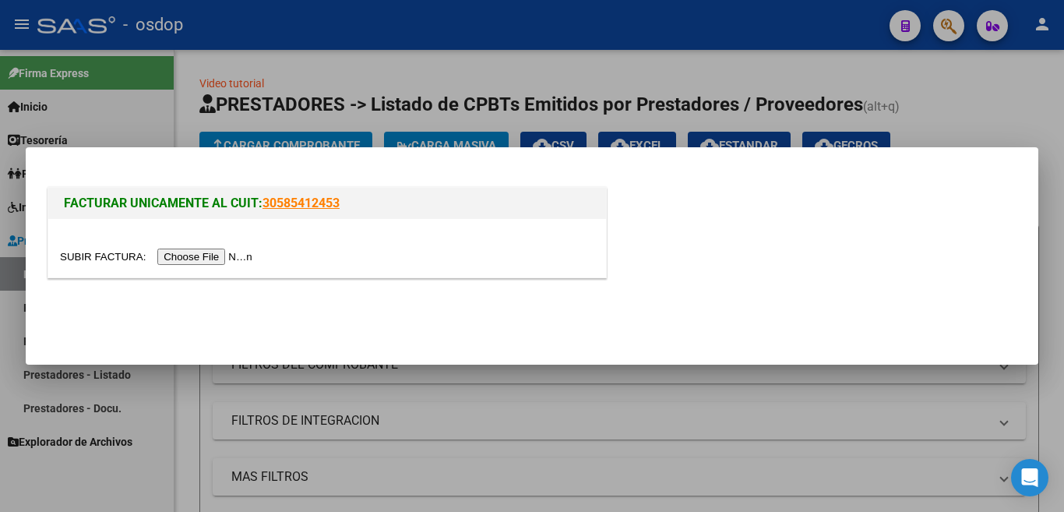
click at [233, 252] on input "file" at bounding box center [158, 256] width 197 height 16
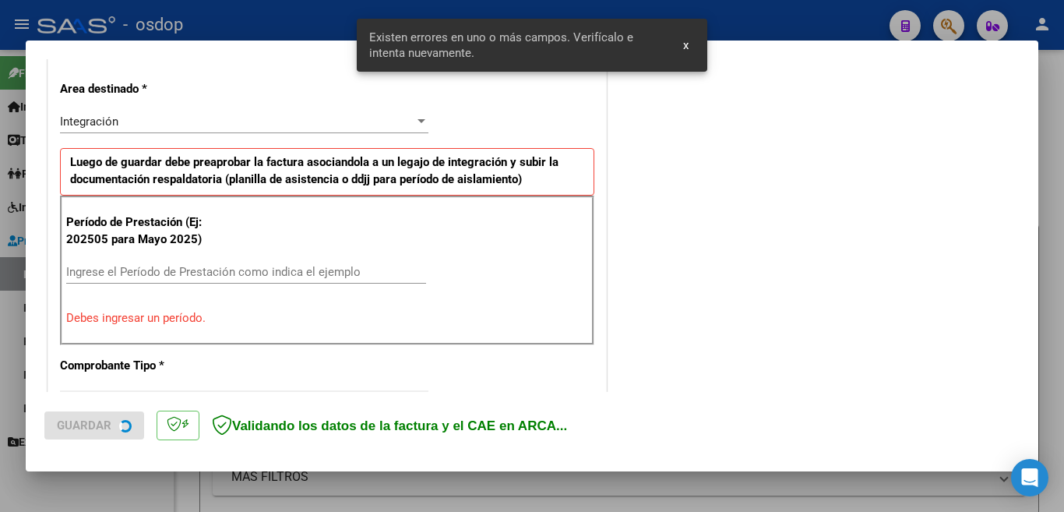
scroll to position [347, 0]
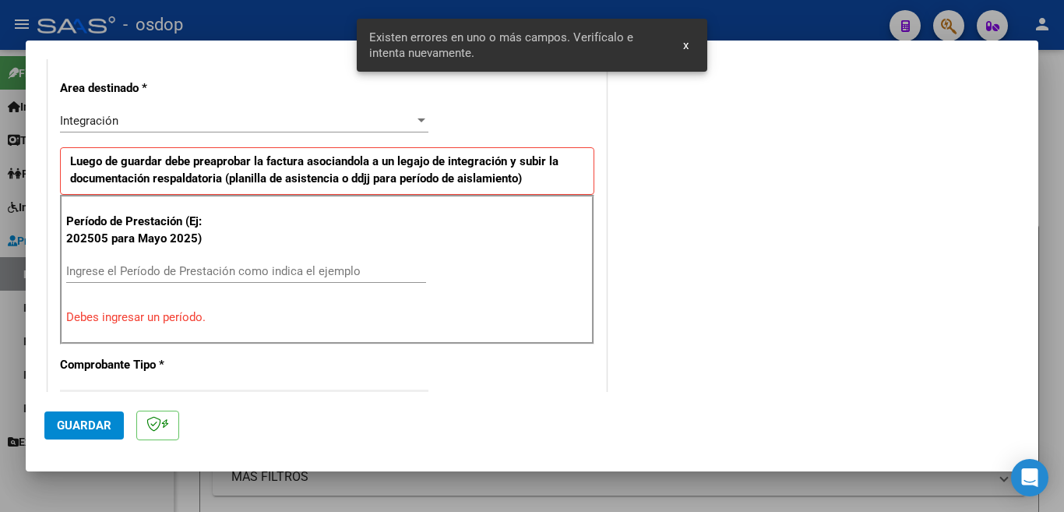
click at [305, 266] on input "Ingrese el Período de Prestación como indica el ejemplo" at bounding box center [246, 271] width 360 height 14
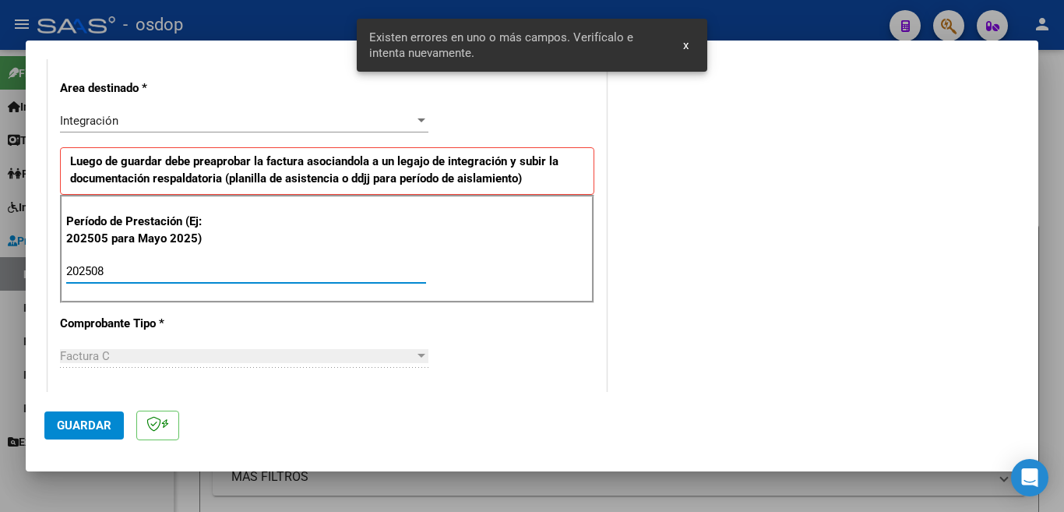
type input "202508"
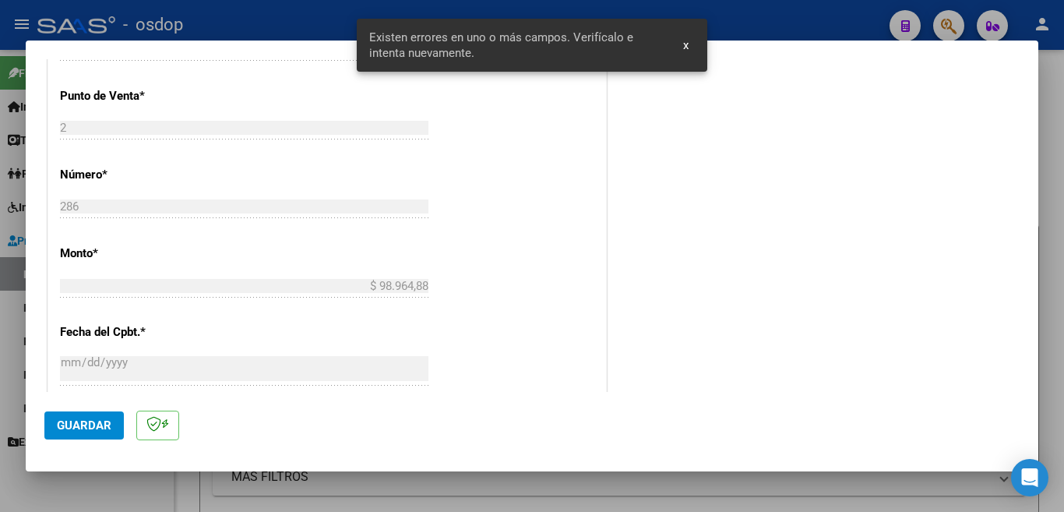
scroll to position [658, 0]
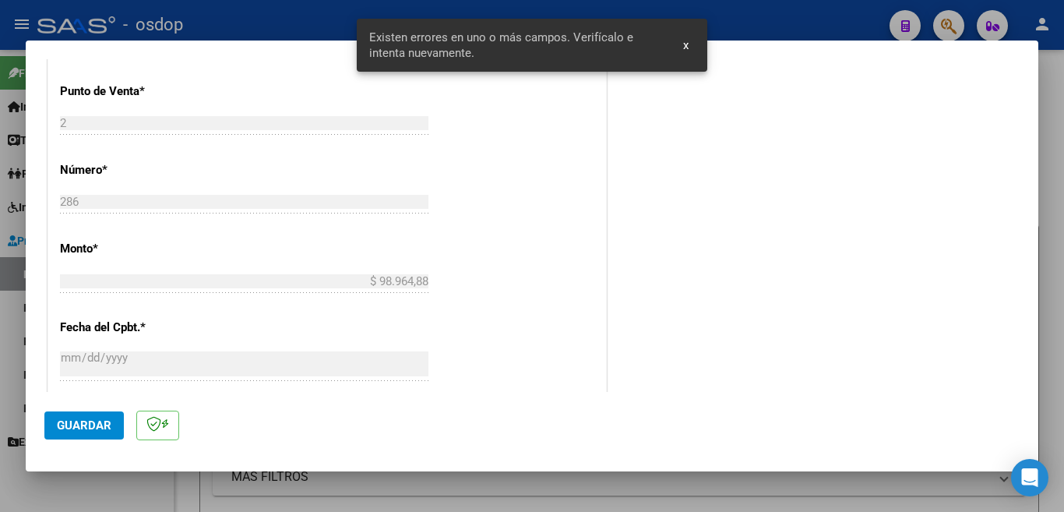
click at [101, 420] on span "Guardar" at bounding box center [84, 425] width 55 height 14
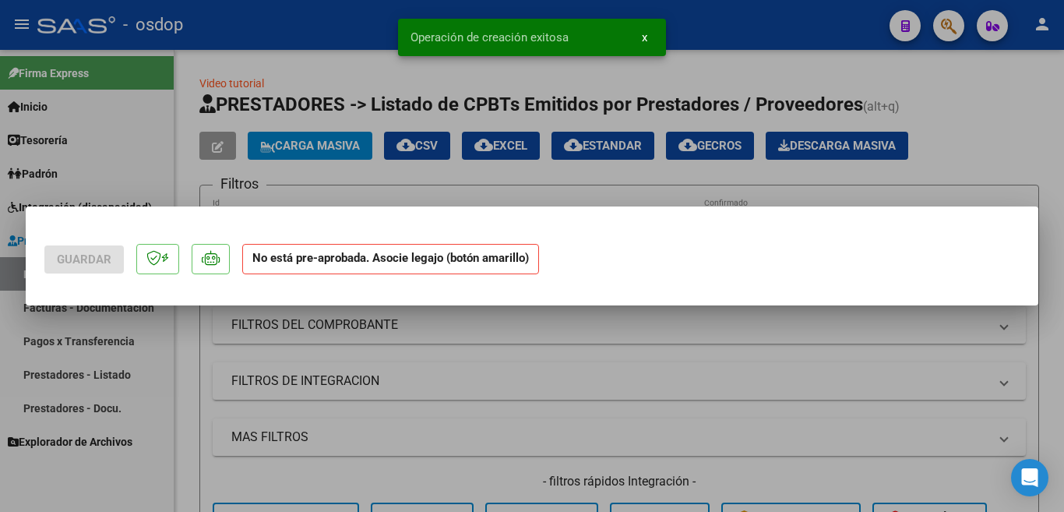
scroll to position [0, 0]
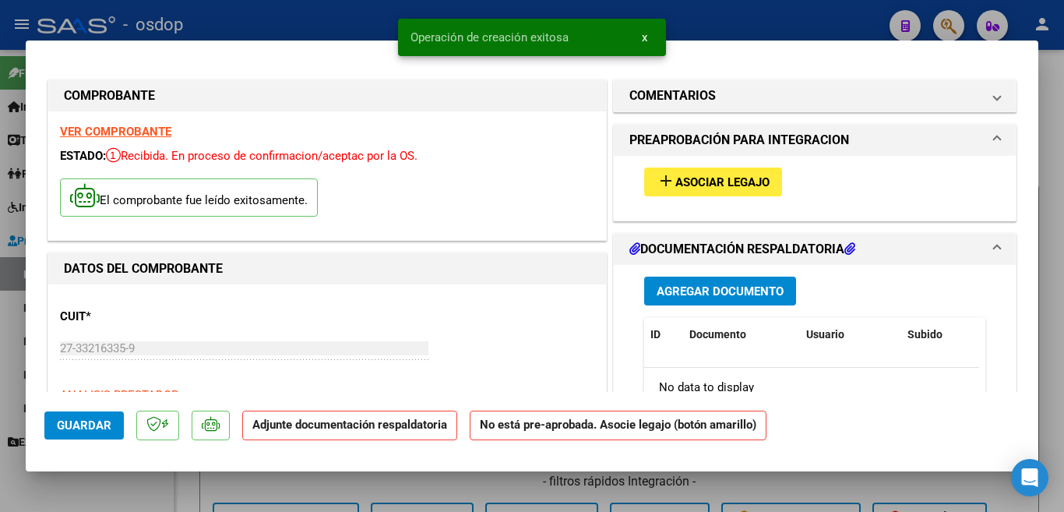
click at [707, 193] on button "add Asociar Legajo" at bounding box center [713, 181] width 138 height 29
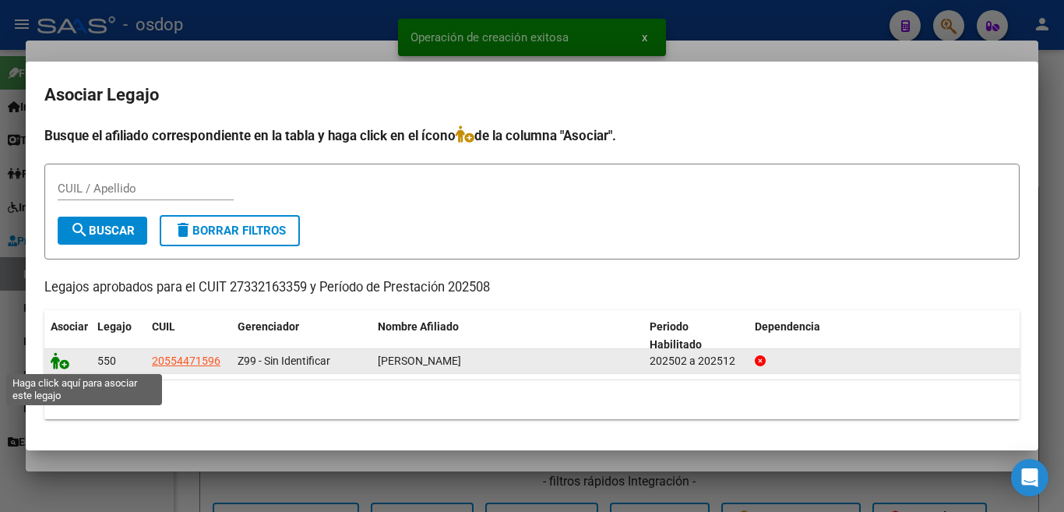
click at [52, 362] on icon at bounding box center [60, 360] width 19 height 17
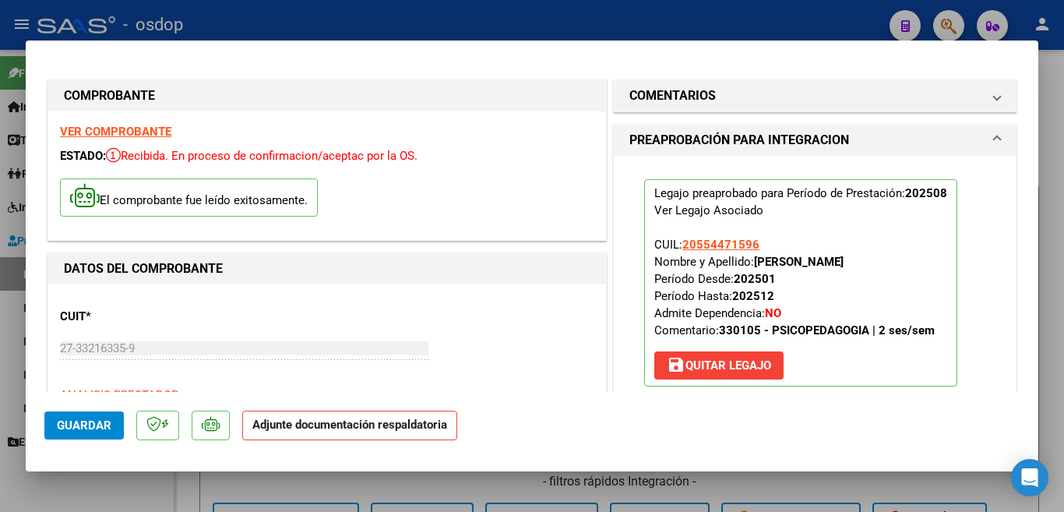
scroll to position [234, 0]
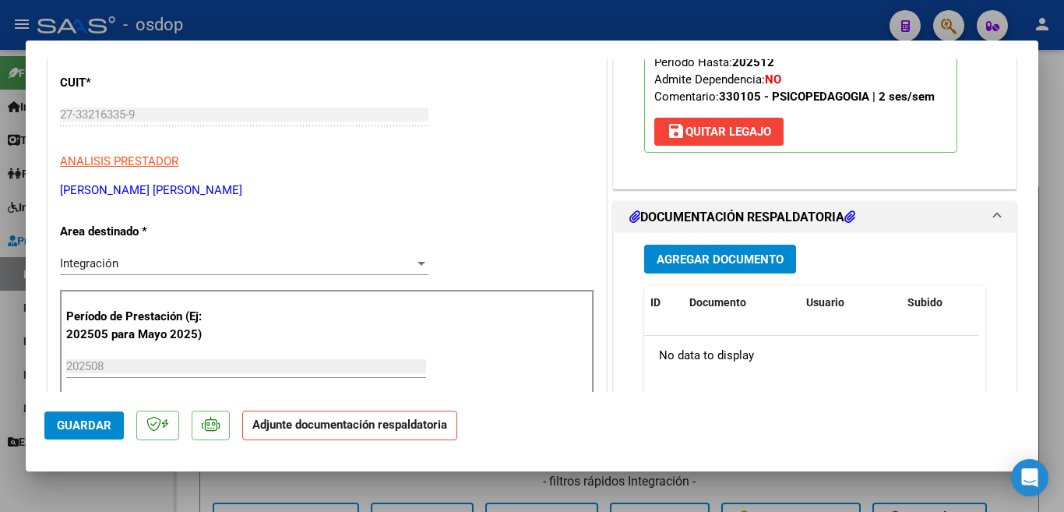
click at [720, 265] on span "Agregar Documento" at bounding box center [720, 259] width 127 height 14
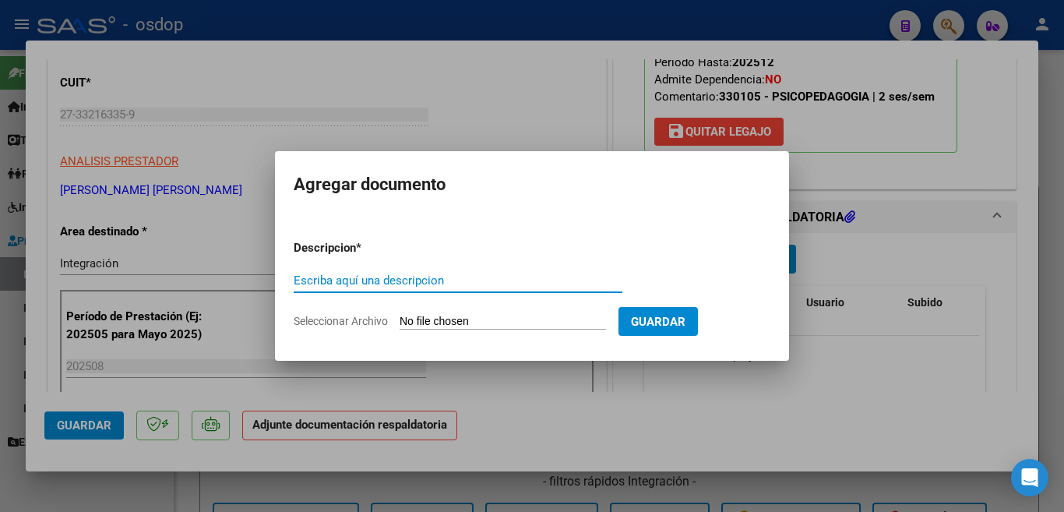
click at [462, 280] on input "Escriba aquí una descripcion" at bounding box center [458, 280] width 329 height 14
type input "planilla"
click at [480, 315] on input "Seleccionar Archivo" at bounding box center [503, 322] width 206 height 15
type input "C:\fakepath\27332163359_011_00002_00000286.pdf"
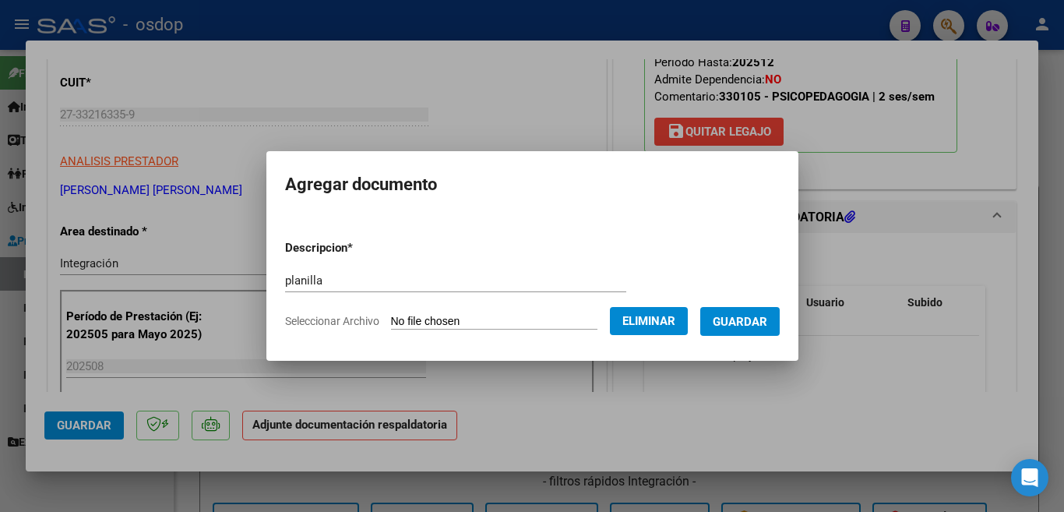
click at [675, 326] on span "Eliminar" at bounding box center [648, 321] width 53 height 14
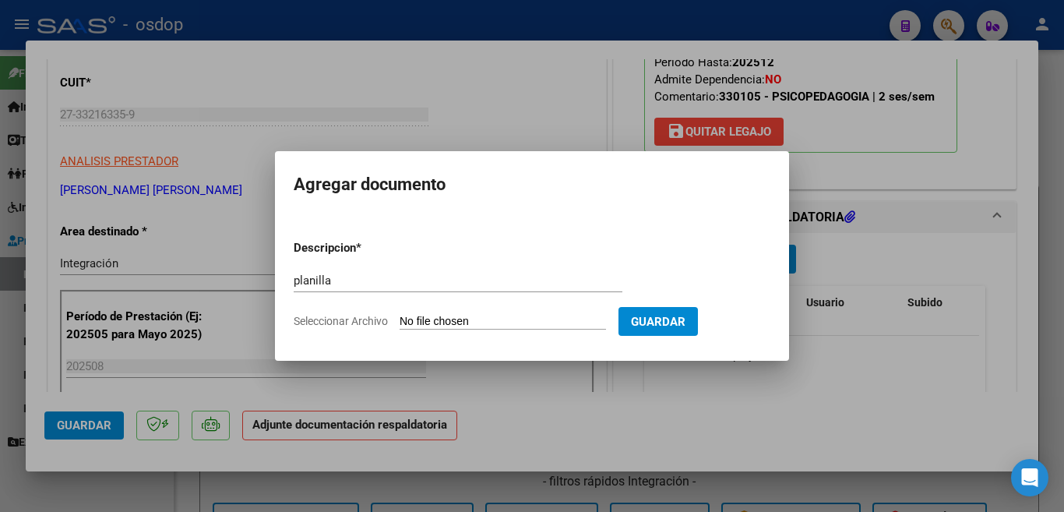
click at [551, 322] on input "Seleccionar Archivo" at bounding box center [503, 322] width 206 height 15
type input "C:\fakepath\planilla asistencia julio.pdf"
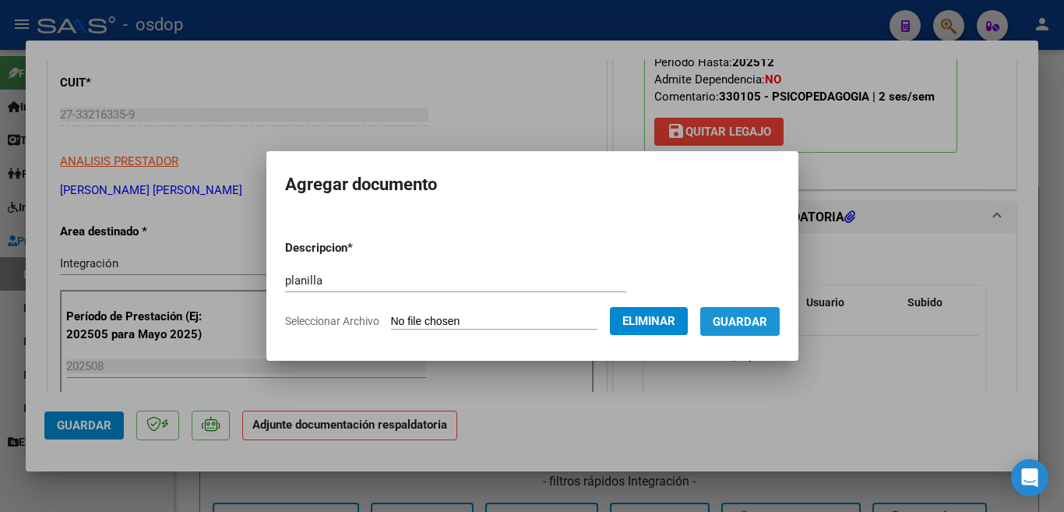
click at [738, 321] on span "Guardar" at bounding box center [740, 322] width 55 height 14
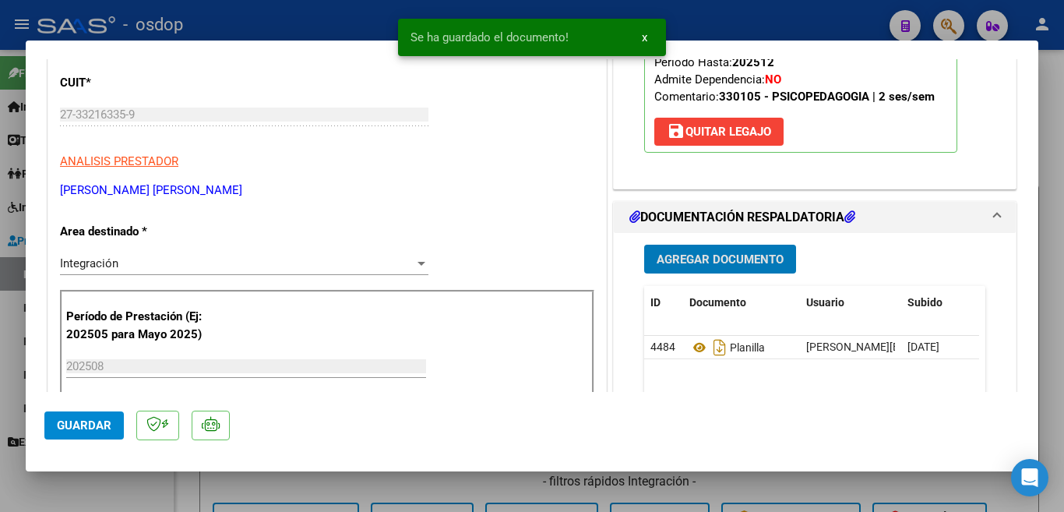
scroll to position [623, 0]
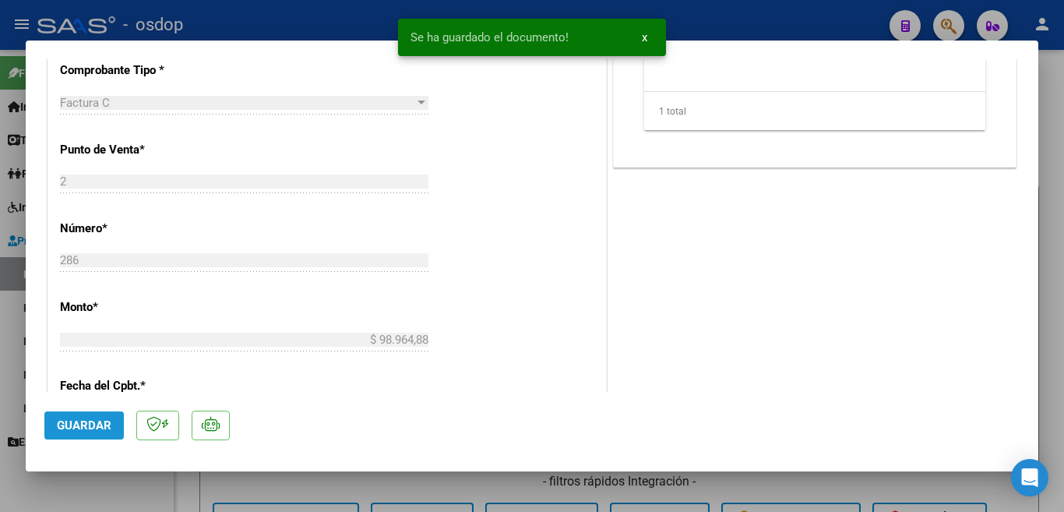
click at [76, 418] on span "Guardar" at bounding box center [84, 425] width 55 height 14
click at [0, 340] on div at bounding box center [532, 256] width 1064 height 512
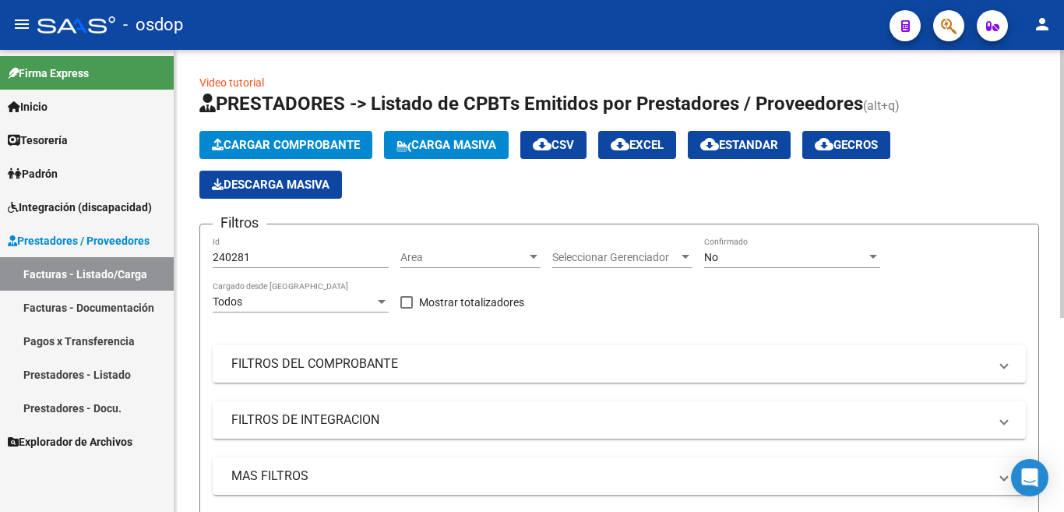
scroll to position [0, 0]
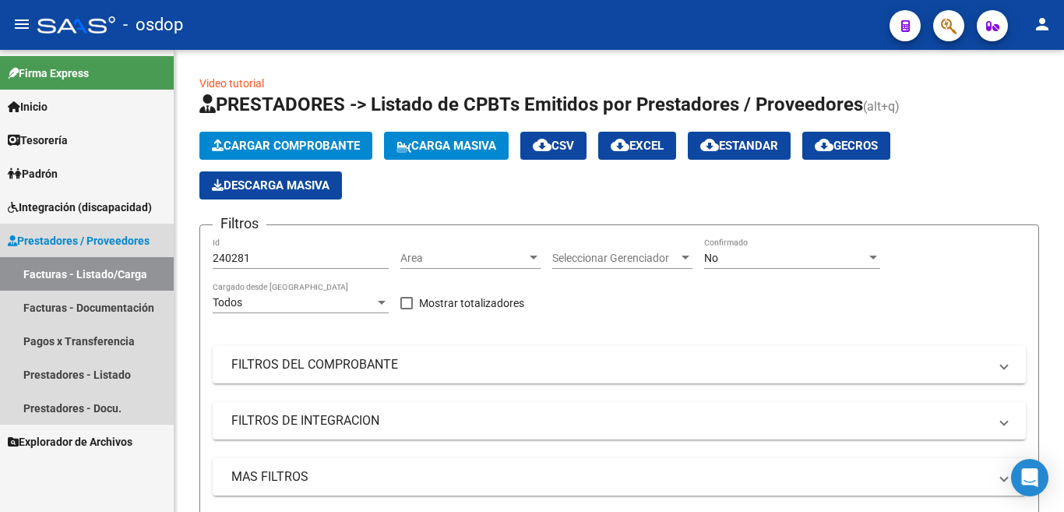
click at [133, 273] on link "Facturas - Listado/Carga" at bounding box center [87, 273] width 174 height 33
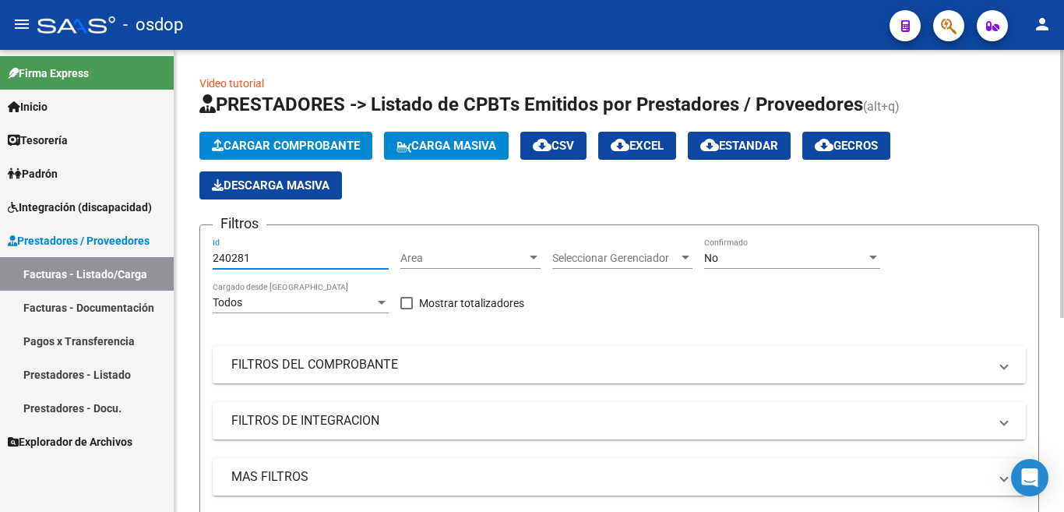
drag, startPoint x: 225, startPoint y: 266, endPoint x: 196, endPoint y: 262, distance: 29.1
click at [199, 264] on form "Filtros 240281 Id Area Area Seleccionar Gerenciador Seleccionar Gerenciador No …" at bounding box center [619, 427] width 840 height 406
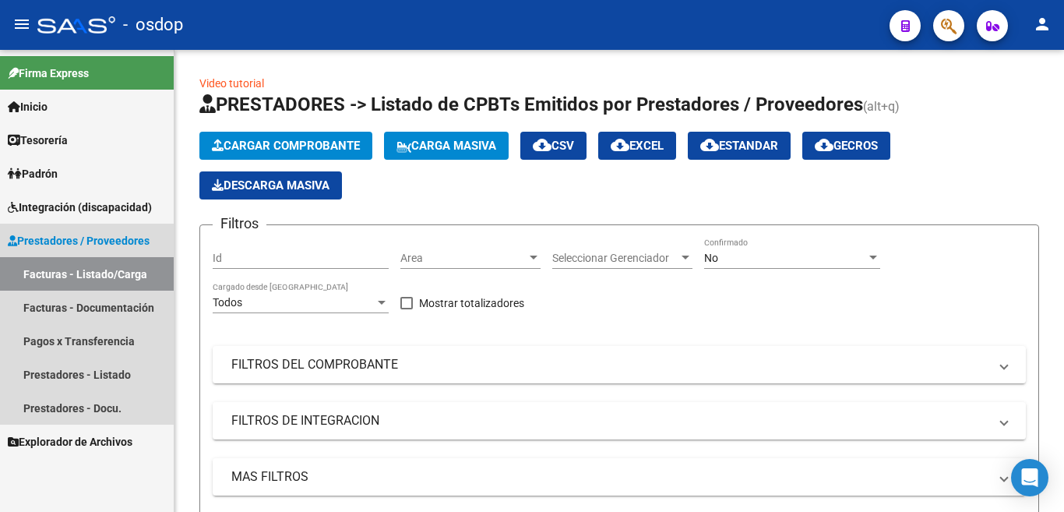
click at [122, 246] on span "Prestadores / Proveedores" at bounding box center [79, 240] width 142 height 17
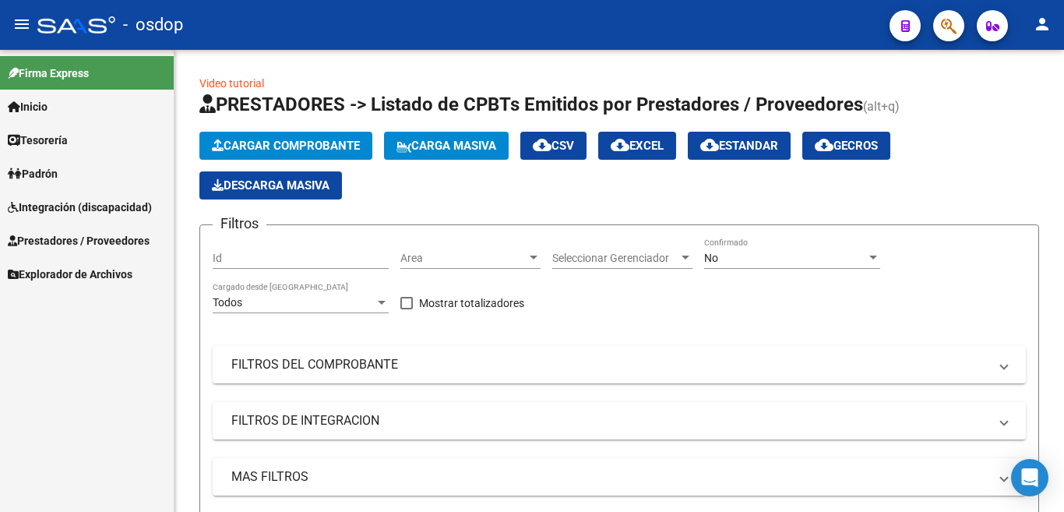
click at [104, 233] on span "Prestadores / Proveedores" at bounding box center [79, 240] width 142 height 17
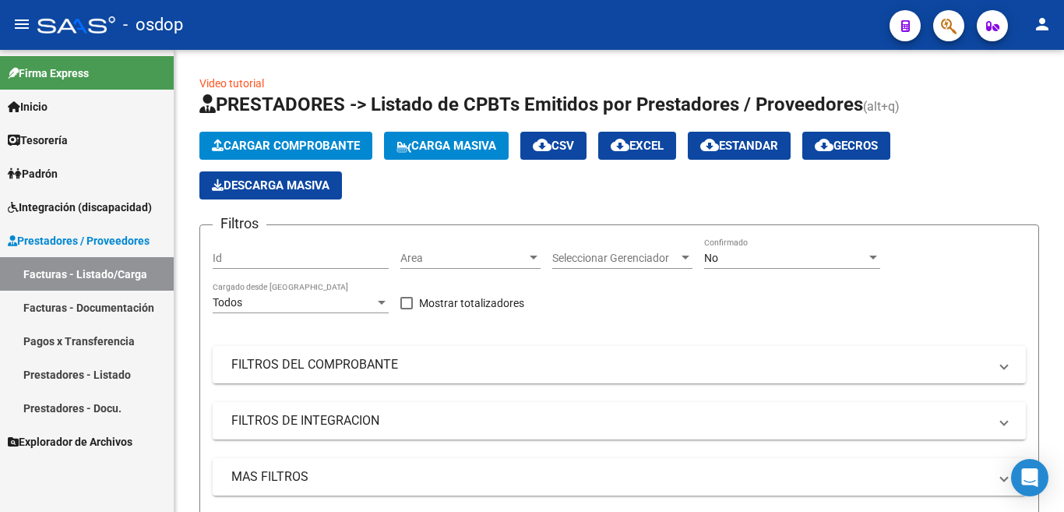
click at [120, 375] on link "Prestadores - Listado" at bounding box center [87, 373] width 174 height 33
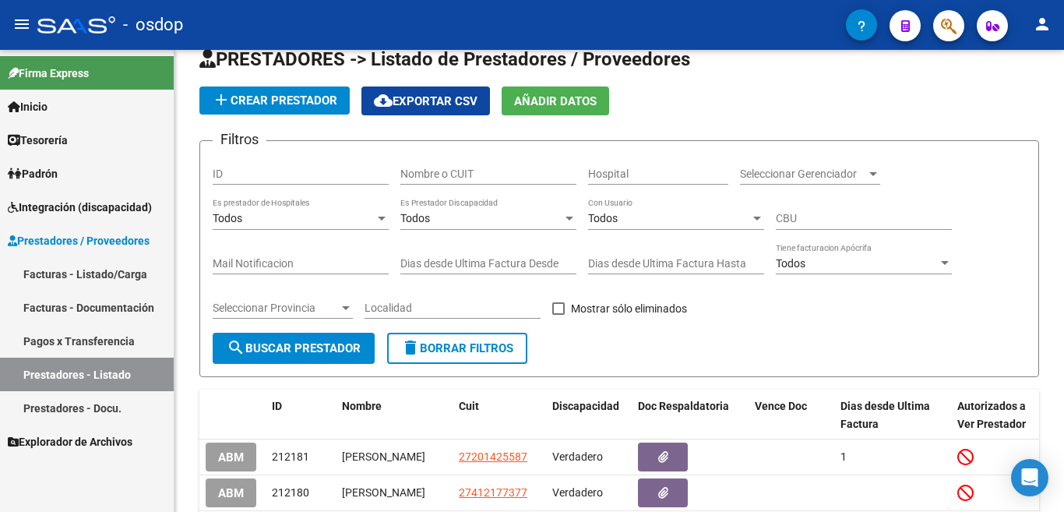
scroll to position [78, 0]
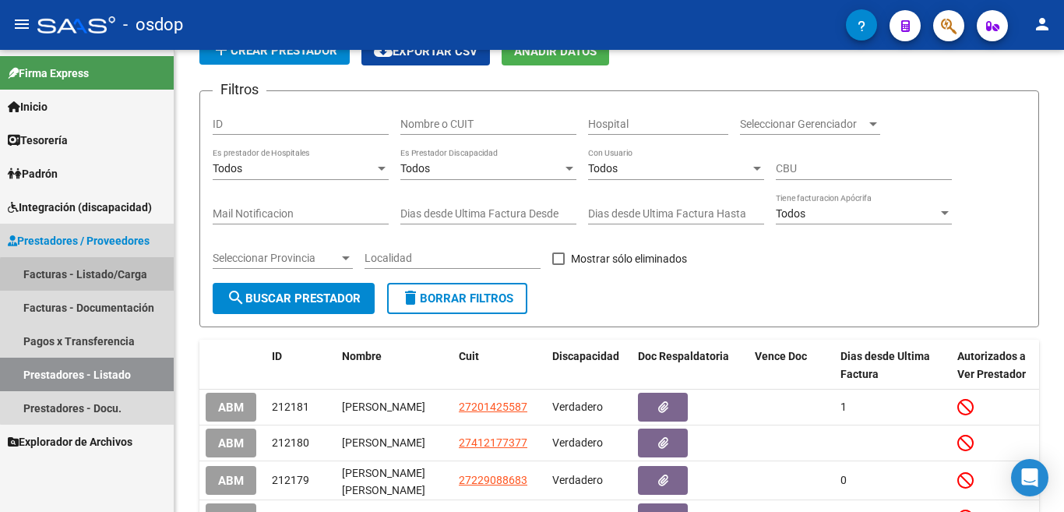
click at [103, 276] on link "Facturas - Listado/Carga" at bounding box center [87, 273] width 174 height 33
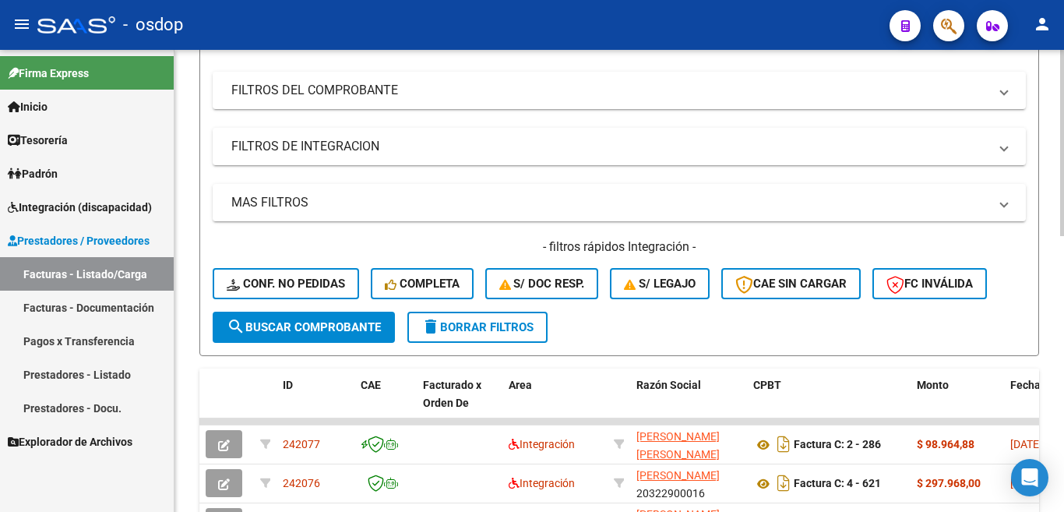
scroll to position [430, 0]
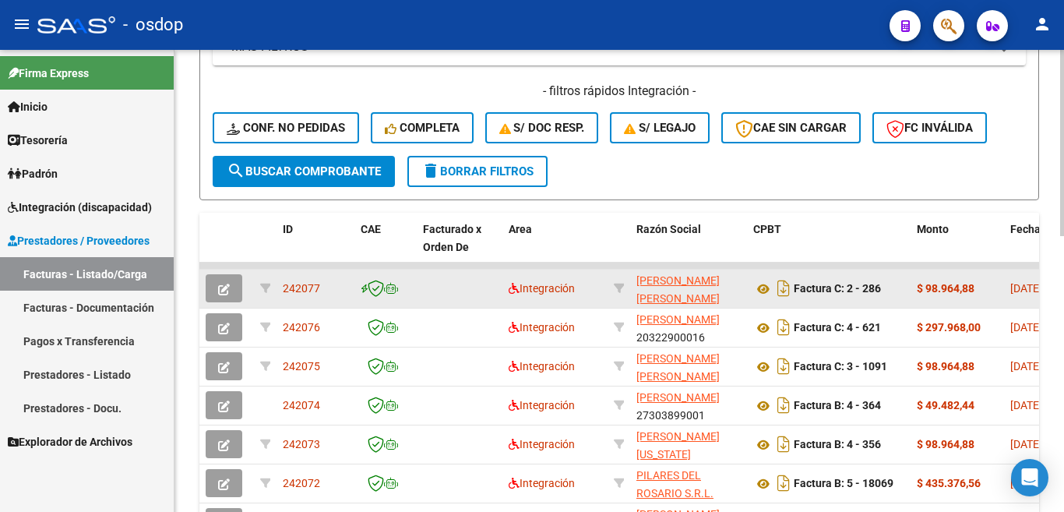
click at [296, 285] on span "242077" at bounding box center [301, 288] width 37 height 12
copy span "242077"
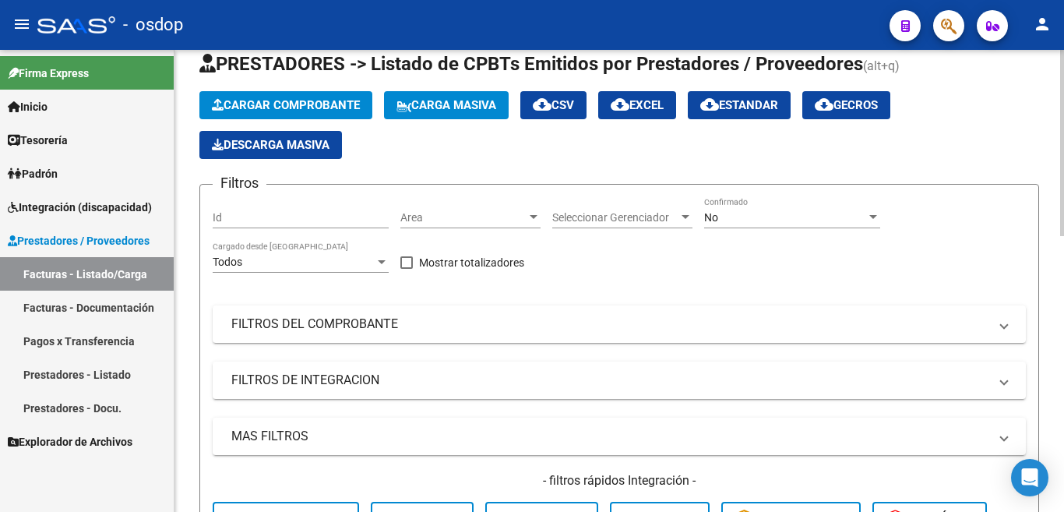
scroll to position [0, 0]
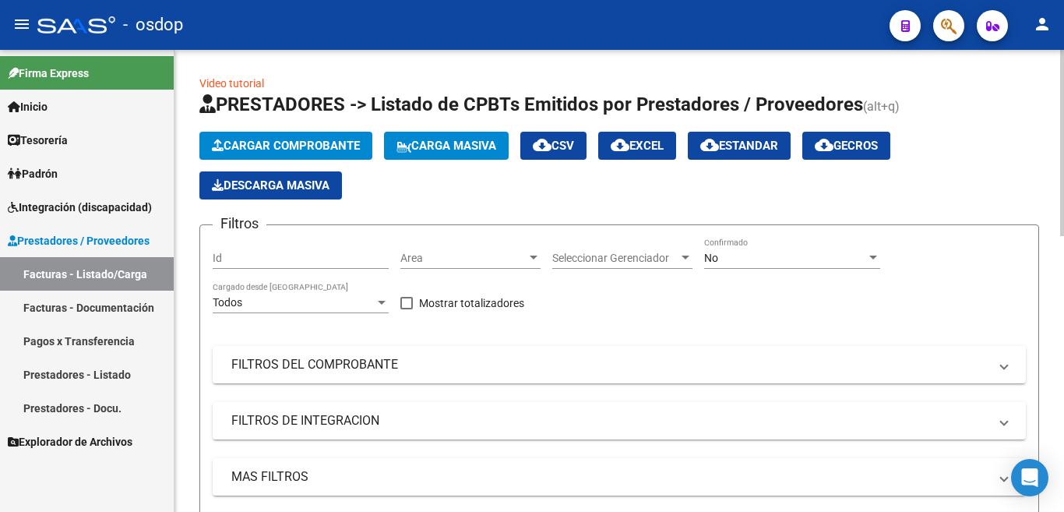
click at [285, 137] on button "Cargar Comprobante" at bounding box center [285, 146] width 173 height 28
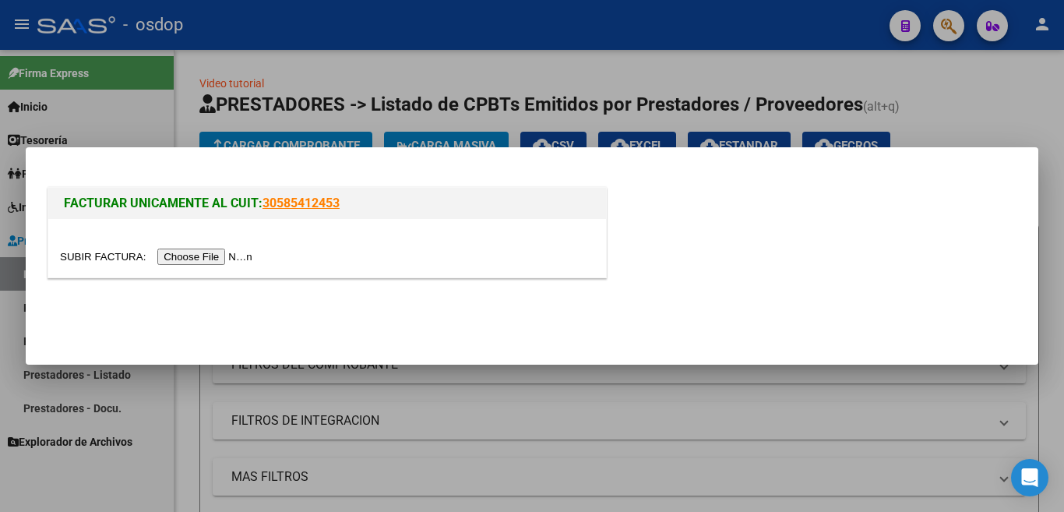
click at [244, 254] on input "file" at bounding box center [158, 256] width 197 height 16
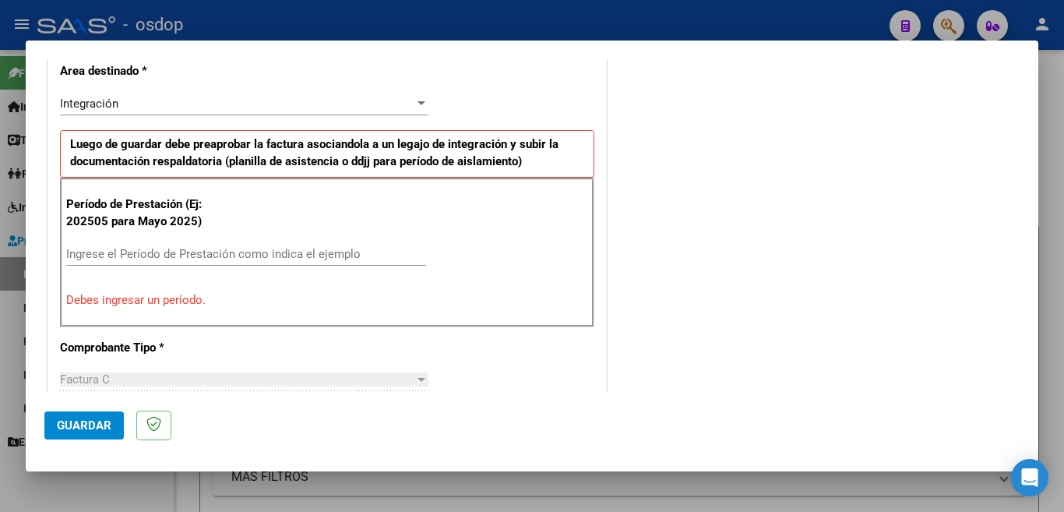
scroll to position [389, 0]
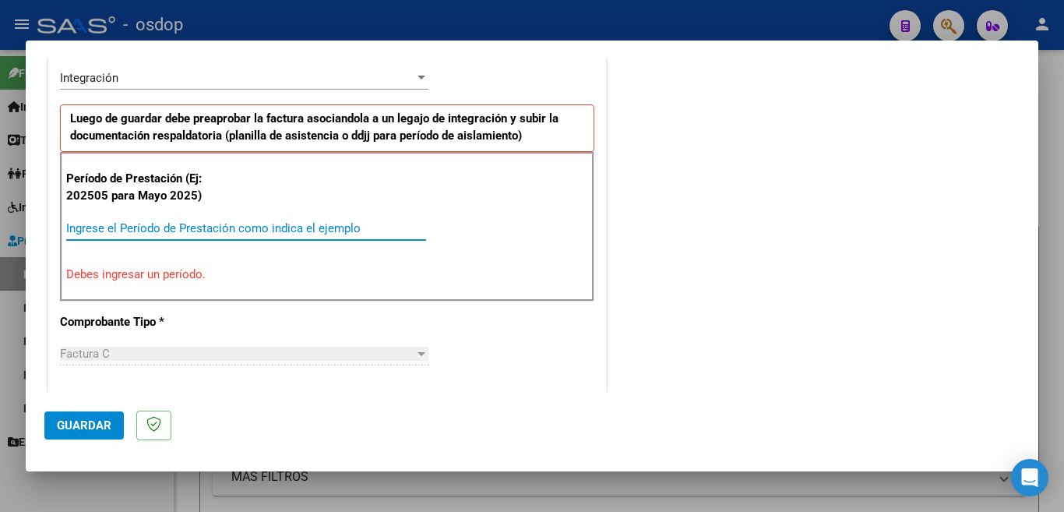
click at [228, 230] on input "Ingrese el Período de Prestación como indica el ejemplo" at bounding box center [246, 228] width 360 height 14
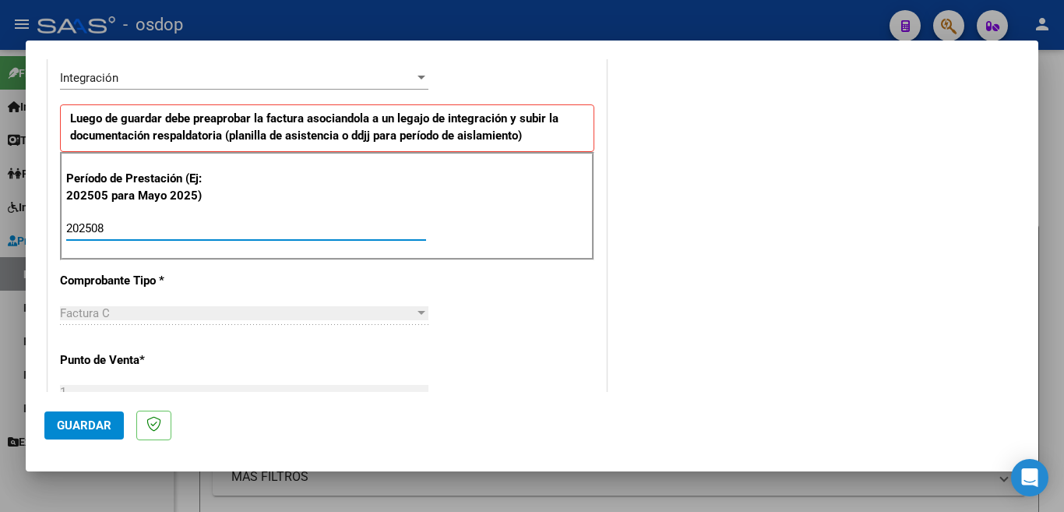
type input "202508"
click at [84, 435] on button "Guardar" at bounding box center [83, 425] width 79 height 28
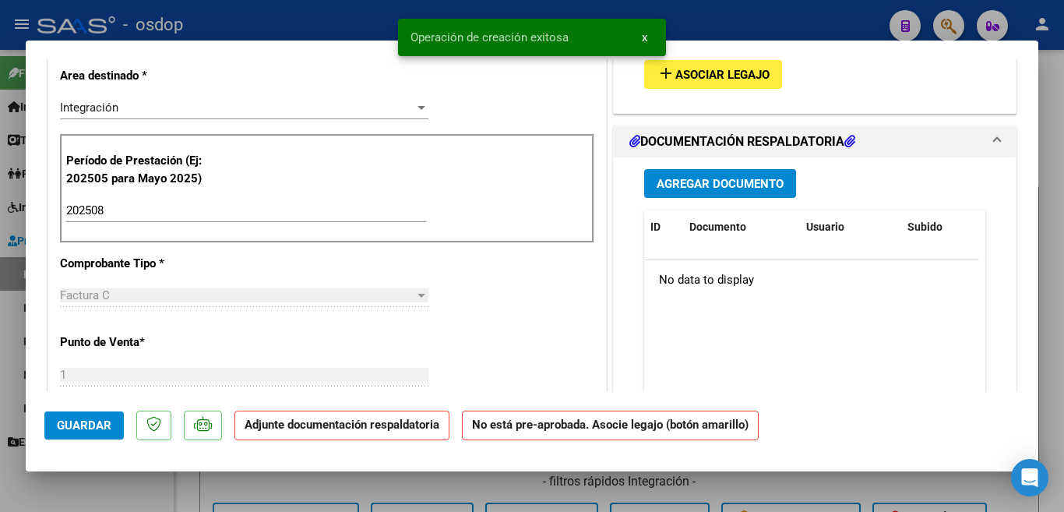
scroll to position [0, 0]
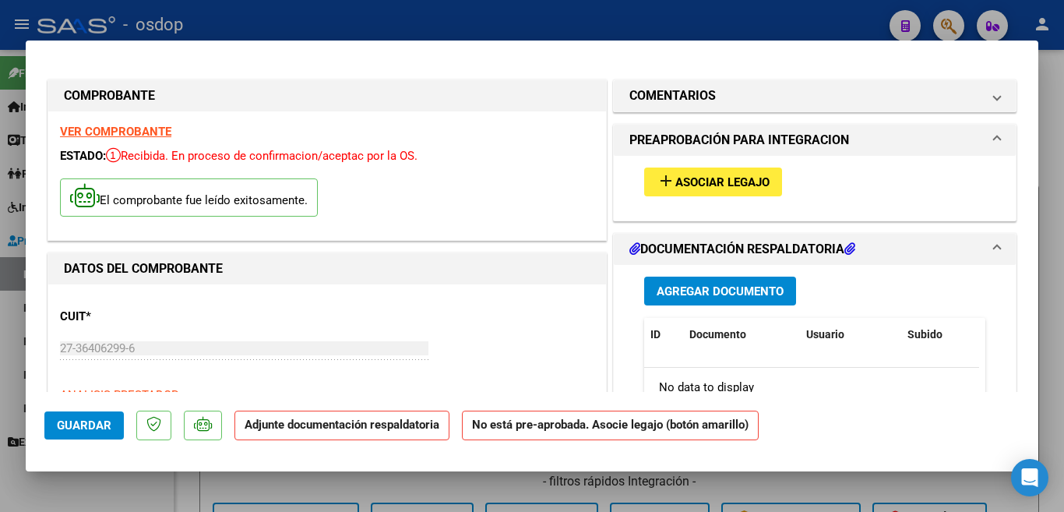
click at [709, 174] on span "add Asociar Legajo" at bounding box center [713, 181] width 113 height 14
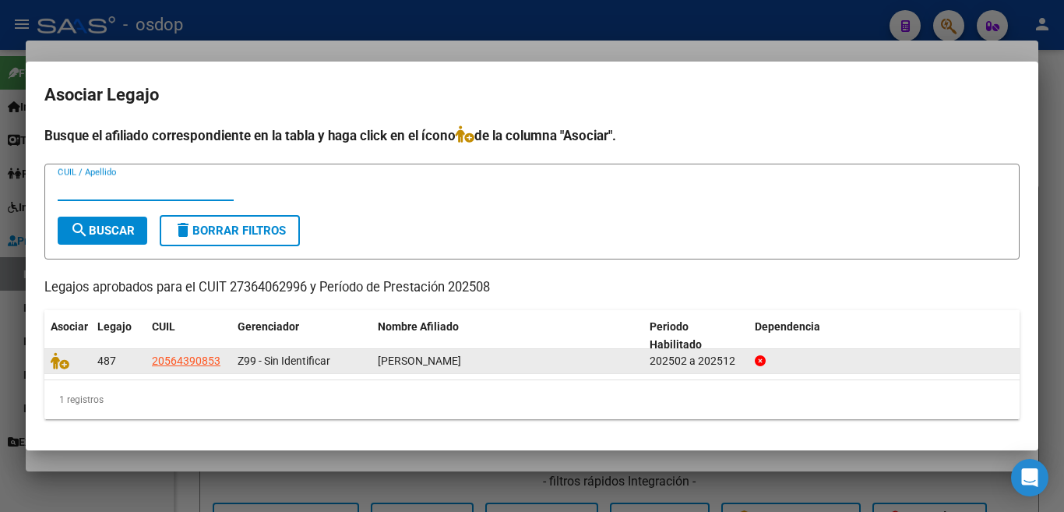
click at [46, 362] on datatable-body-cell at bounding box center [67, 361] width 47 height 24
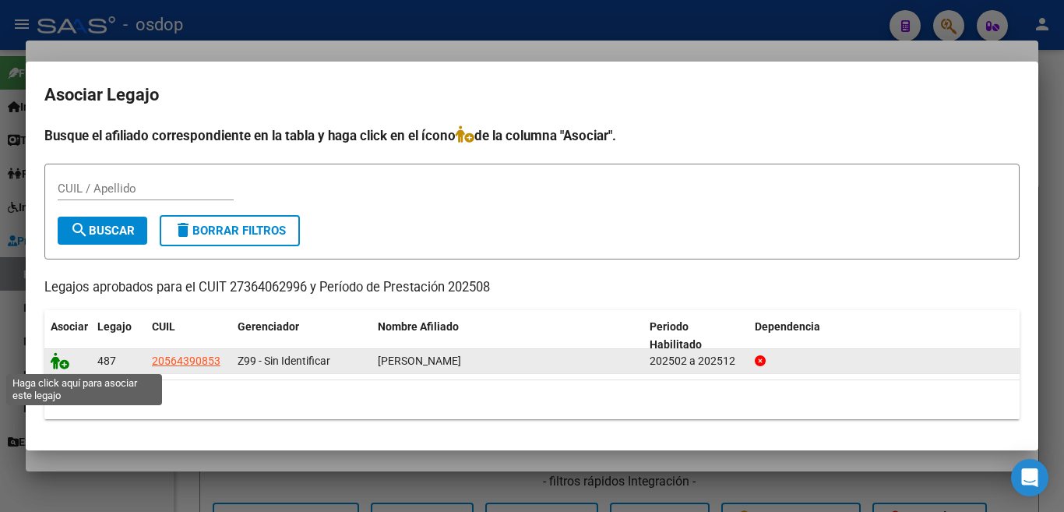
click at [55, 360] on icon at bounding box center [60, 360] width 19 height 17
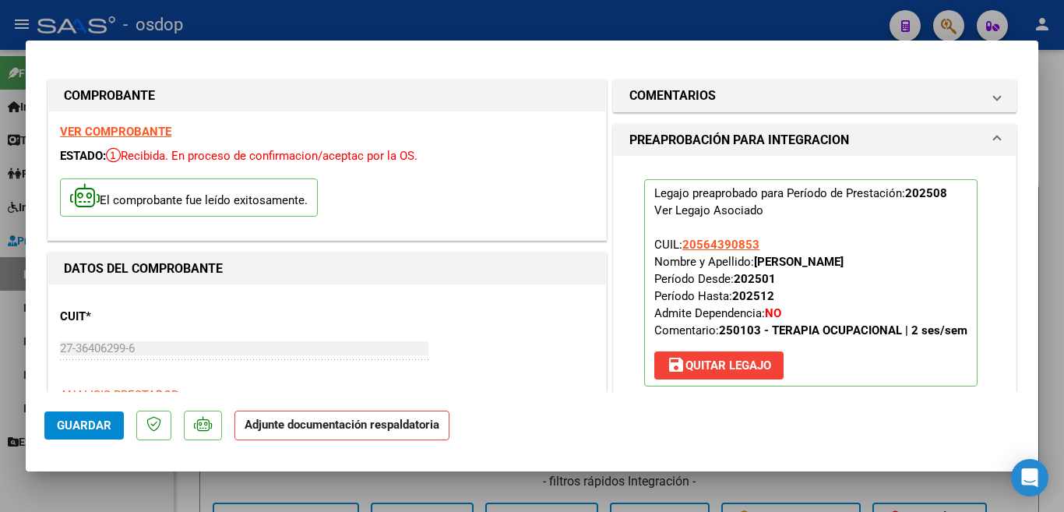
scroll to position [234, 0]
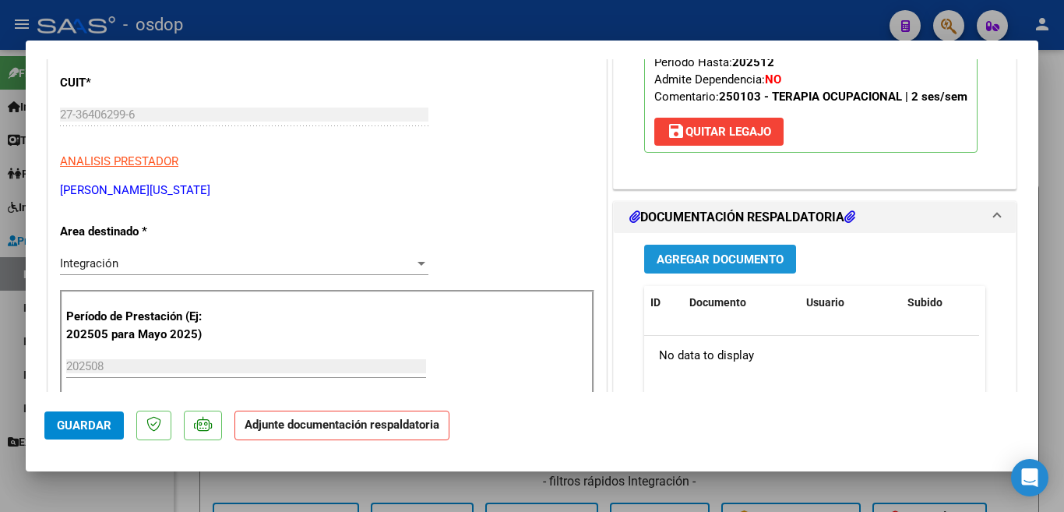
click at [692, 266] on span "Agregar Documento" at bounding box center [720, 259] width 127 height 14
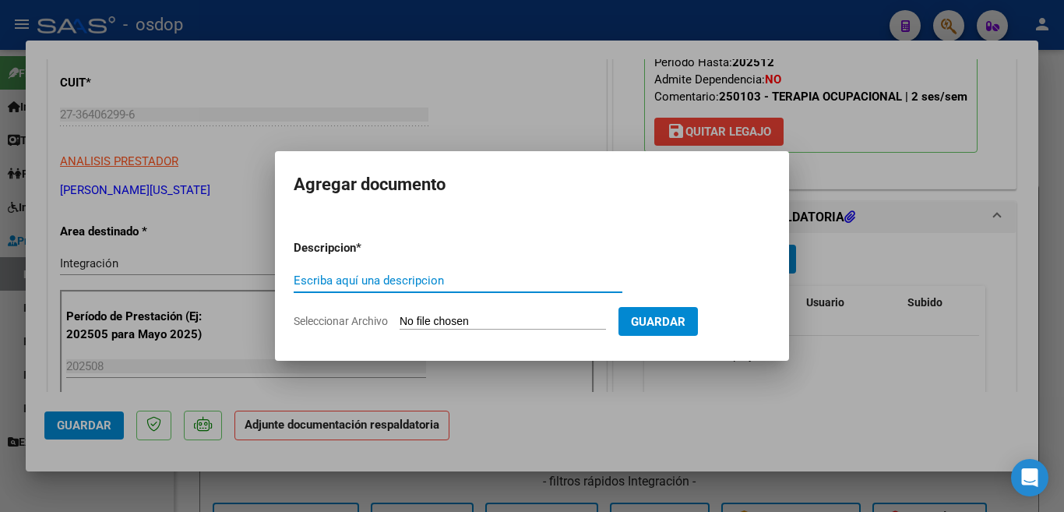
click at [564, 275] on input "Escriba aquí una descripcion" at bounding box center [458, 280] width 329 height 14
type input "planilla"
click at [472, 317] on input "Seleccionar Archivo" at bounding box center [503, 322] width 206 height 15
type input "C:\fakepath\asistencia [DATE] [PERSON_NAME].pdf"
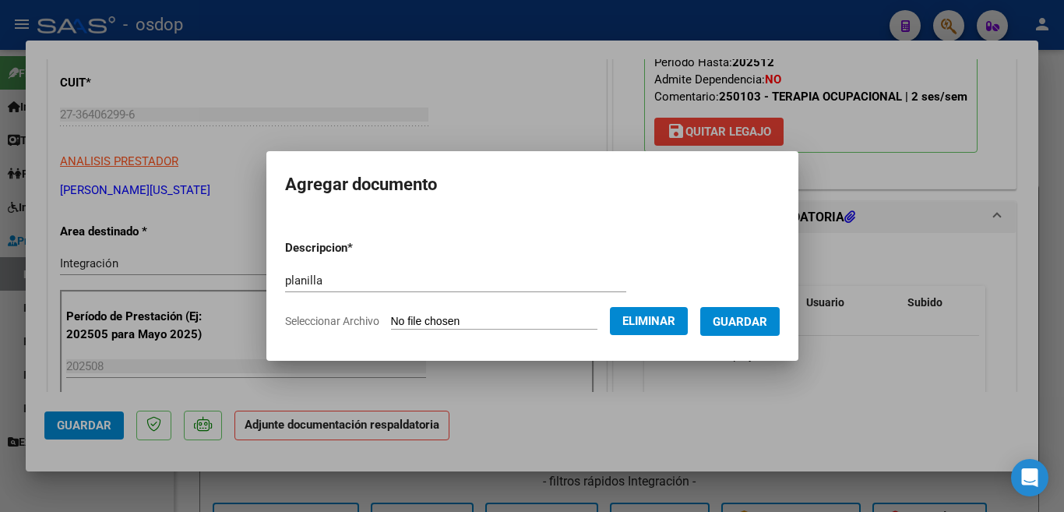
click at [739, 324] on span "Guardar" at bounding box center [740, 322] width 55 height 14
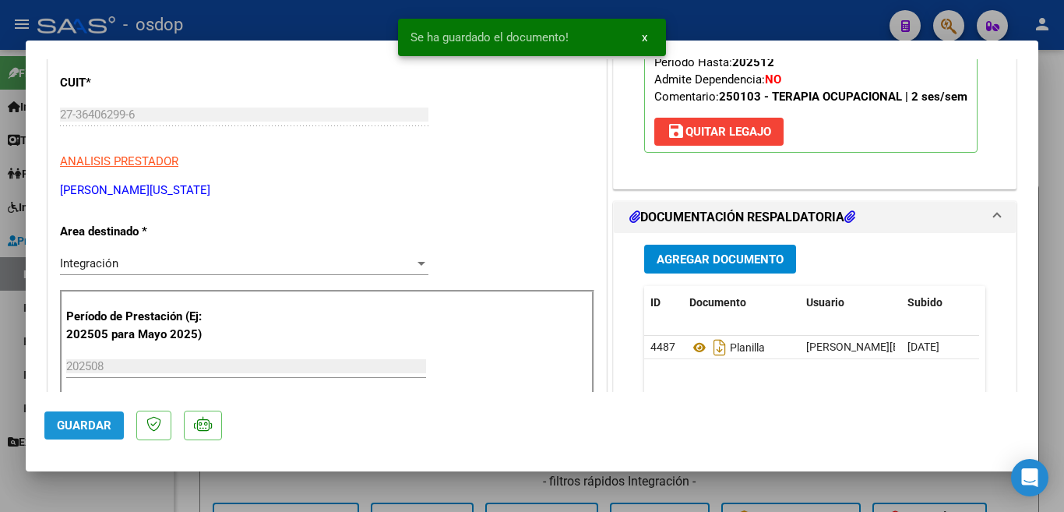
click at [107, 431] on span "Guardar" at bounding box center [84, 425] width 55 height 14
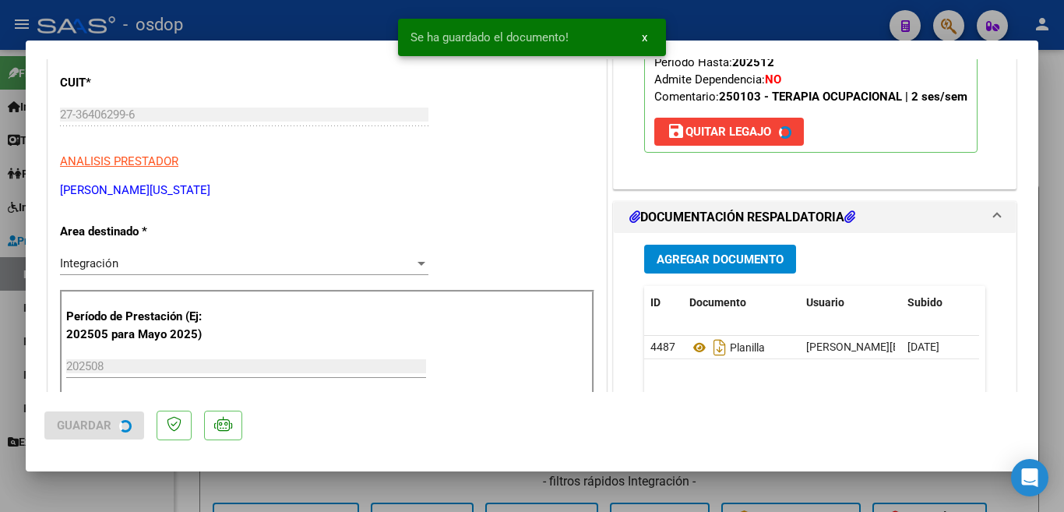
click at [0, 296] on div at bounding box center [532, 256] width 1064 height 512
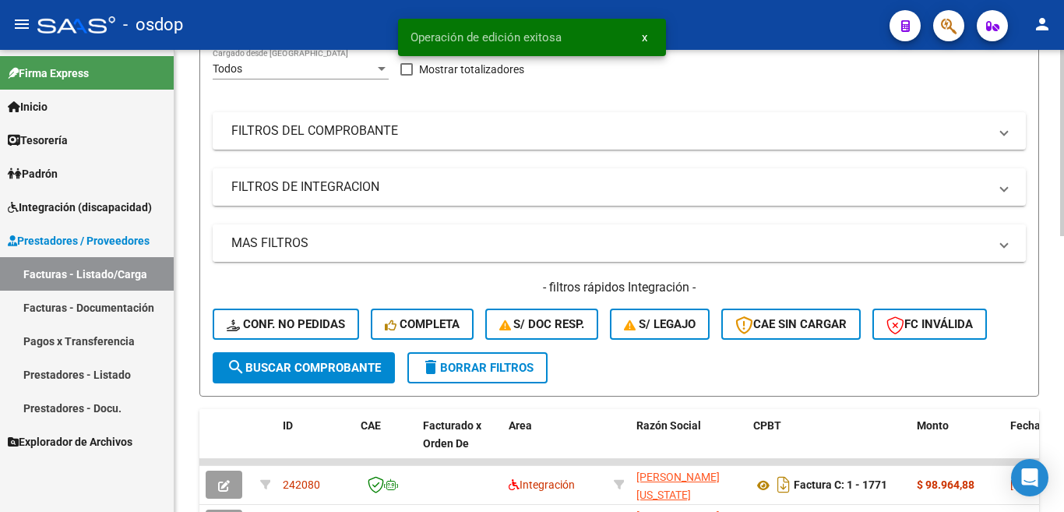
scroll to position [312, 0]
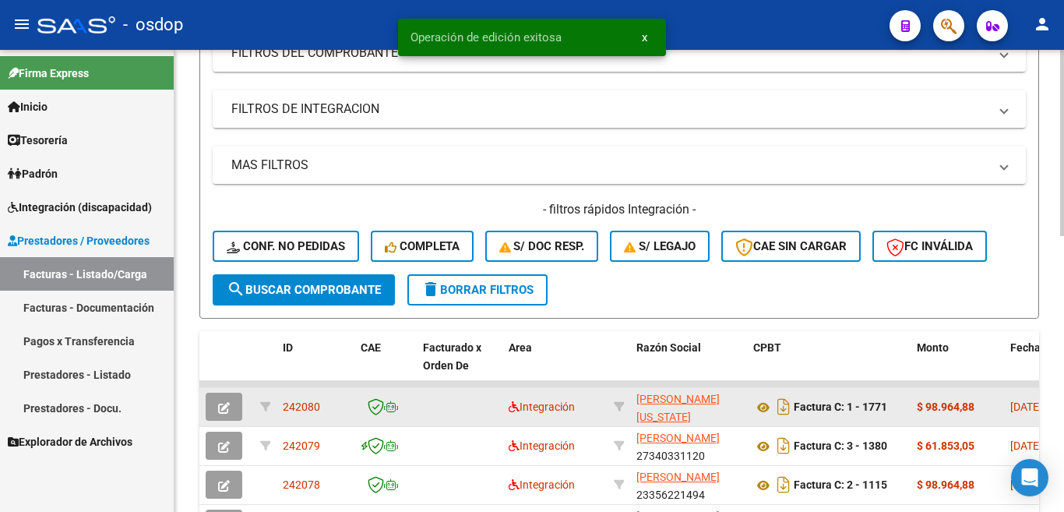
click at [297, 402] on span "242080" at bounding box center [301, 406] width 37 height 12
copy span "242080"
